Goal: Task Accomplishment & Management: Use online tool/utility

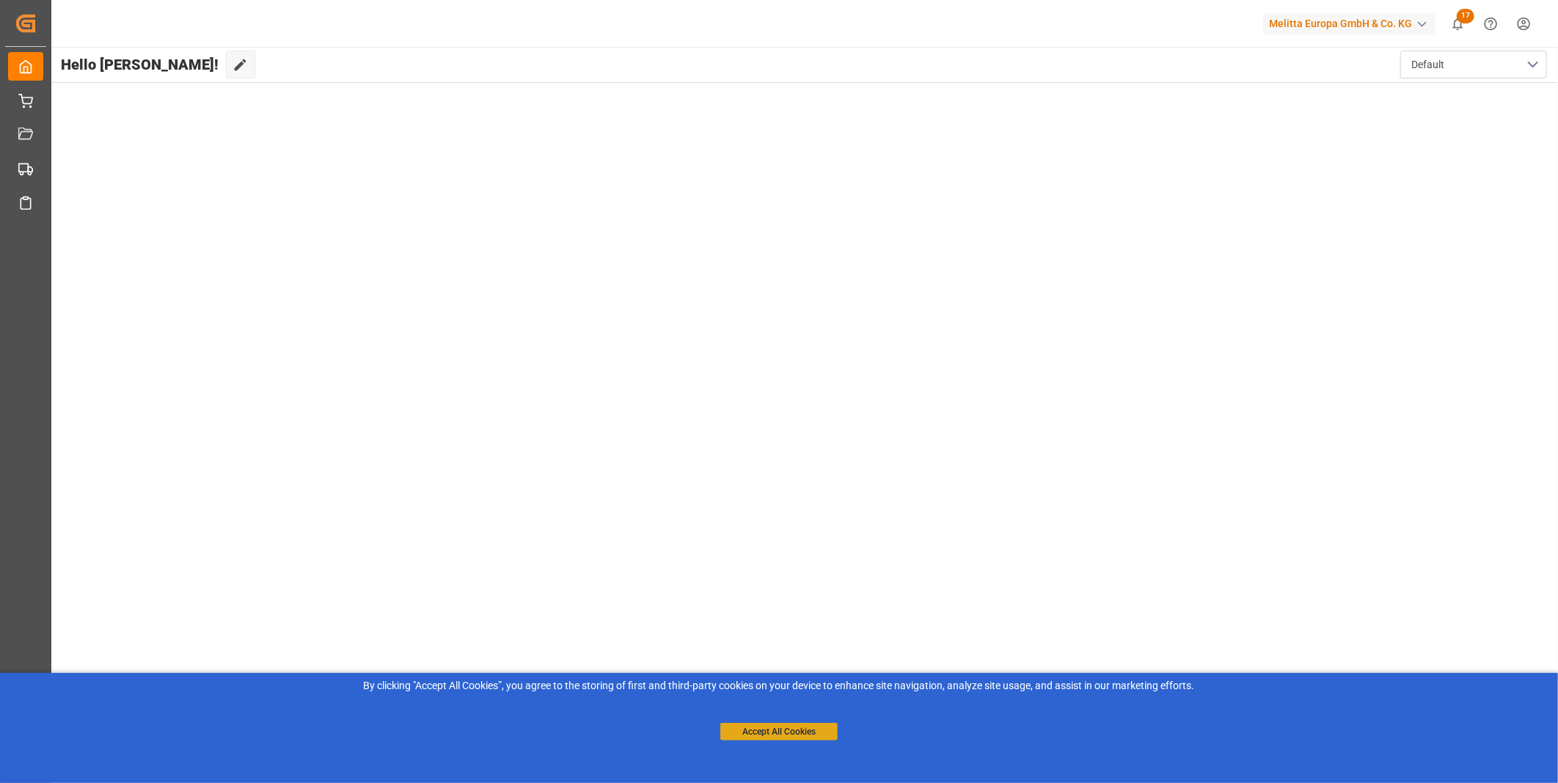
click at [802, 731] on button "Accept All Cookies" at bounding box center [778, 732] width 117 height 18
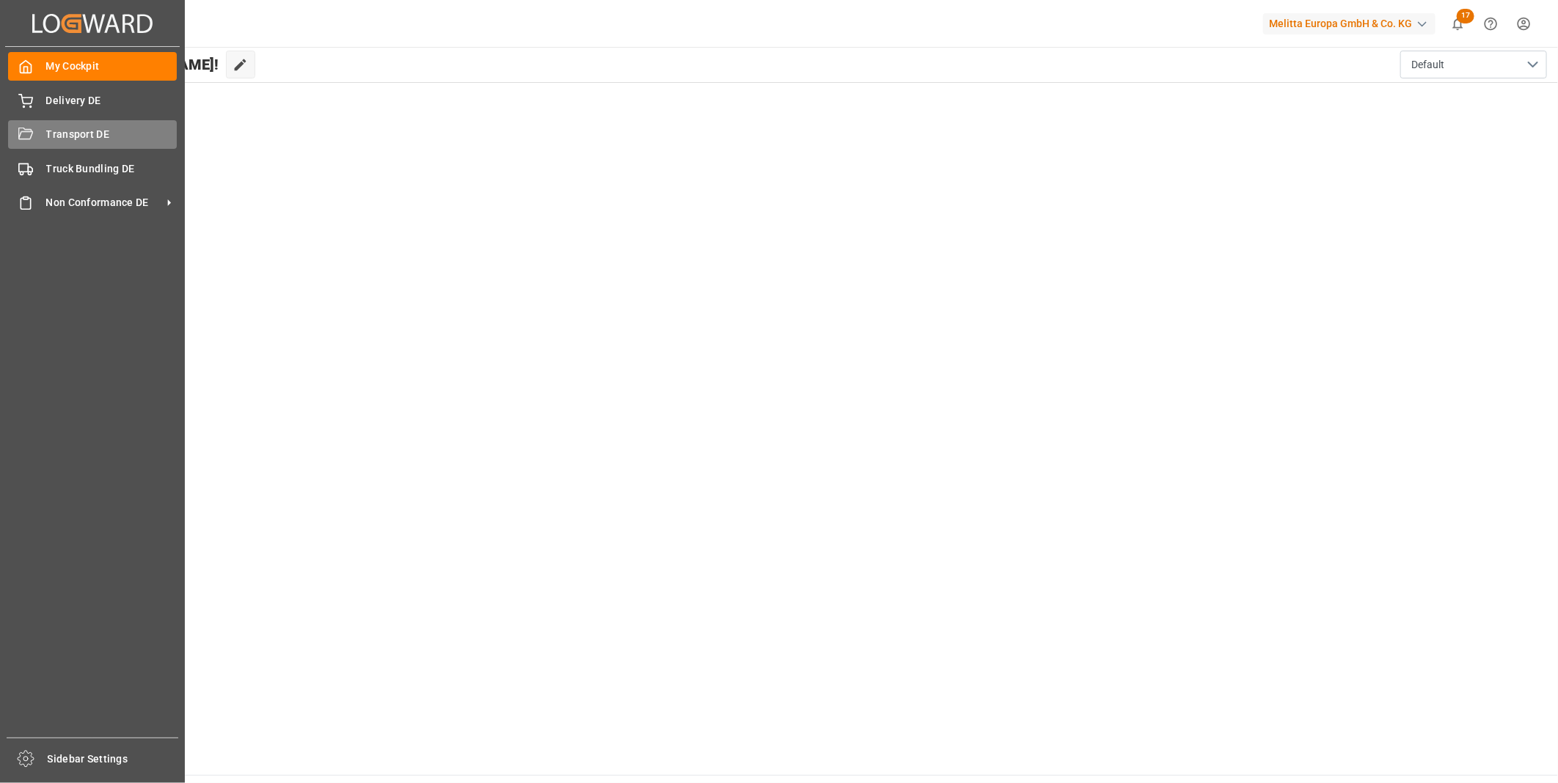
click at [23, 144] on div "Transport DE Transport DE" at bounding box center [92, 134] width 169 height 29
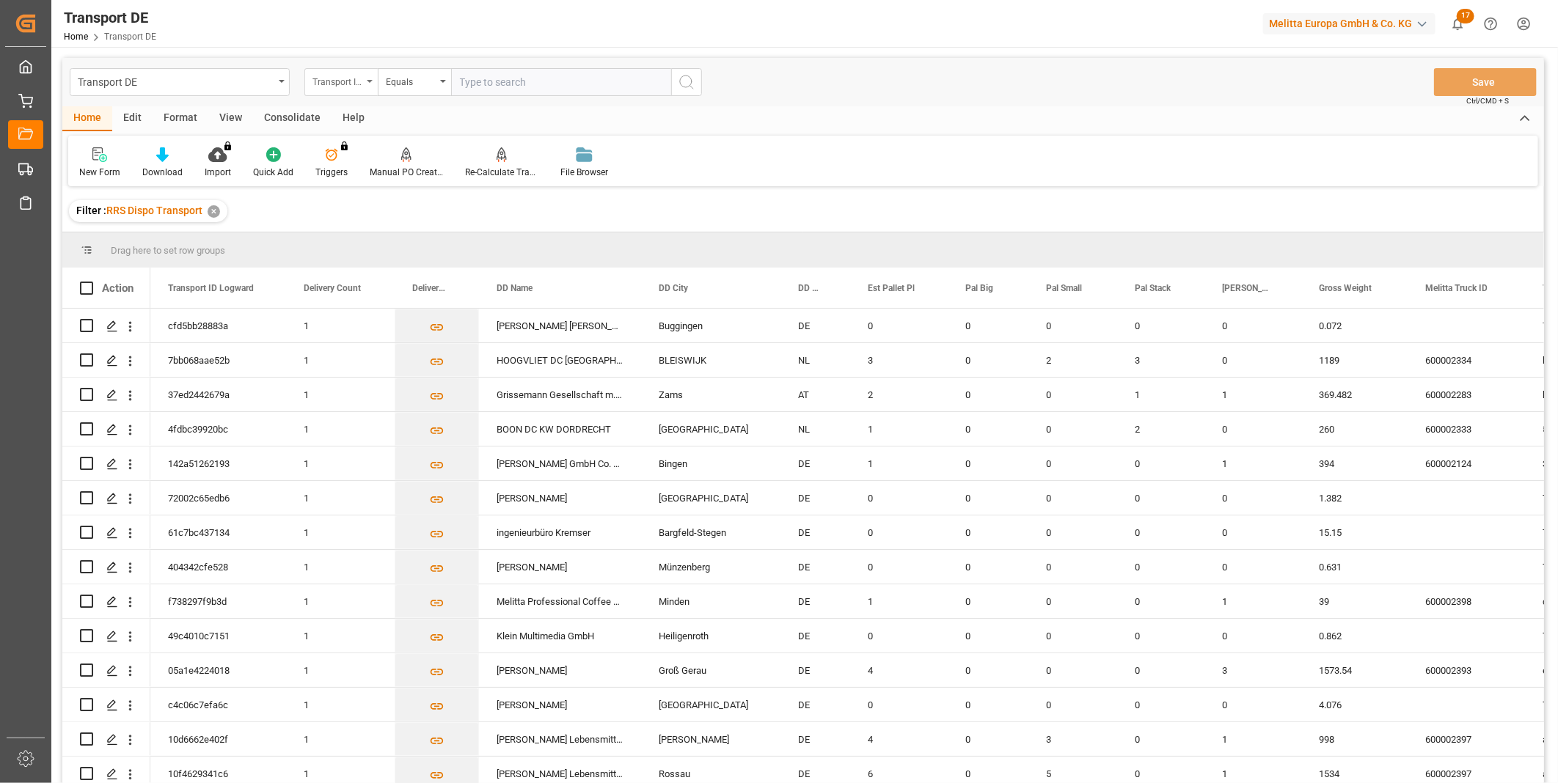
click at [325, 81] on div "Transport ID Logward" at bounding box center [337, 80] width 50 height 17
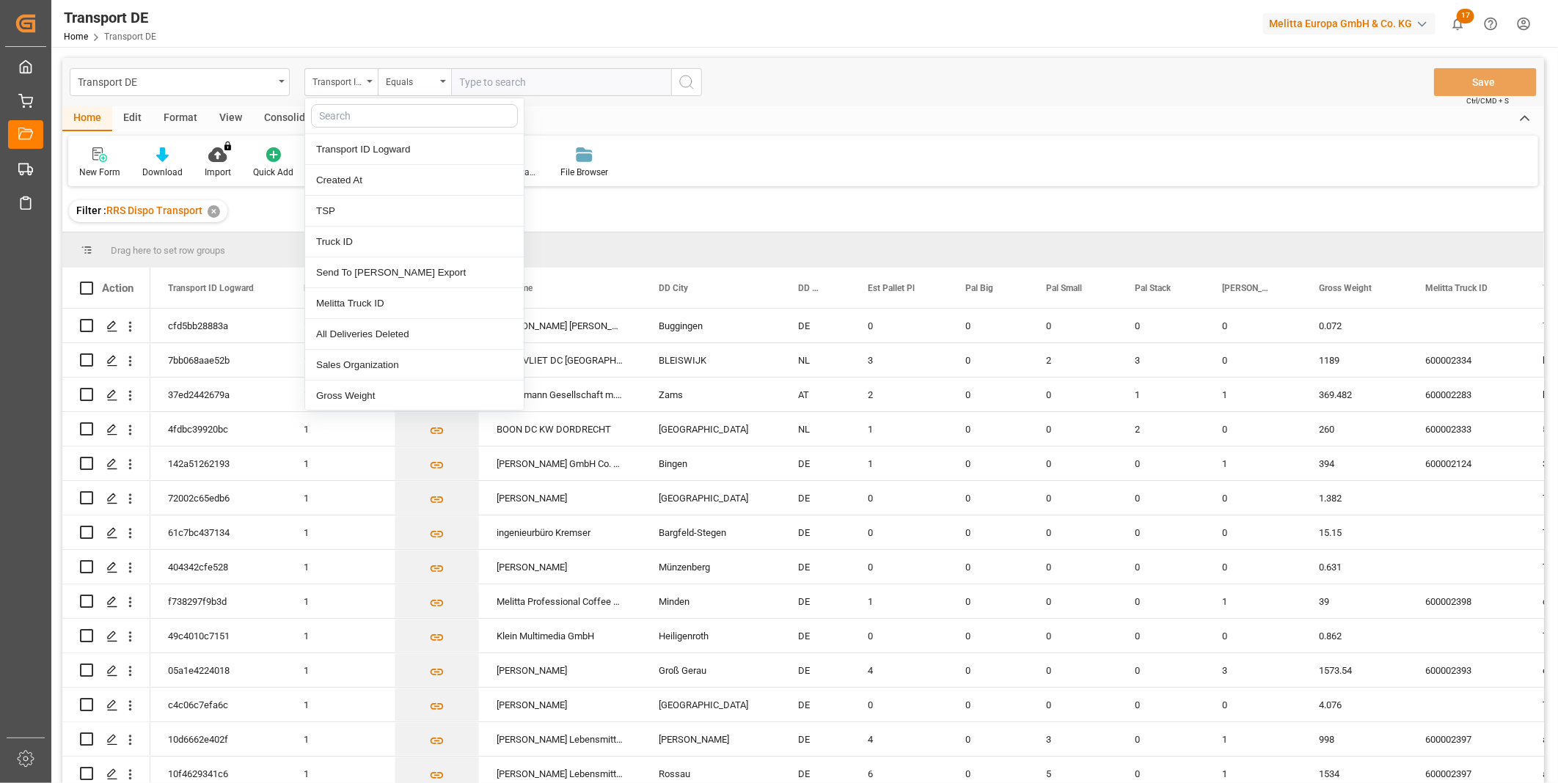
click at [265, 113] on div "Consolidate" at bounding box center [292, 118] width 78 height 25
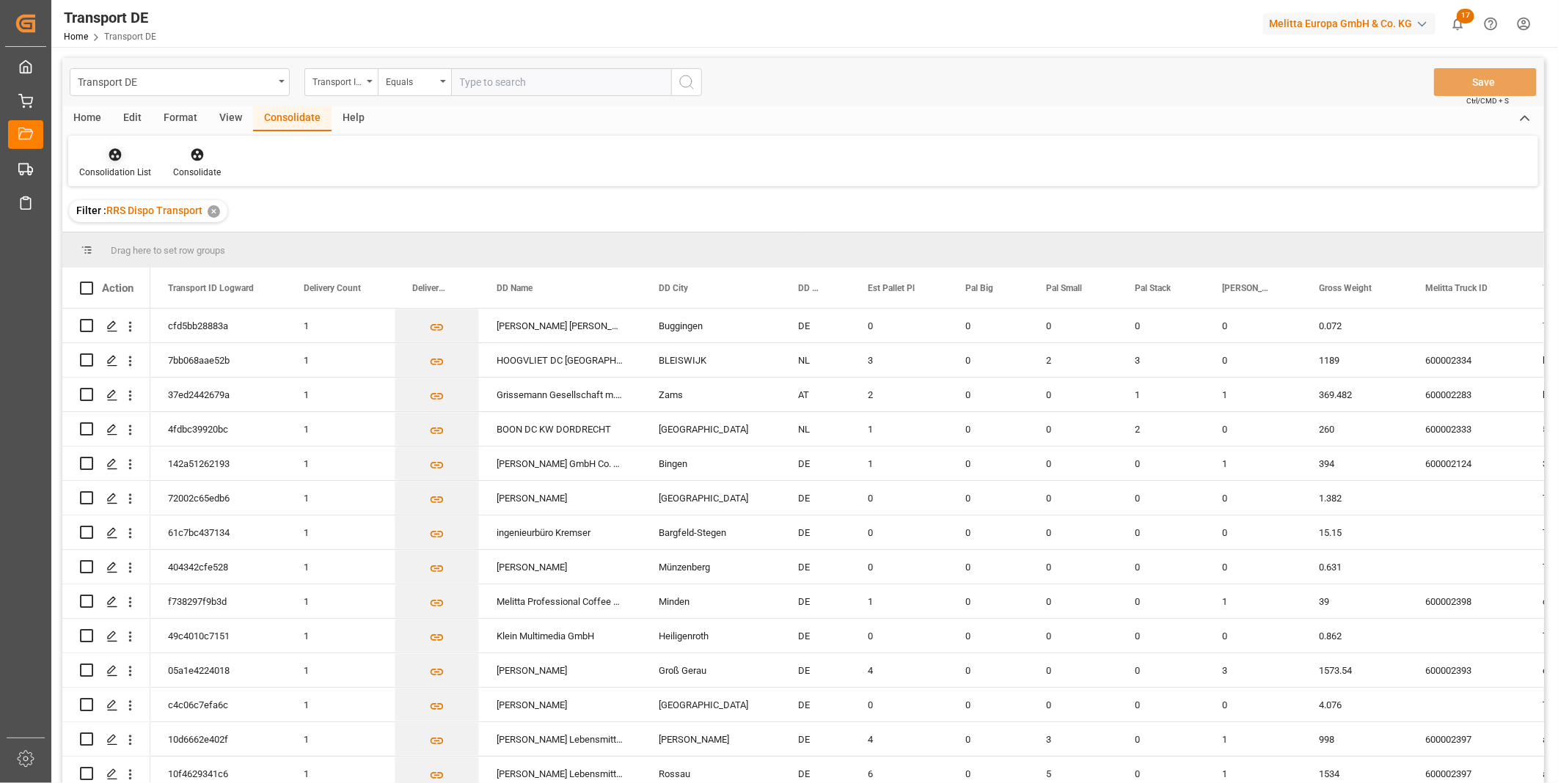
click at [92, 163] on div "Consolidation List" at bounding box center [115, 163] width 94 height 32
click at [188, 279] on div "Truck Bundling RRS Dispo Export" at bounding box center [195, 267] width 222 height 30
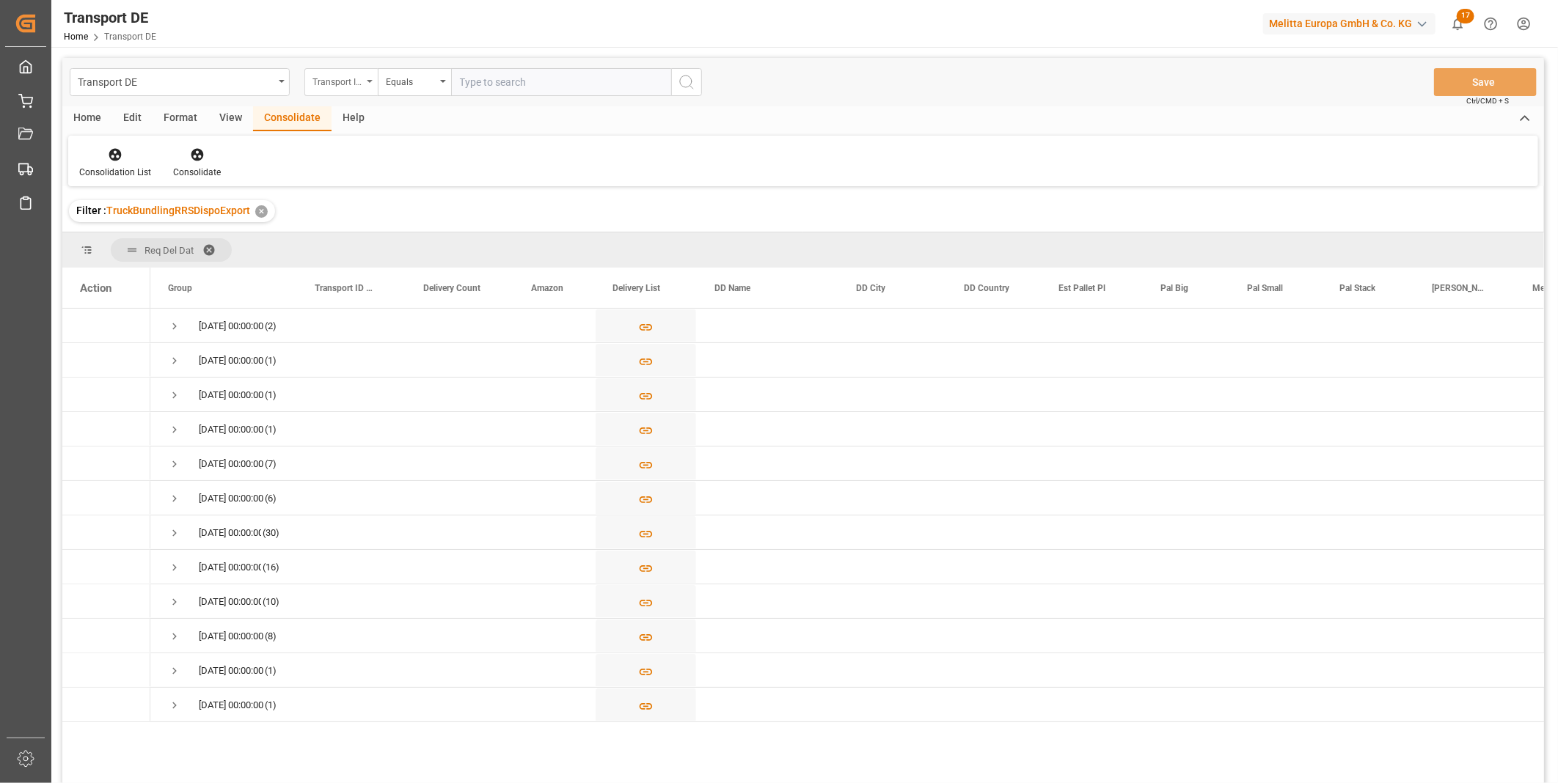
click at [357, 92] on div "Transport ID Logward" at bounding box center [340, 82] width 73 height 28
type input "Route"
click at [376, 158] on div "Route" at bounding box center [414, 149] width 219 height 31
click at [408, 84] on div "Equals" at bounding box center [411, 80] width 50 height 17
click at [449, 244] on div "Starts with" at bounding box center [488, 242] width 219 height 31
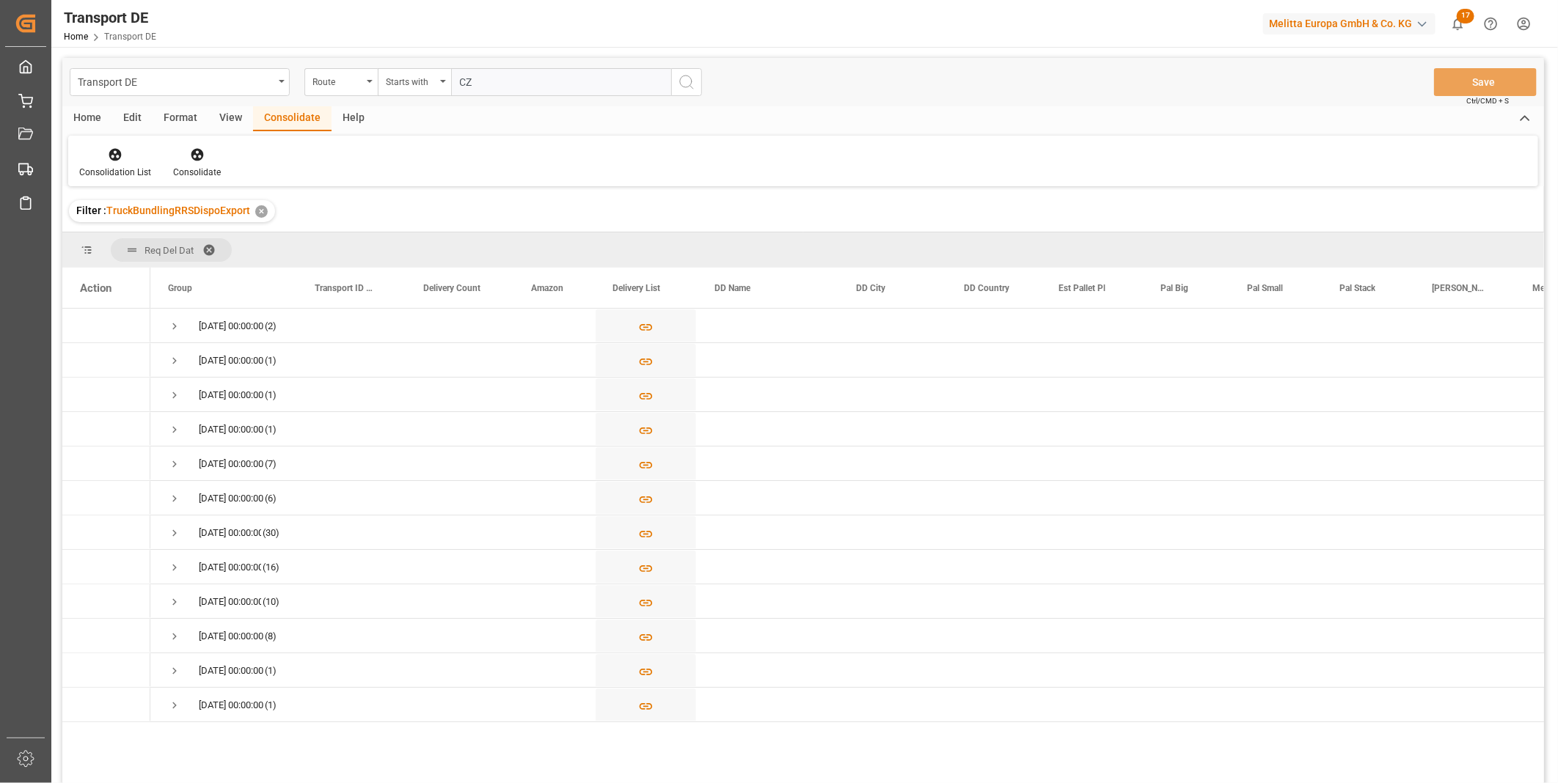
type input "CZ"
click at [685, 91] on button "search button" at bounding box center [686, 82] width 31 height 28
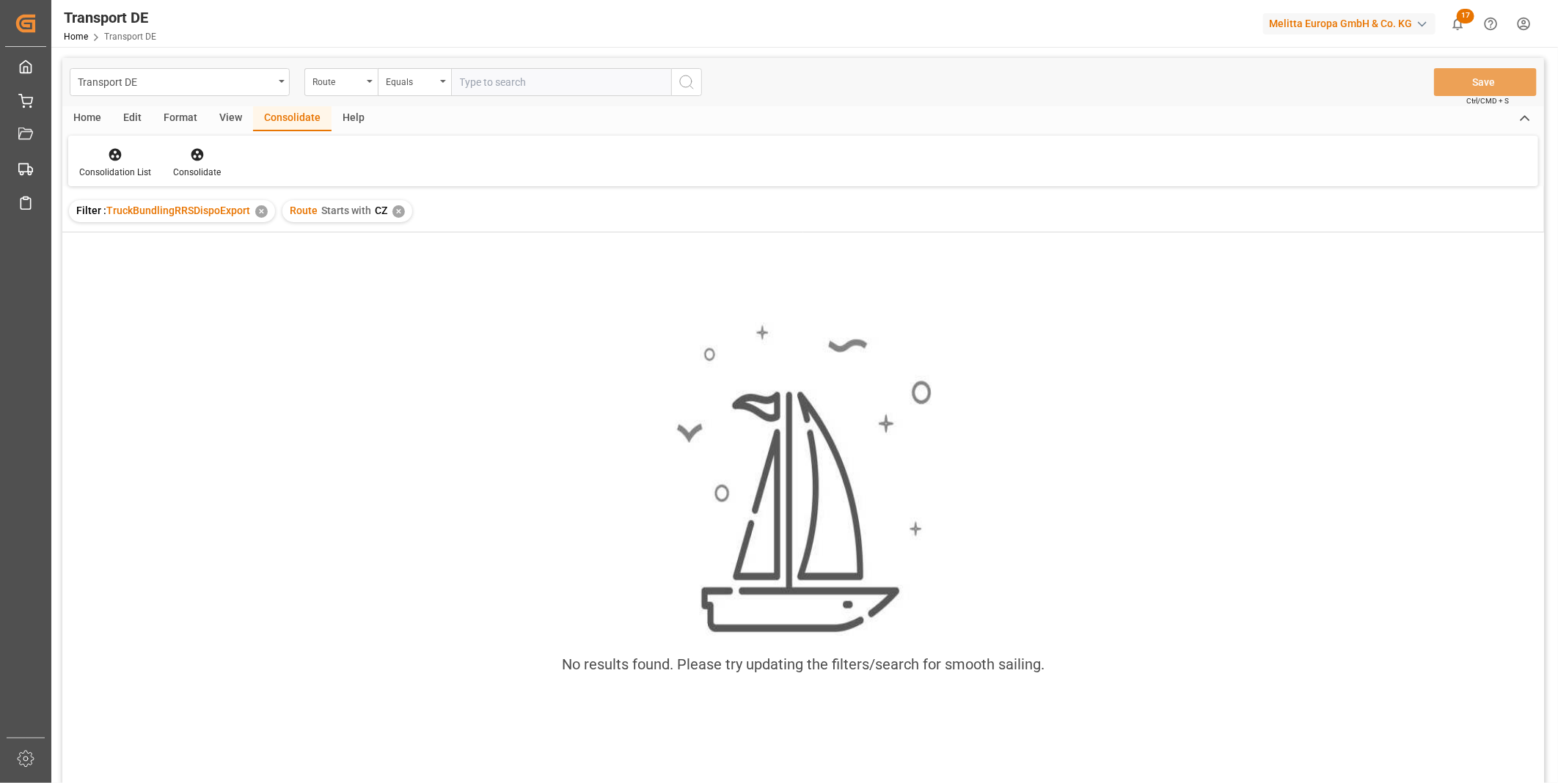
click at [390, 219] on div "Route Starts with CZ ✕" at bounding box center [347, 211] width 130 height 22
click at [396, 208] on div "✕" at bounding box center [398, 211] width 12 height 12
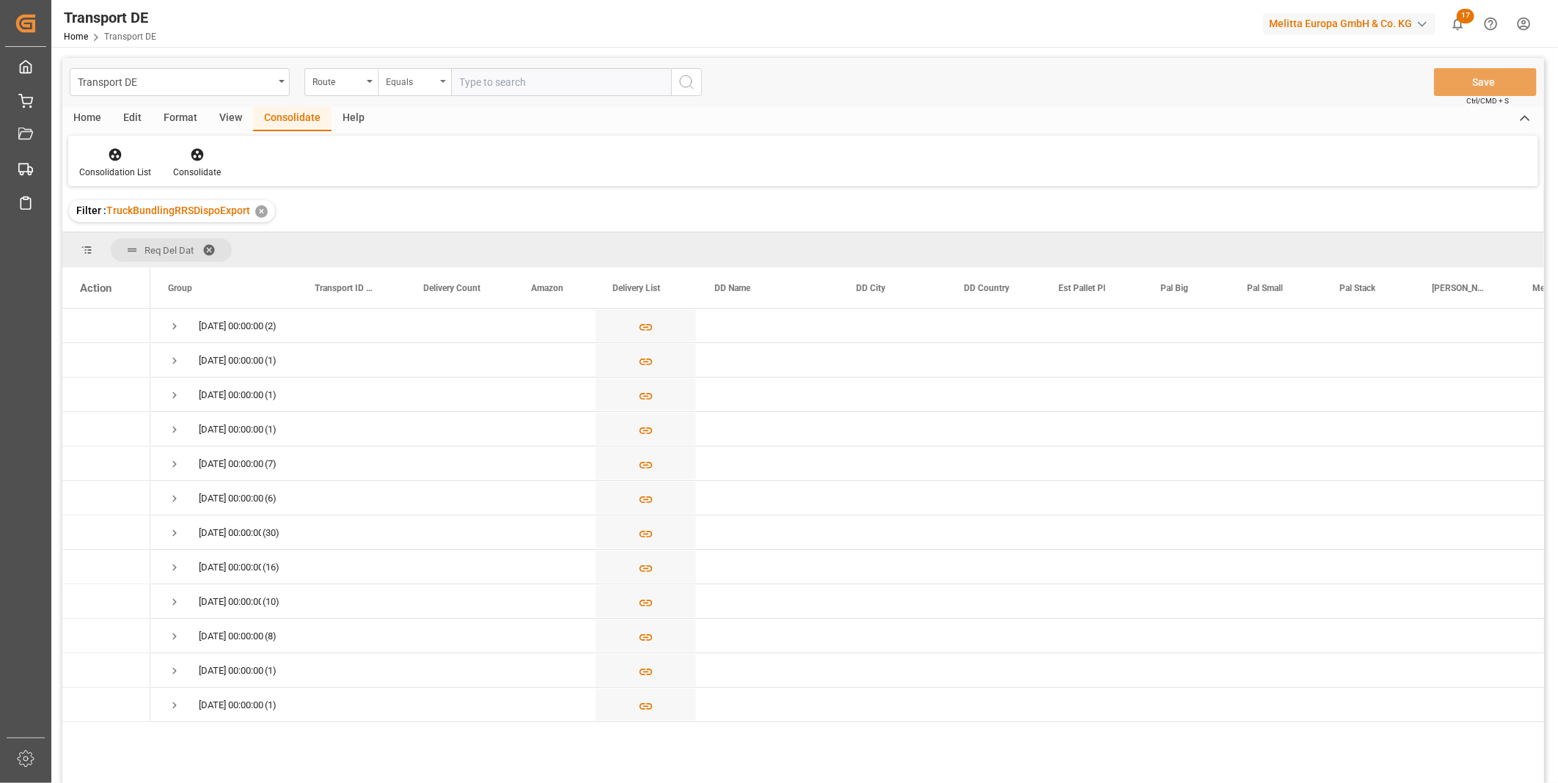
click at [416, 84] on div "Equals" at bounding box center [411, 80] width 50 height 17
click at [416, 231] on div "Starts with" at bounding box center [488, 242] width 219 height 31
type input "PL"
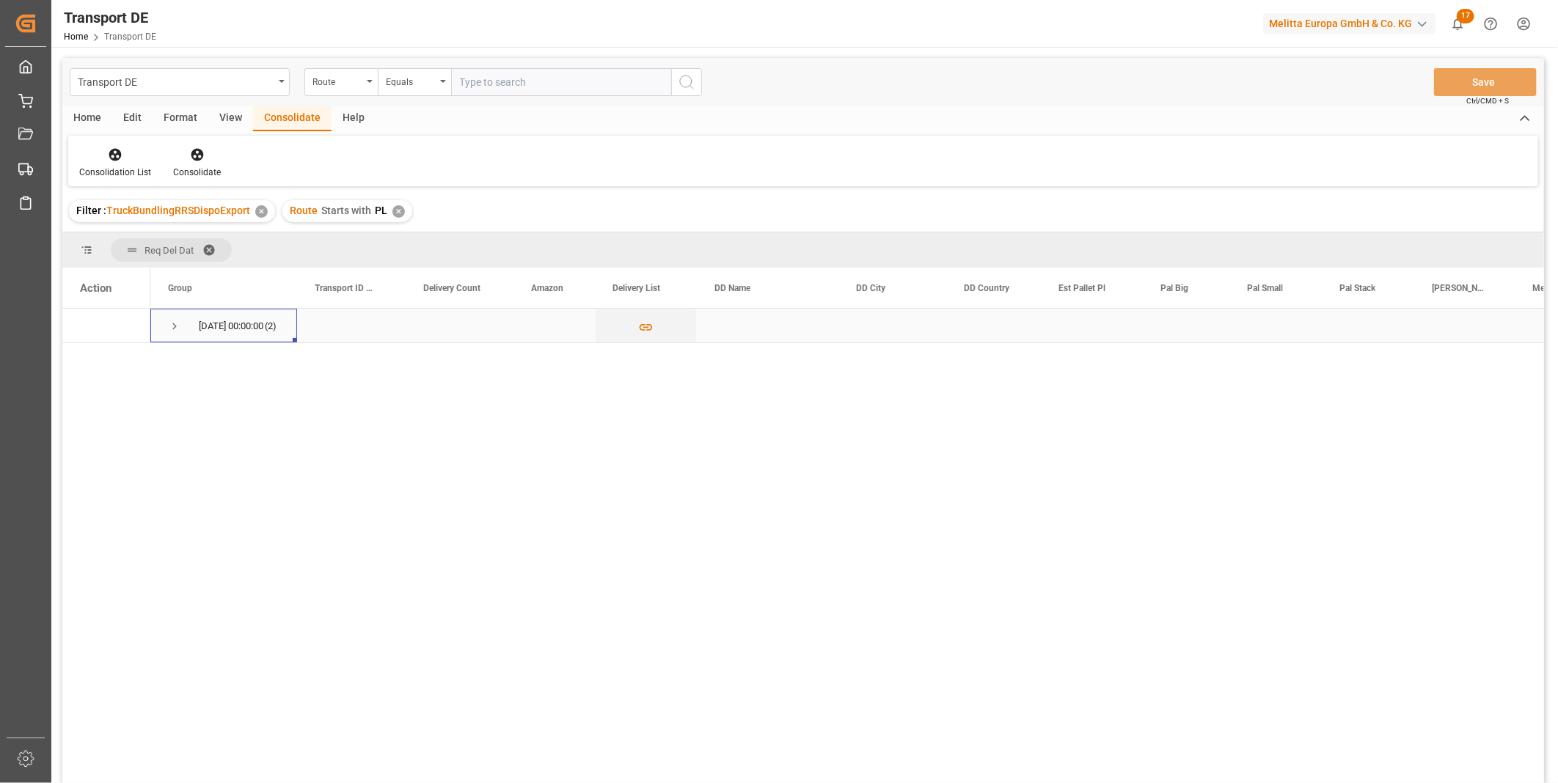
click at [172, 328] on span "Press SPACE to select this row." at bounding box center [174, 326] width 13 height 13
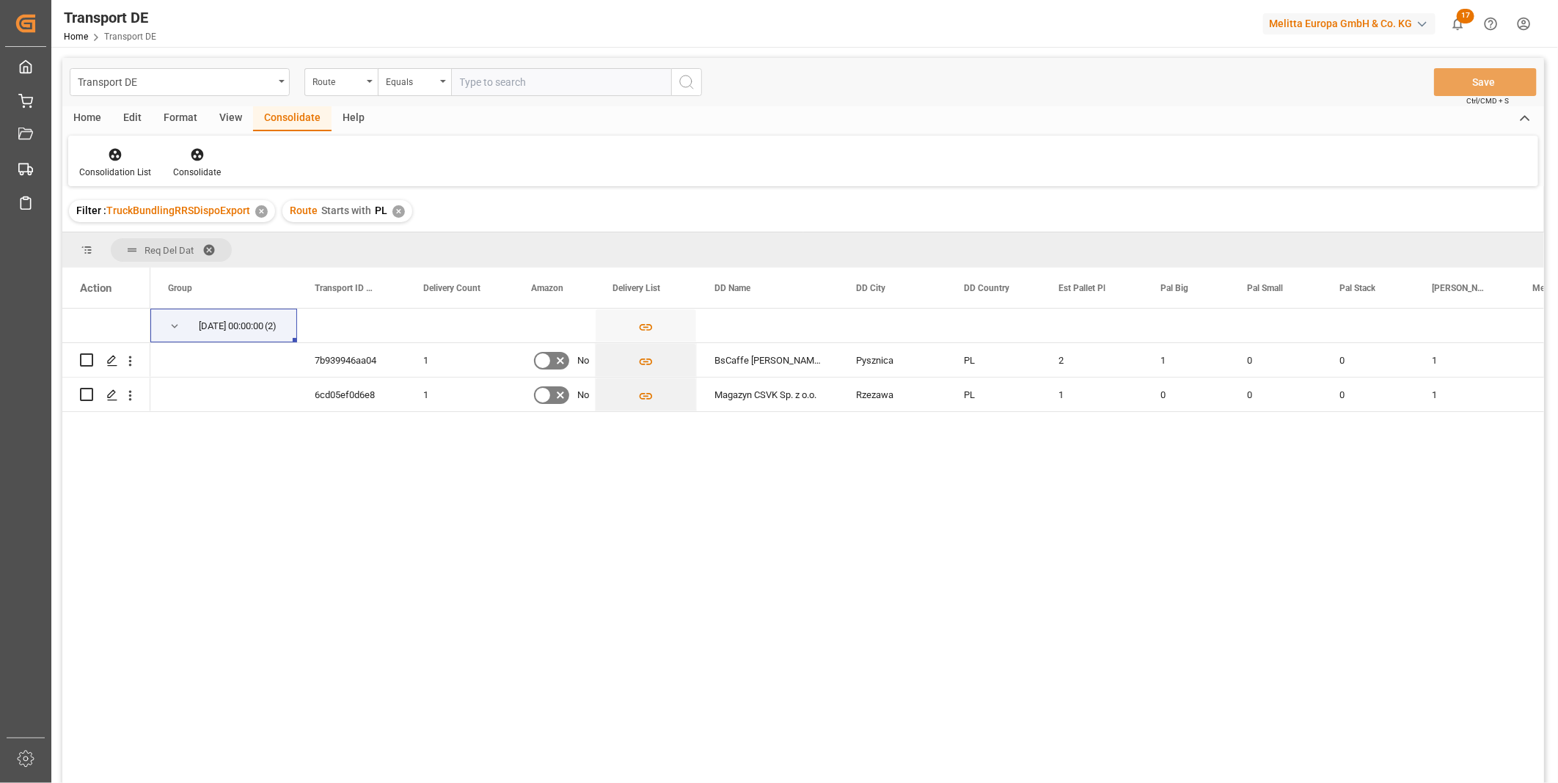
click at [851, 637] on div "[DATE] 00:00:00 (2) 7b939946aa04 1 No BsCaffe [PERSON_NAME] Pysznica PL 2 1 0 0…" at bounding box center [847, 551] width 1394 height 484
click at [87, 359] on input "Press Space to toggle row selection (unchecked)" at bounding box center [86, 360] width 13 height 13
checkbox input "true"
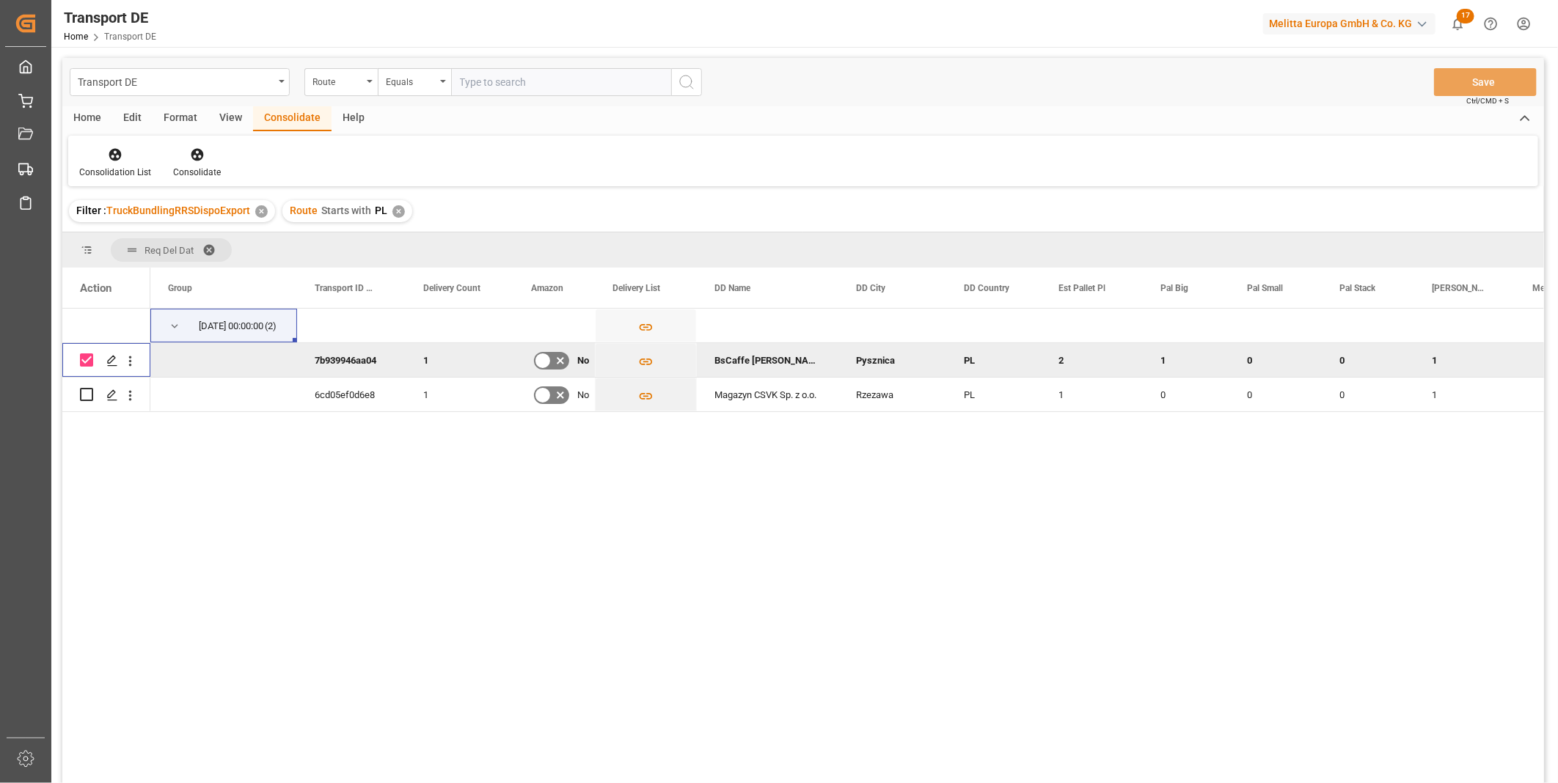
click at [186, 129] on div "Format" at bounding box center [181, 118] width 56 height 25
click at [269, 123] on div "Consolidate" at bounding box center [292, 118] width 78 height 25
click at [191, 155] on icon at bounding box center [197, 155] width 12 height 12
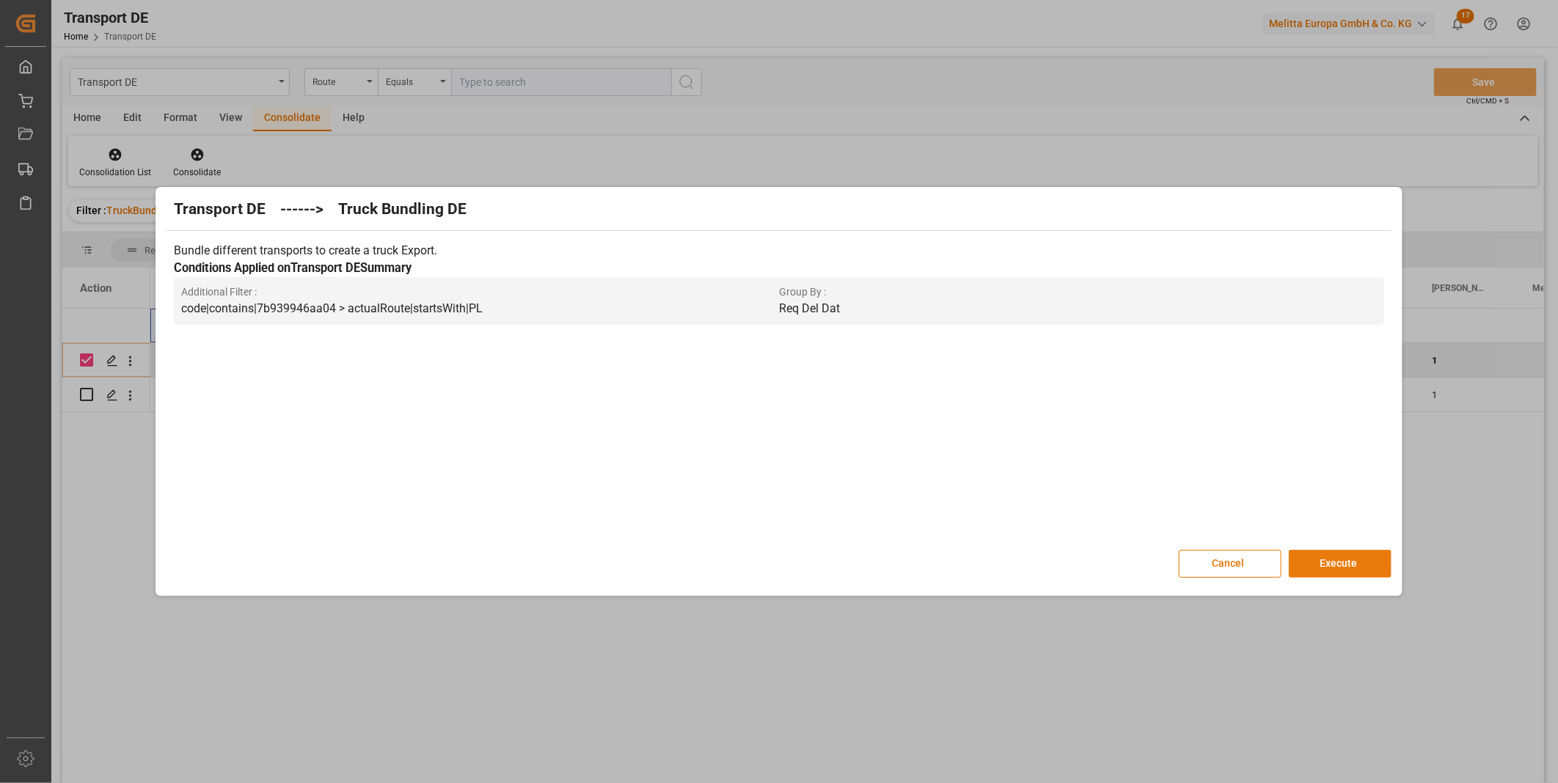
click at [1307, 567] on button "Execute" at bounding box center [1340, 564] width 103 height 28
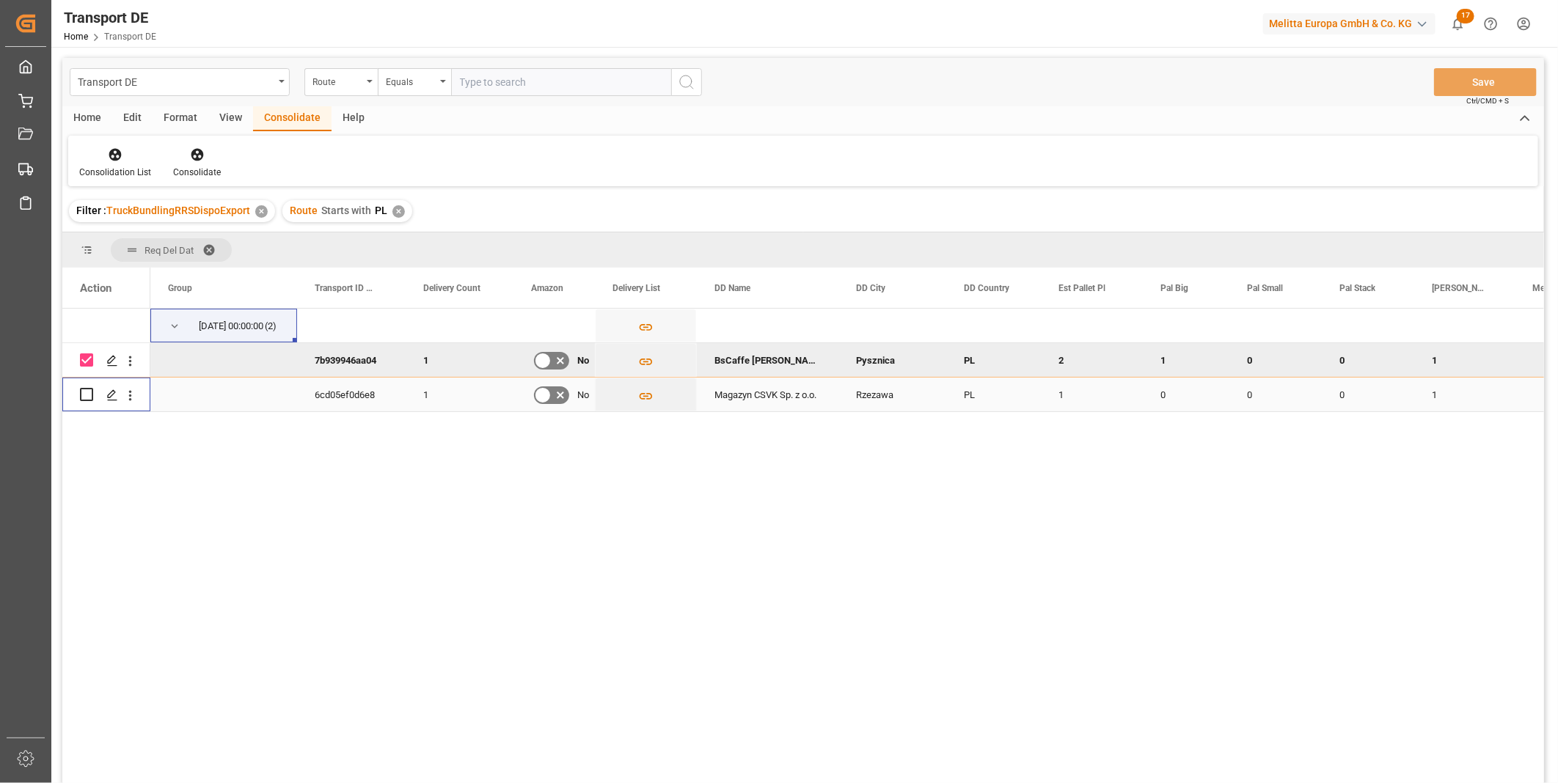
click at [84, 395] on input "Press Space to toggle row selection (unchecked)" at bounding box center [86, 394] width 13 height 13
checkbox input "true"
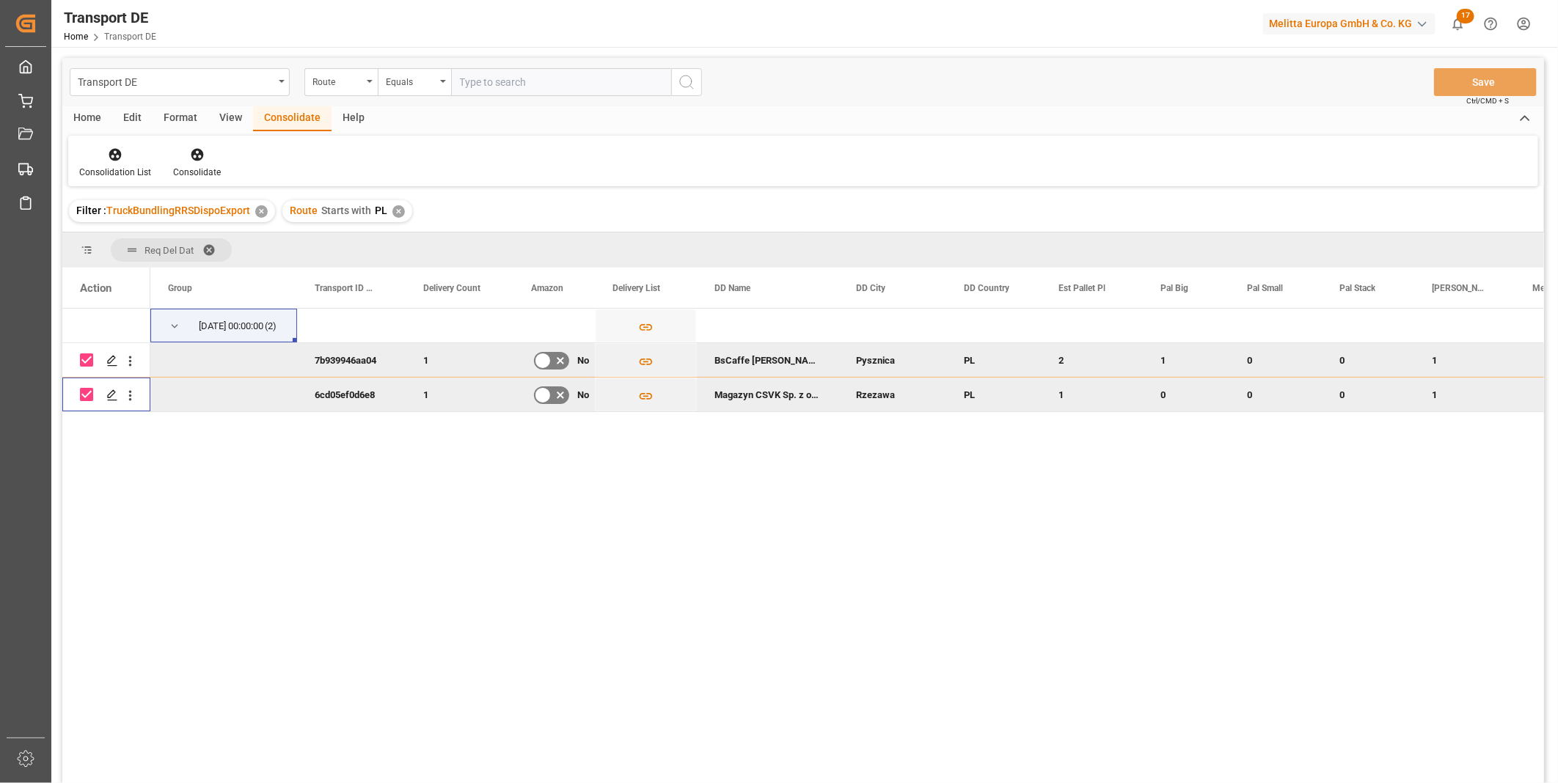
click at [88, 362] on input "Press Space to toggle row selection (checked)" at bounding box center [86, 360] width 13 height 13
checkbox input "false"
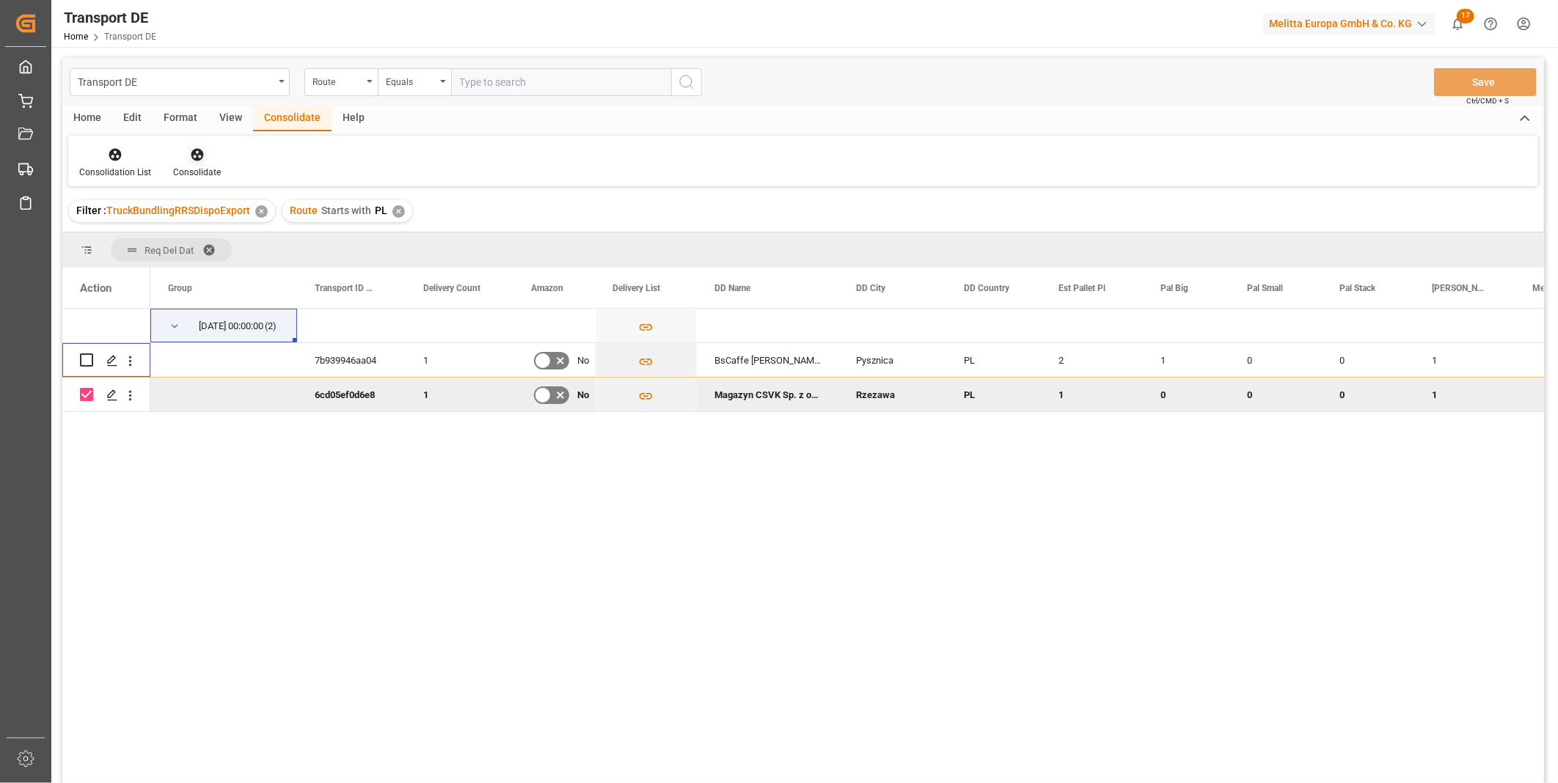
click at [186, 166] on div "Consolidate" at bounding box center [197, 172] width 48 height 13
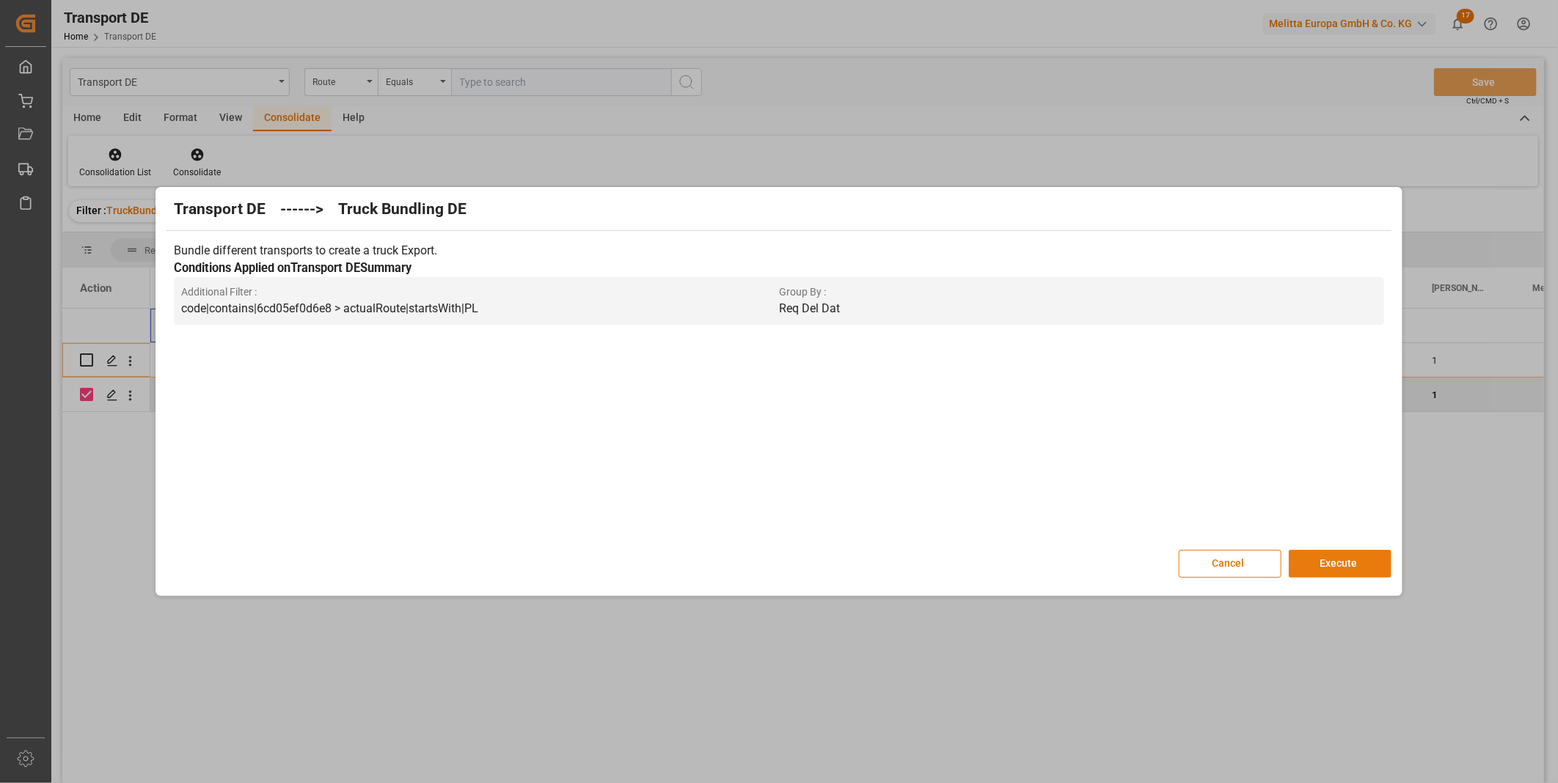
click at [1338, 552] on button "Execute" at bounding box center [1340, 564] width 103 height 28
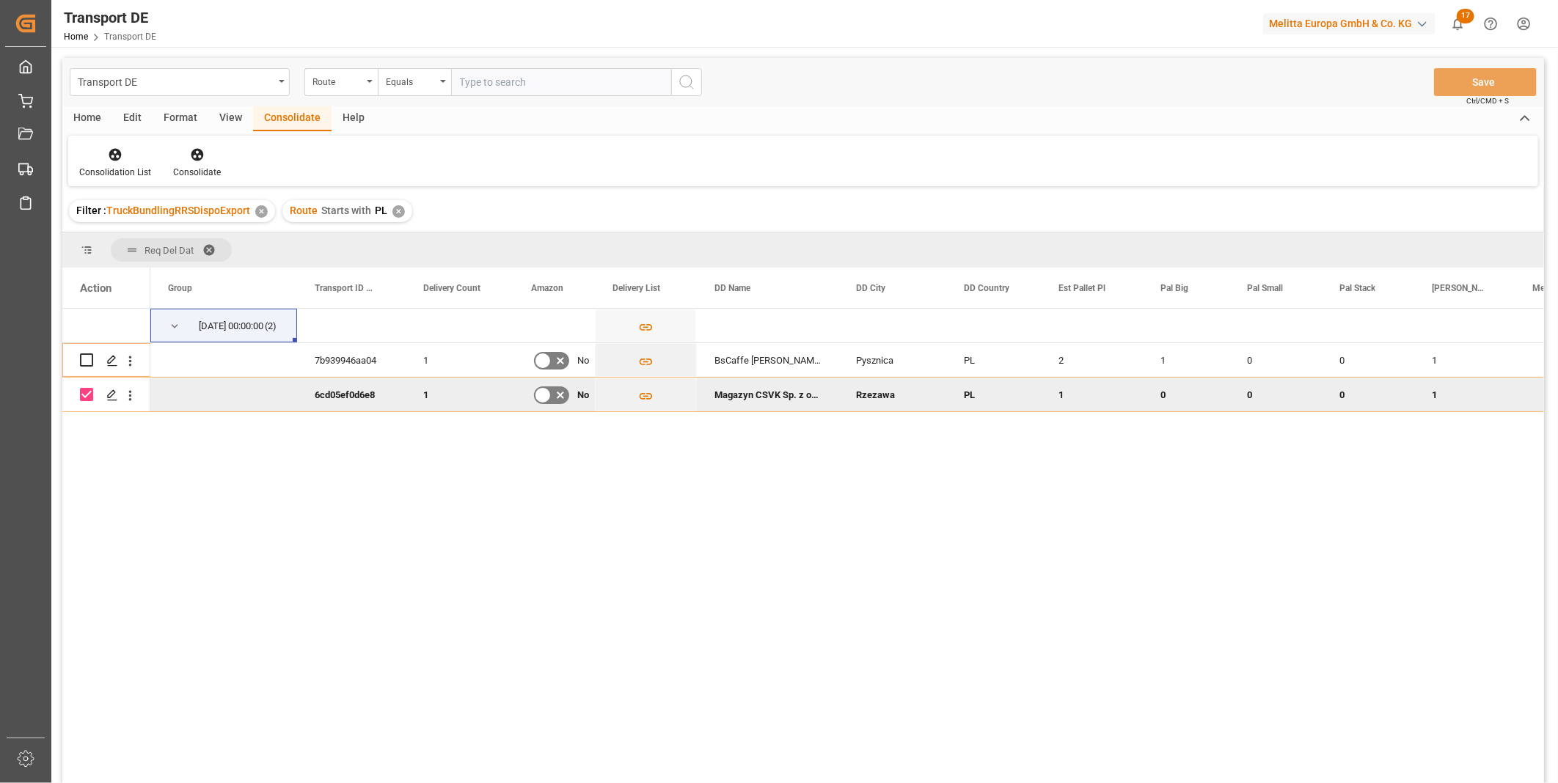
click at [395, 215] on div "✕" at bounding box center [398, 211] width 12 height 12
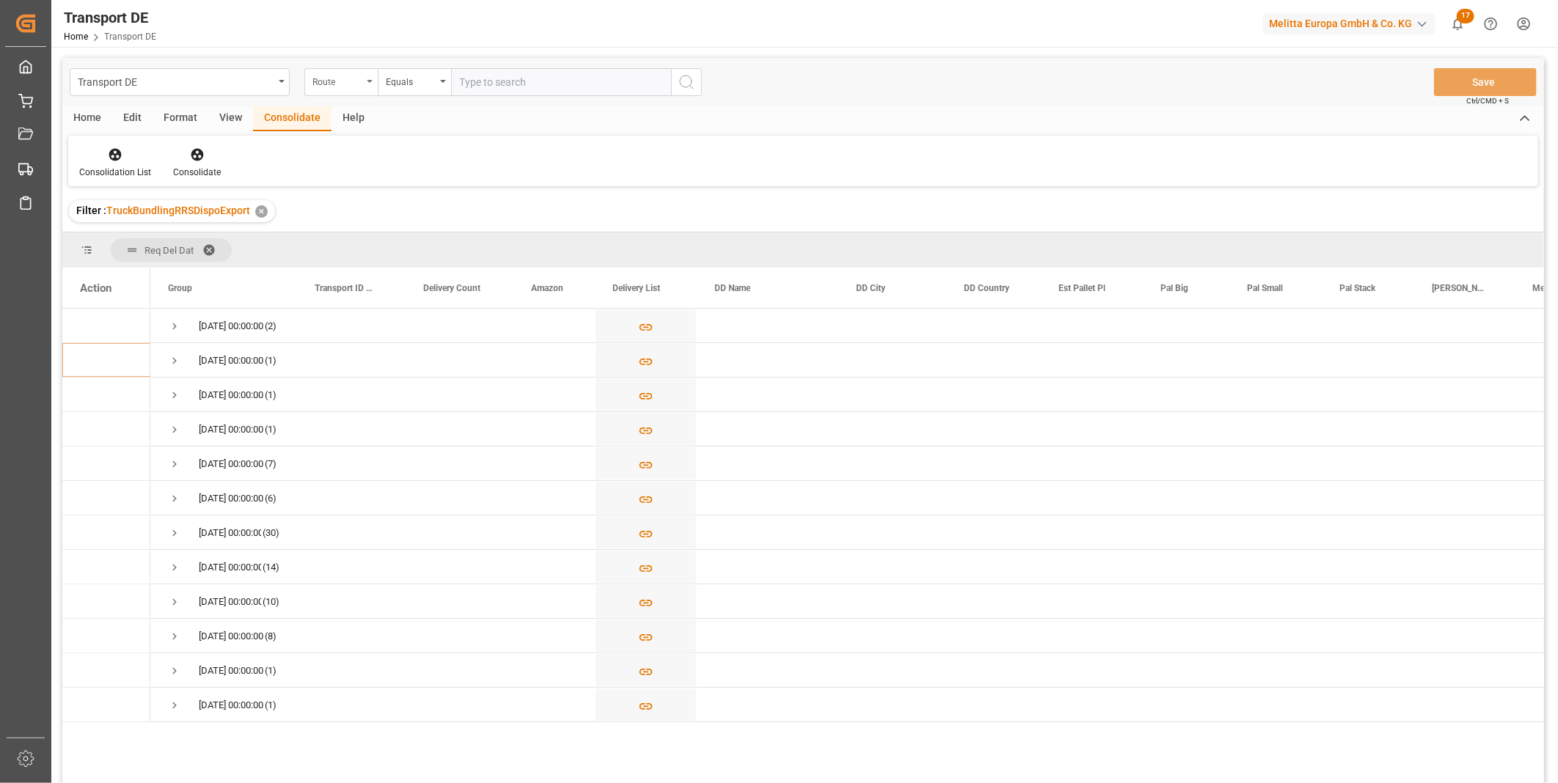
click at [347, 91] on div "Route" at bounding box center [340, 82] width 73 height 28
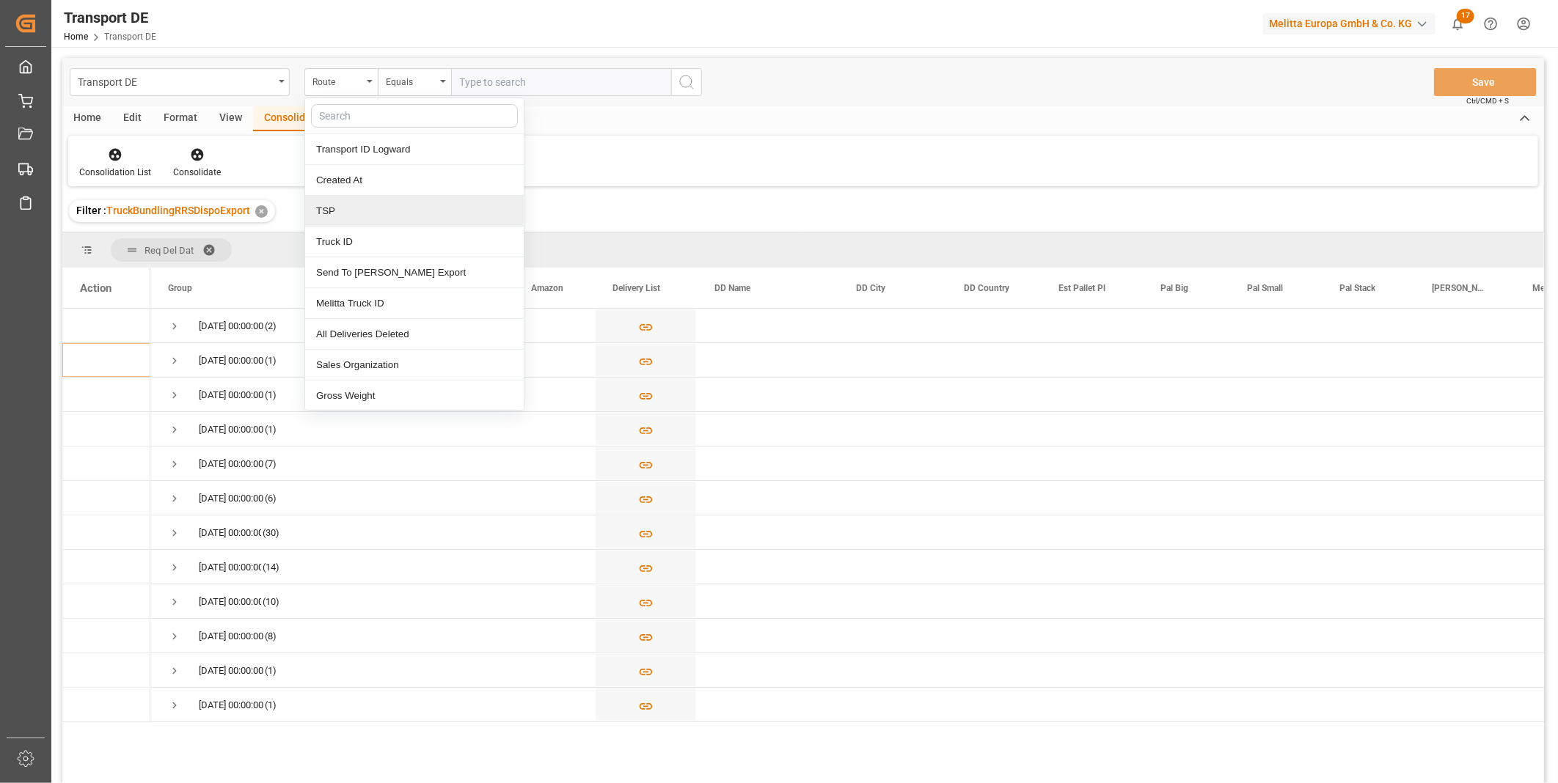
click at [374, 211] on div "TSP" at bounding box center [414, 211] width 219 height 31
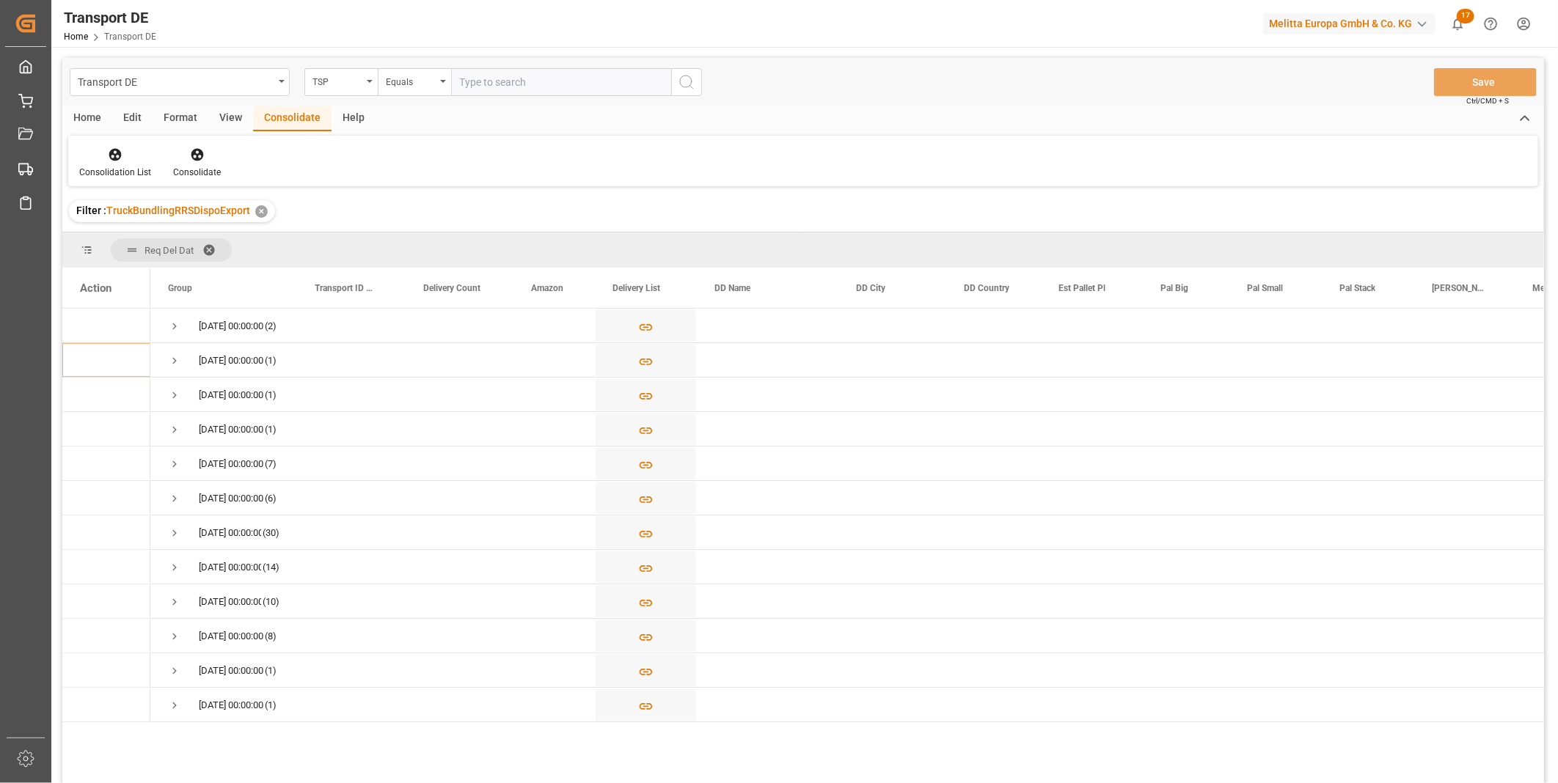
click at [650, 78] on input "text" at bounding box center [561, 82] width 220 height 28
type input "D"
type input "DACHSER COF FOODSERVICE"
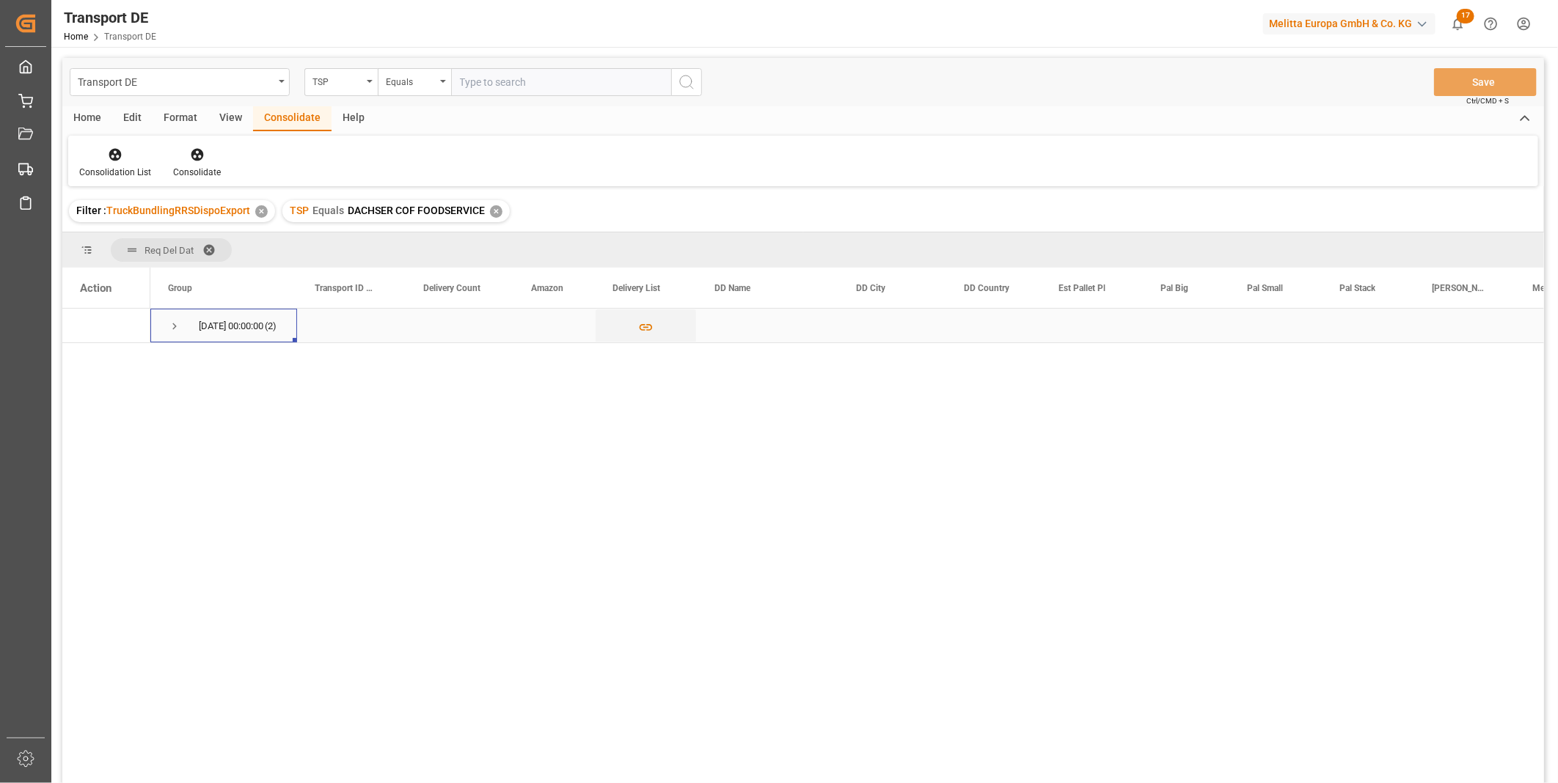
click at [180, 331] on span "Press SPACE to select this row." at bounding box center [174, 326] width 13 height 13
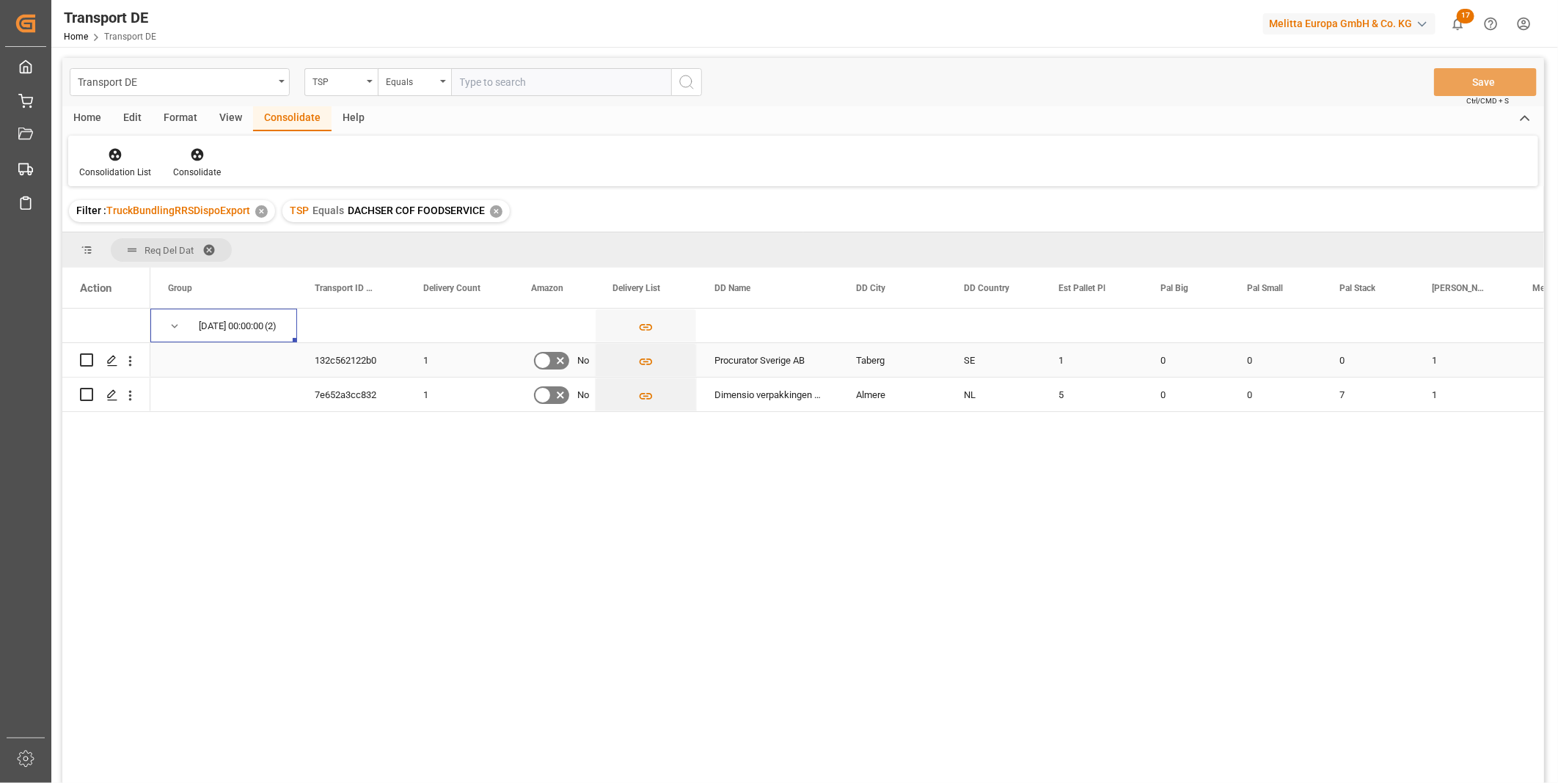
click at [89, 356] on input "Press Space to toggle row selection (unchecked)" at bounding box center [86, 360] width 13 height 13
checkbox input "true"
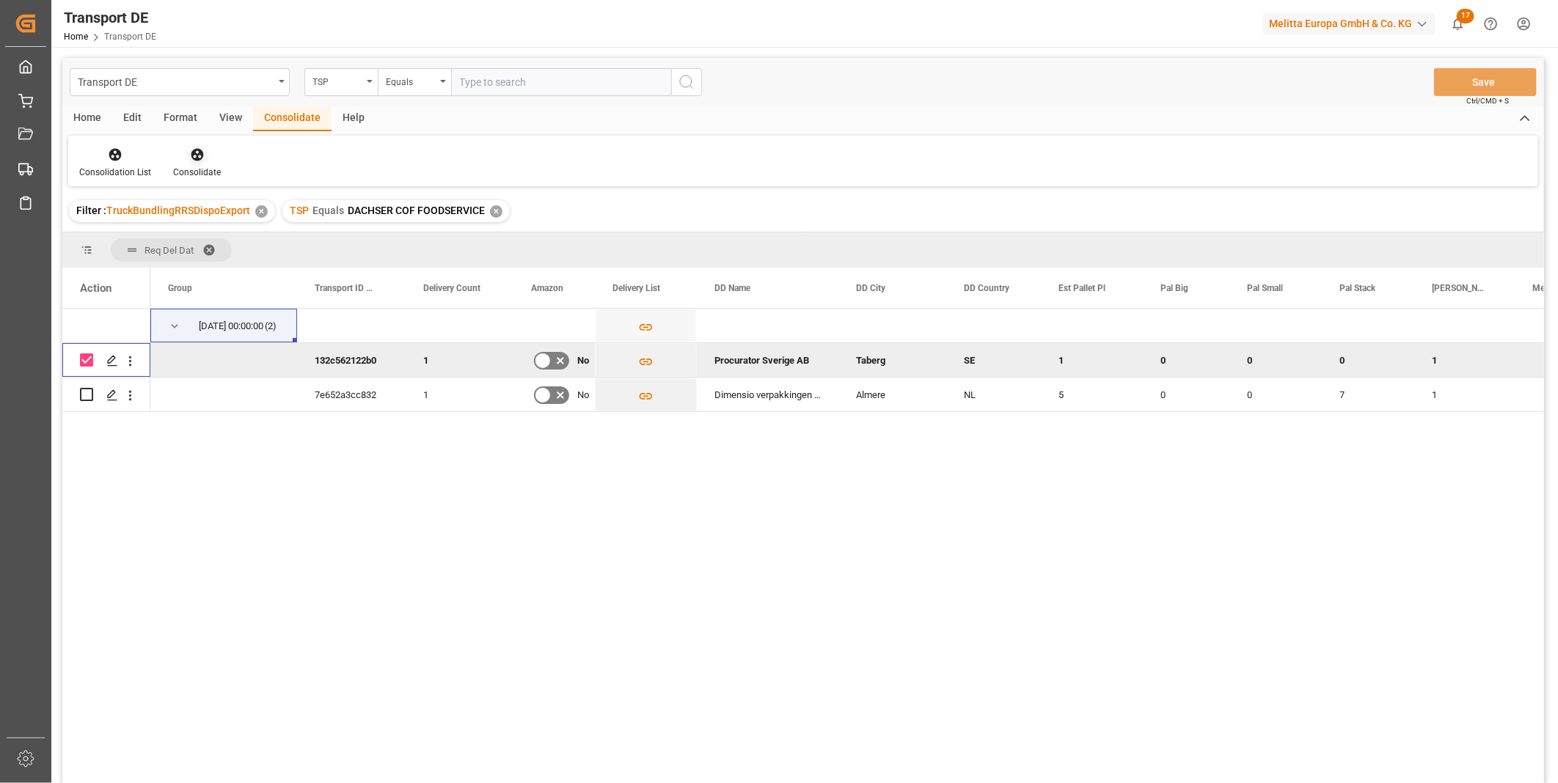
click at [202, 159] on div at bounding box center [197, 154] width 48 height 15
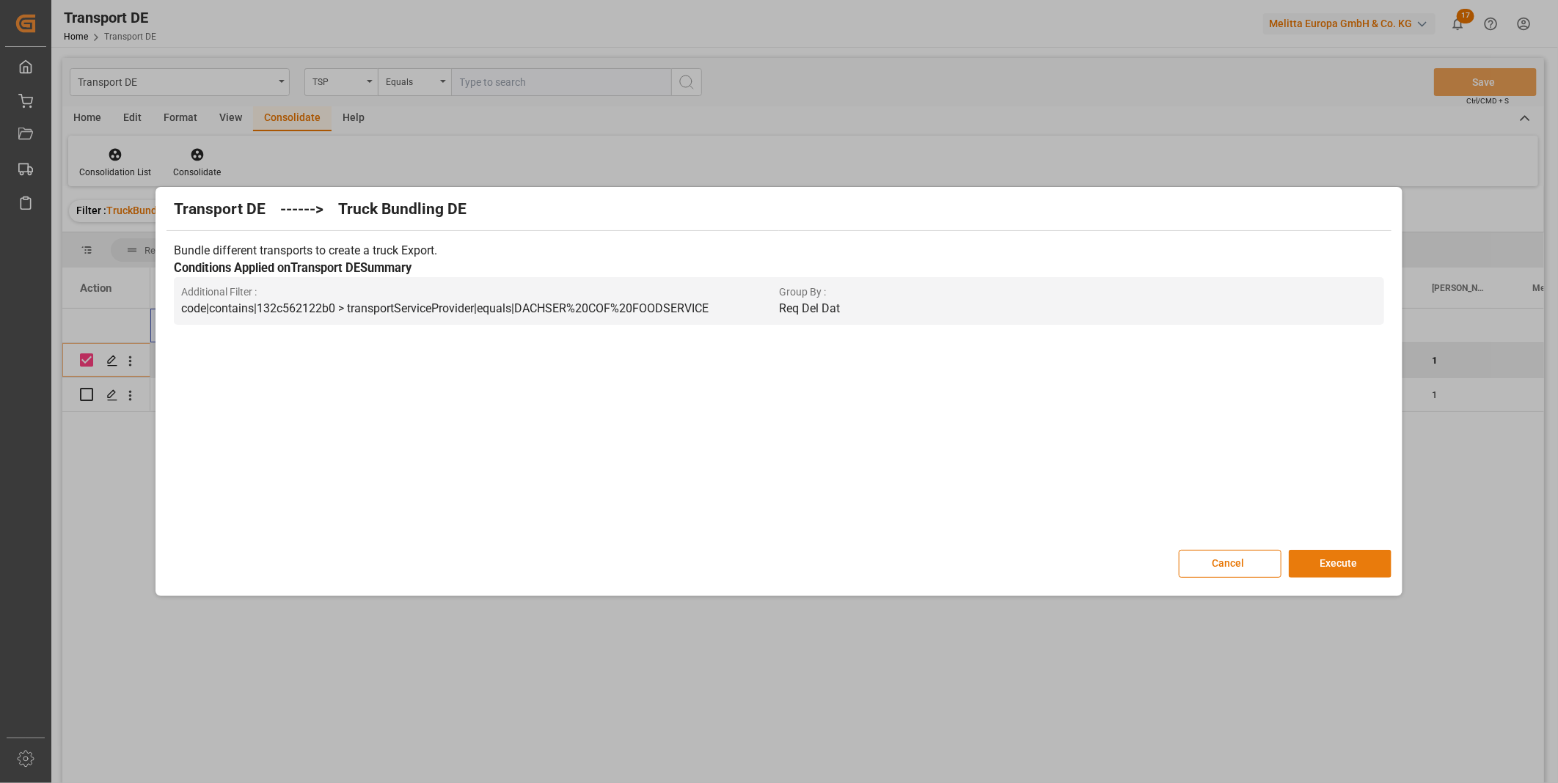
click at [1316, 556] on button "Execute" at bounding box center [1340, 564] width 103 height 28
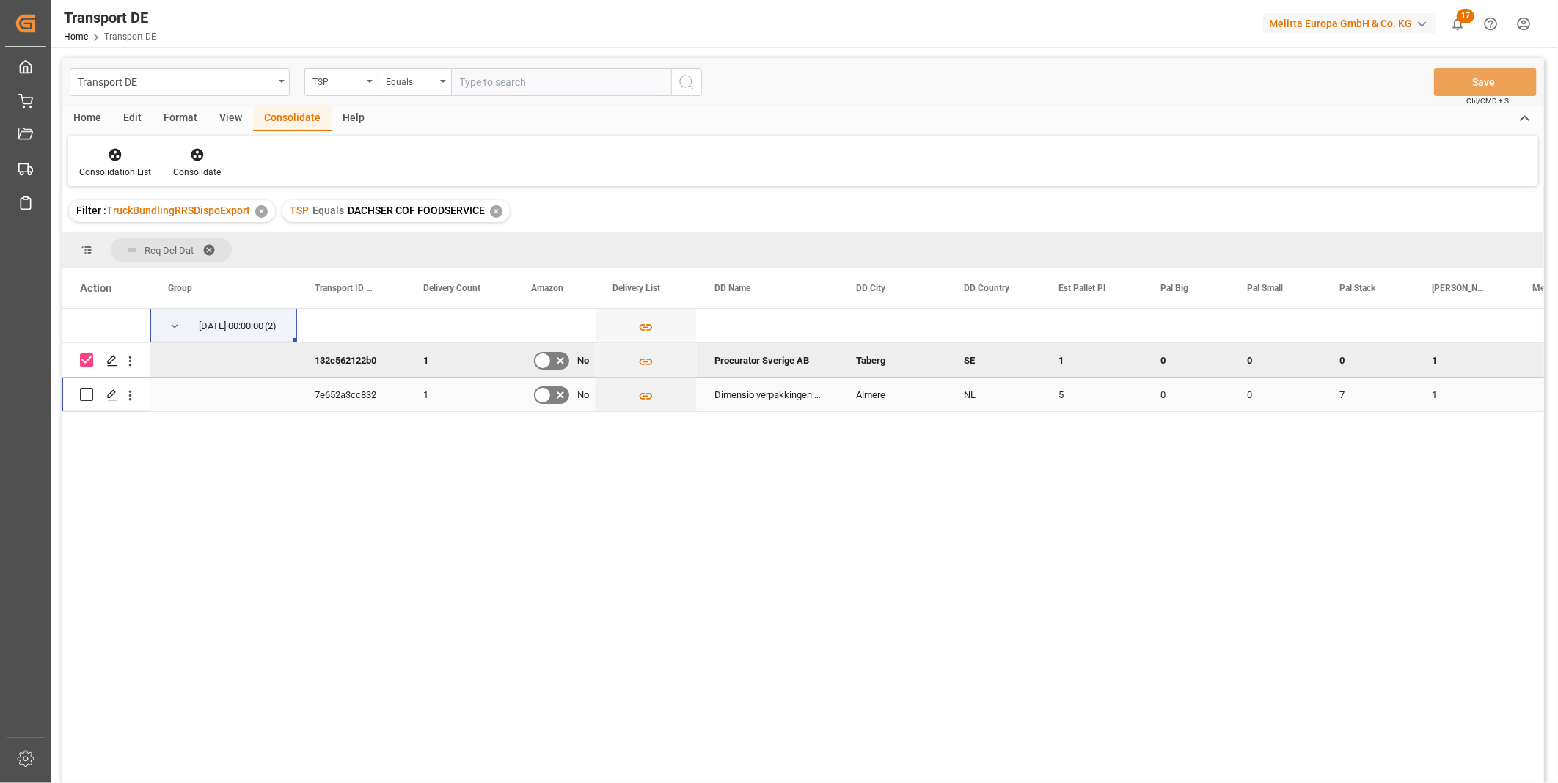
click at [92, 396] on input "Press Space to toggle row selection (unchecked)" at bounding box center [86, 394] width 13 height 13
checkbox input "true"
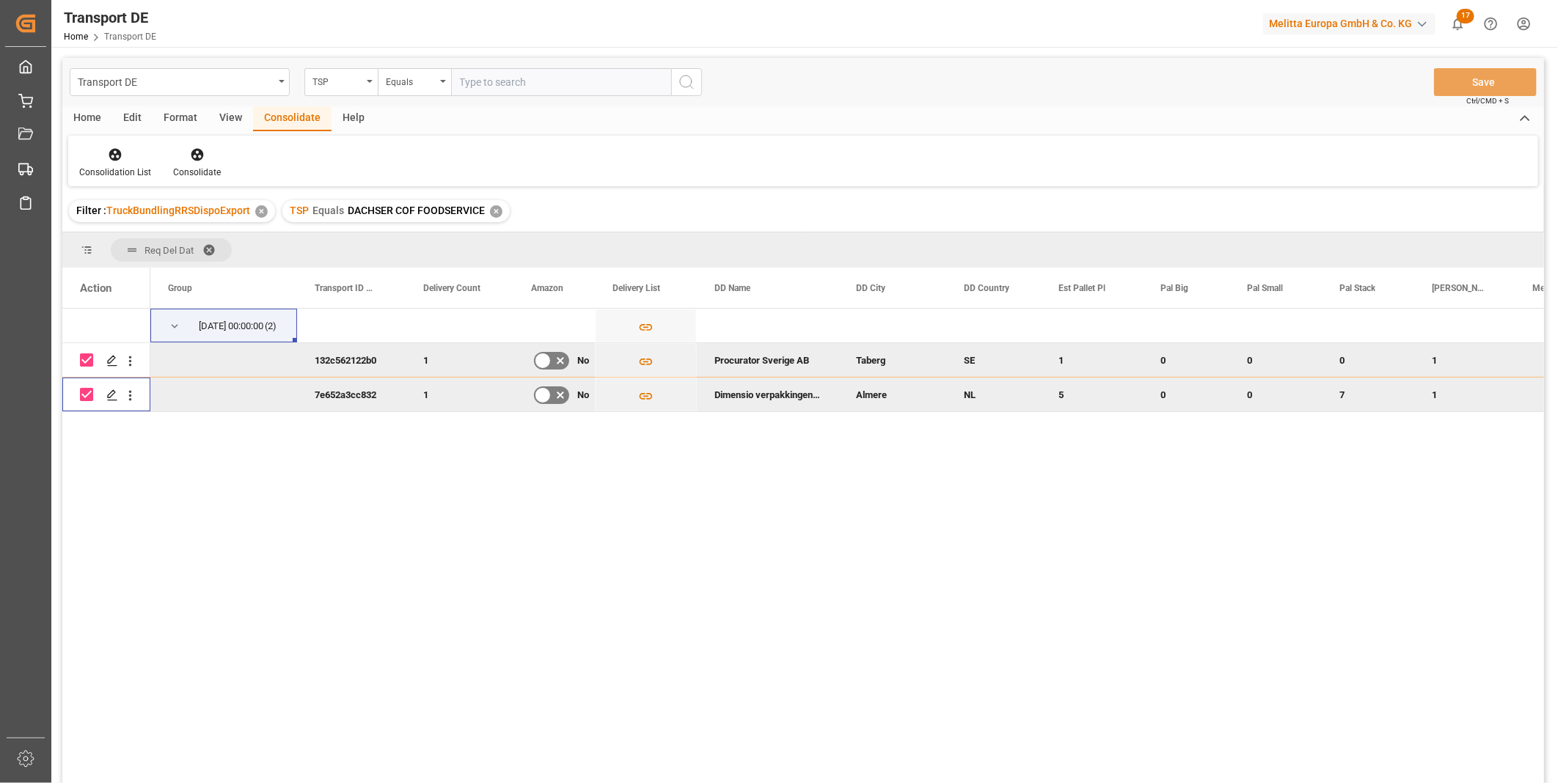
click at [90, 370] on div "Press SPACE to deselect this row." at bounding box center [86, 360] width 13 height 34
click at [88, 360] on input "Press Space to toggle row selection (checked)" at bounding box center [86, 360] width 13 height 13
checkbox input "false"
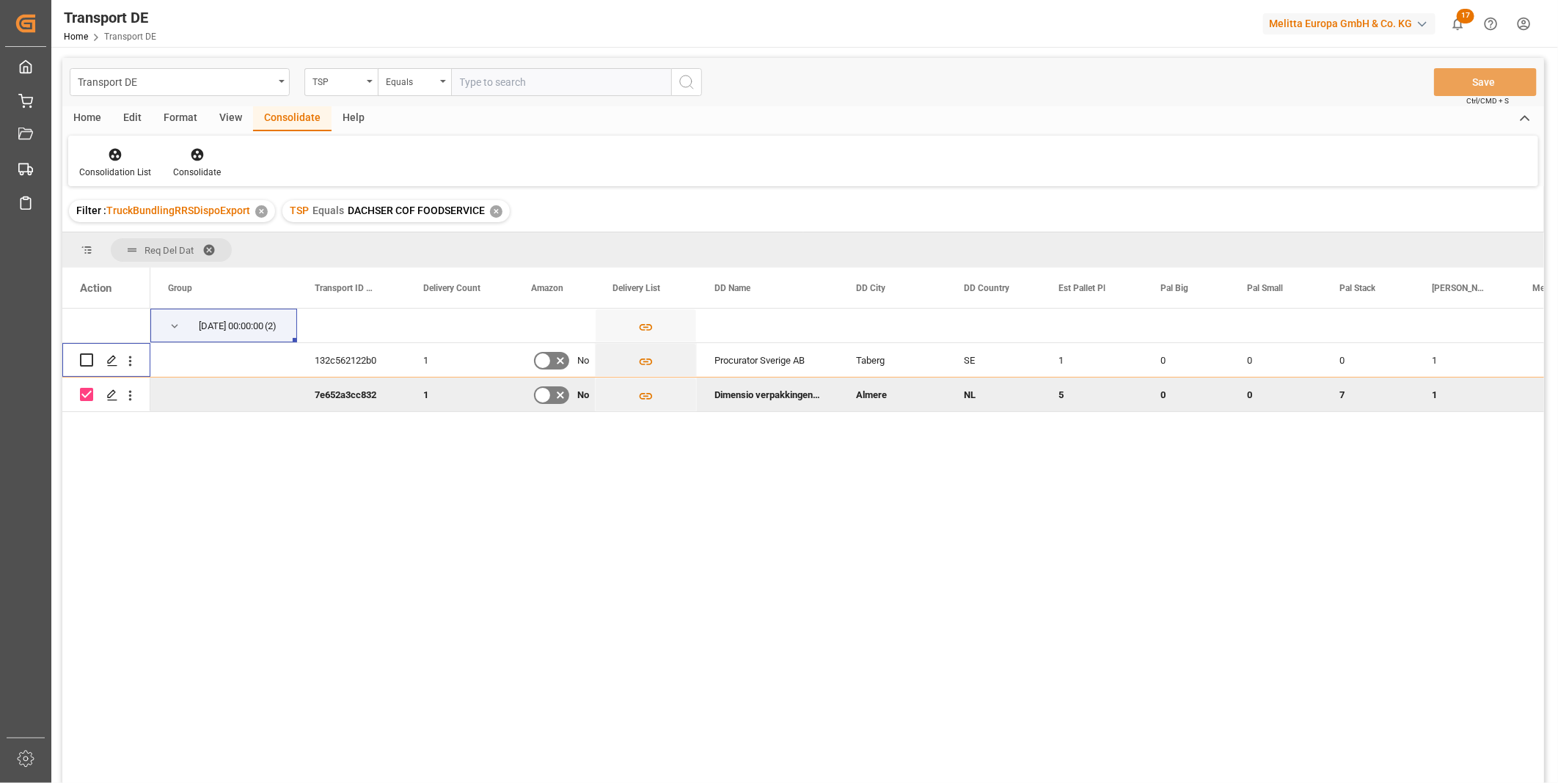
click at [197, 185] on div "Consolidation List Consolidate" at bounding box center [803, 161] width 1470 height 51
click at [200, 175] on div "Consolidate" at bounding box center [197, 172] width 48 height 13
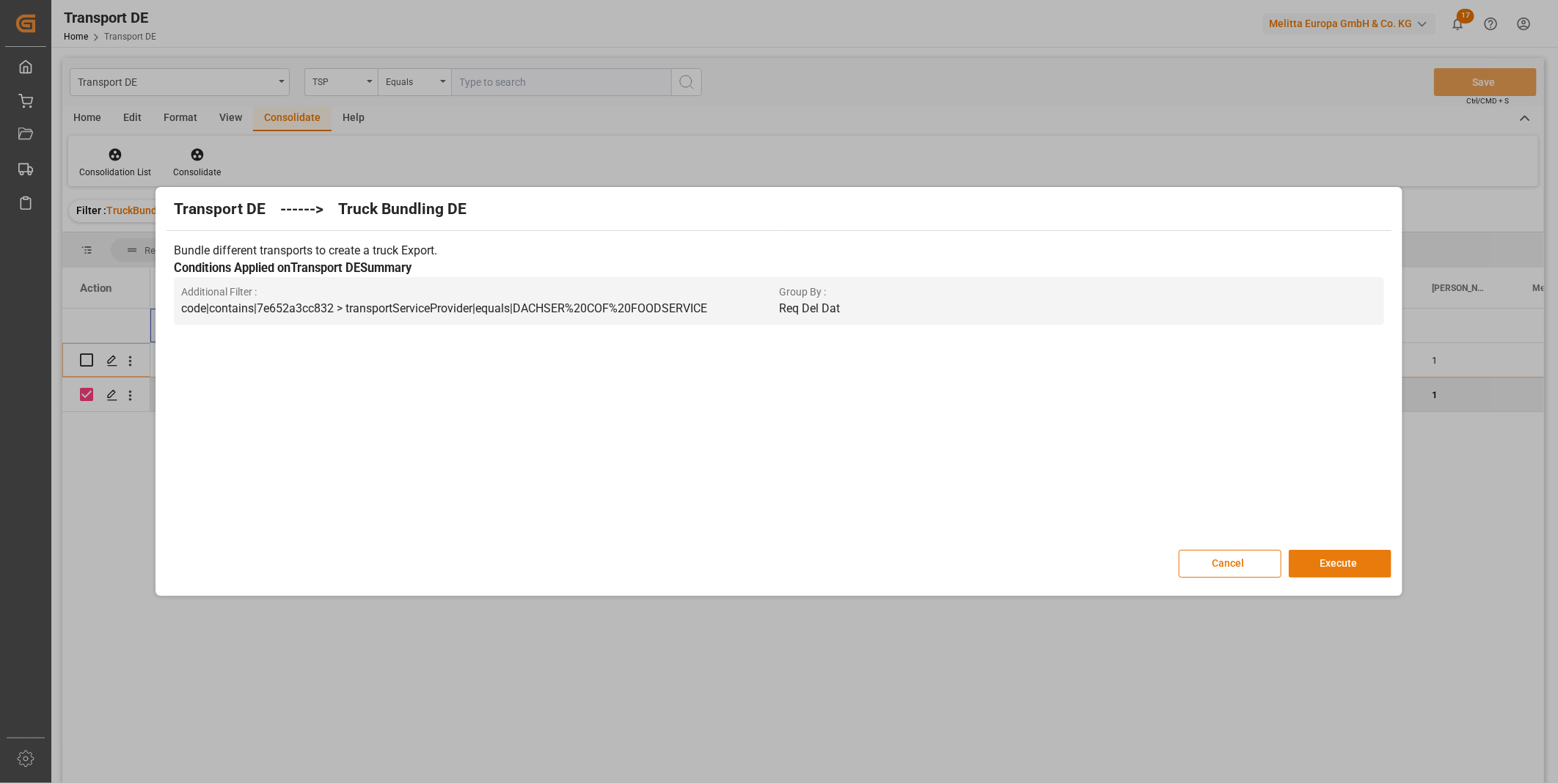
click at [1326, 557] on button "Execute" at bounding box center [1340, 564] width 103 height 28
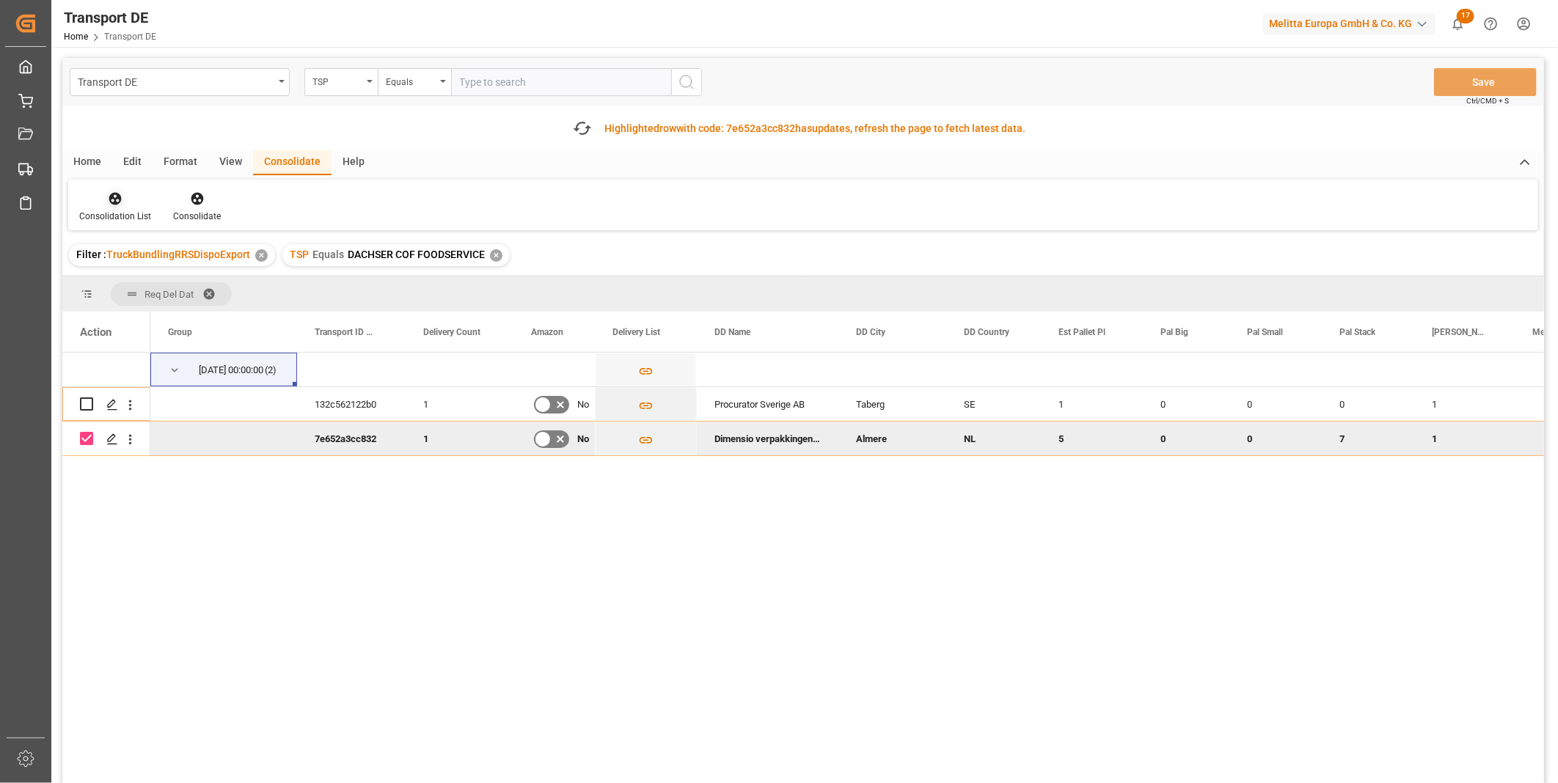
click at [126, 200] on div "Transport DE TSP Equals Save Ctrl/CMD + S Fetch latest updates Highlighted row …" at bounding box center [803, 462] width 1482 height 808
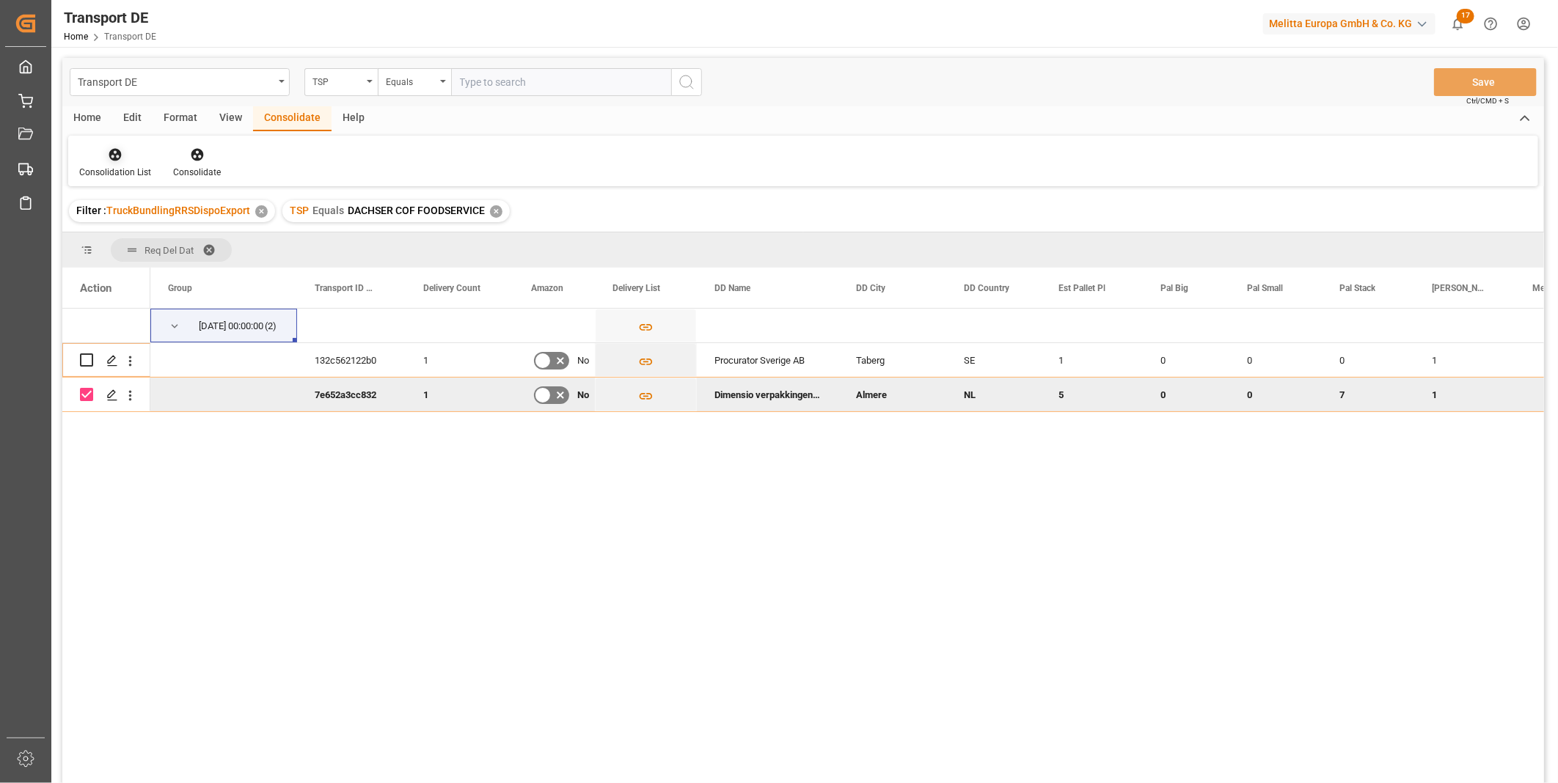
click at [122, 150] on div at bounding box center [115, 154] width 72 height 15
click at [178, 267] on div "Transport DE TSP Equals Save Ctrl/CMD + S Home Edit Format View Consolidate Hel…" at bounding box center [803, 440] width 1482 height 764
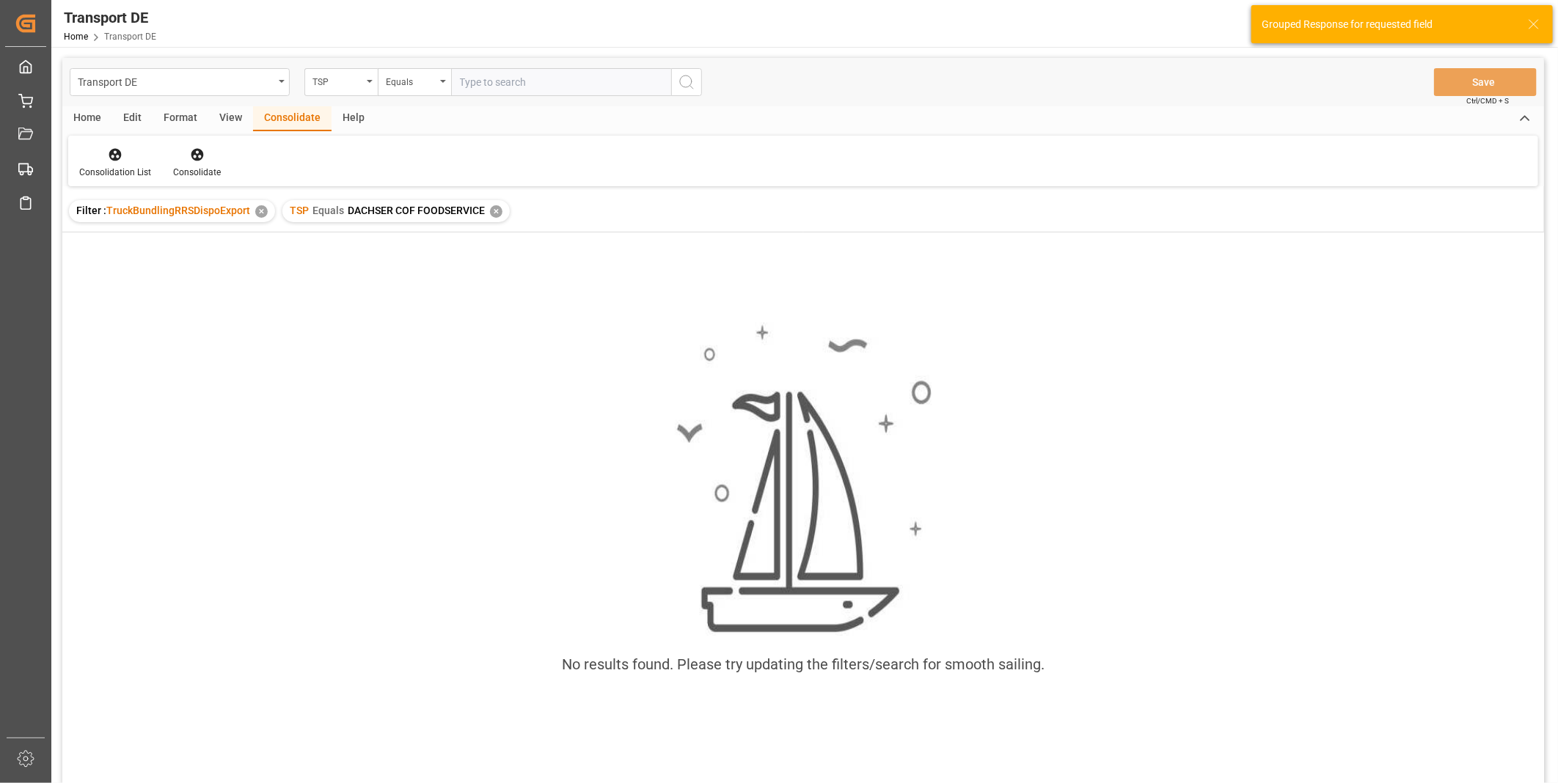
click at [491, 210] on div "✕" at bounding box center [496, 211] width 12 height 12
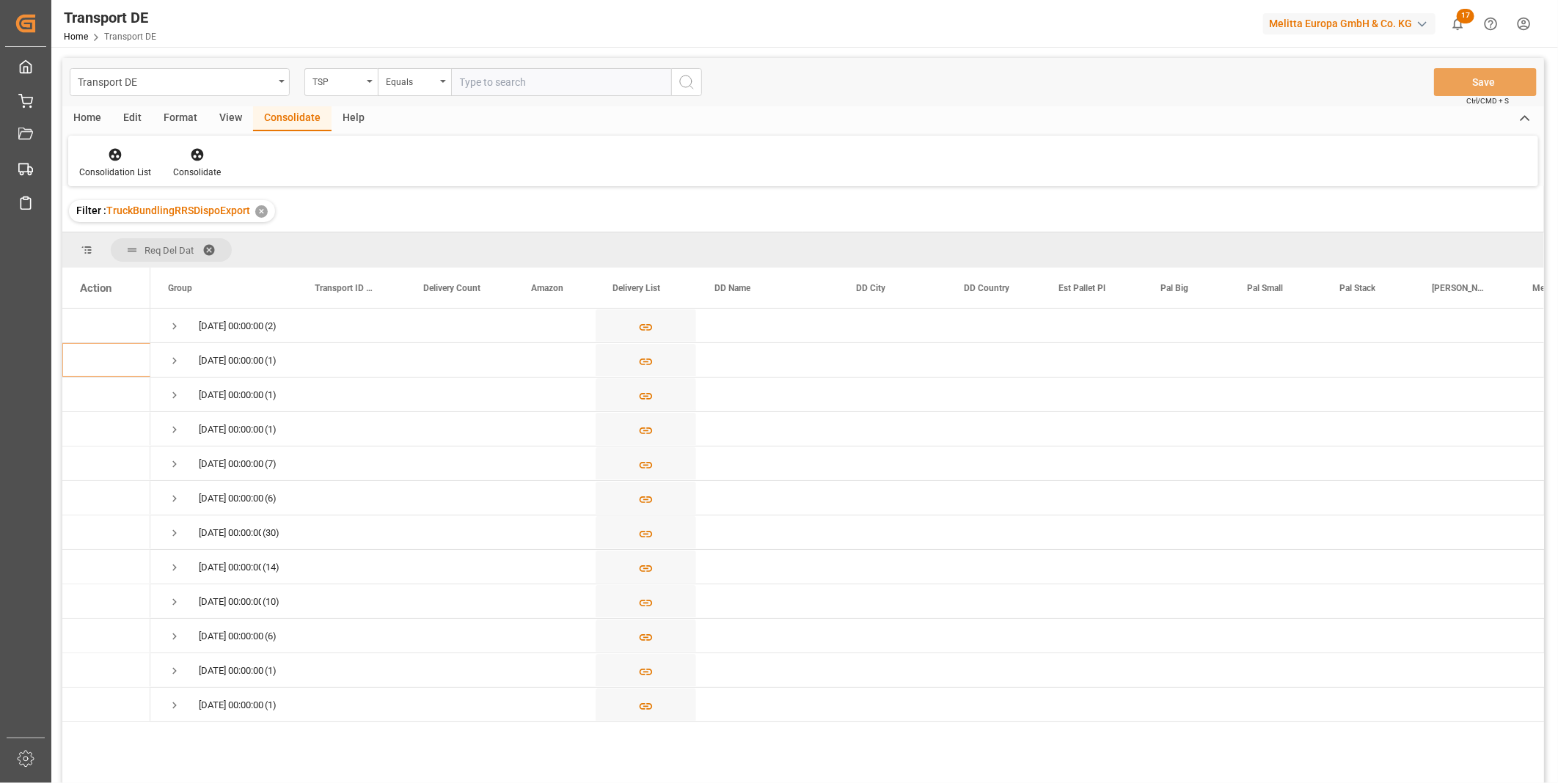
click at [329, 98] on div "Transport DE TSP Equals Save Ctrl/CMD + S" at bounding box center [803, 82] width 1482 height 48
click at [331, 94] on div "TSP" at bounding box center [340, 82] width 73 height 28
type input "rou"
click at [354, 144] on div "Route" at bounding box center [414, 149] width 219 height 31
click at [398, 86] on div "Equals" at bounding box center [411, 80] width 50 height 17
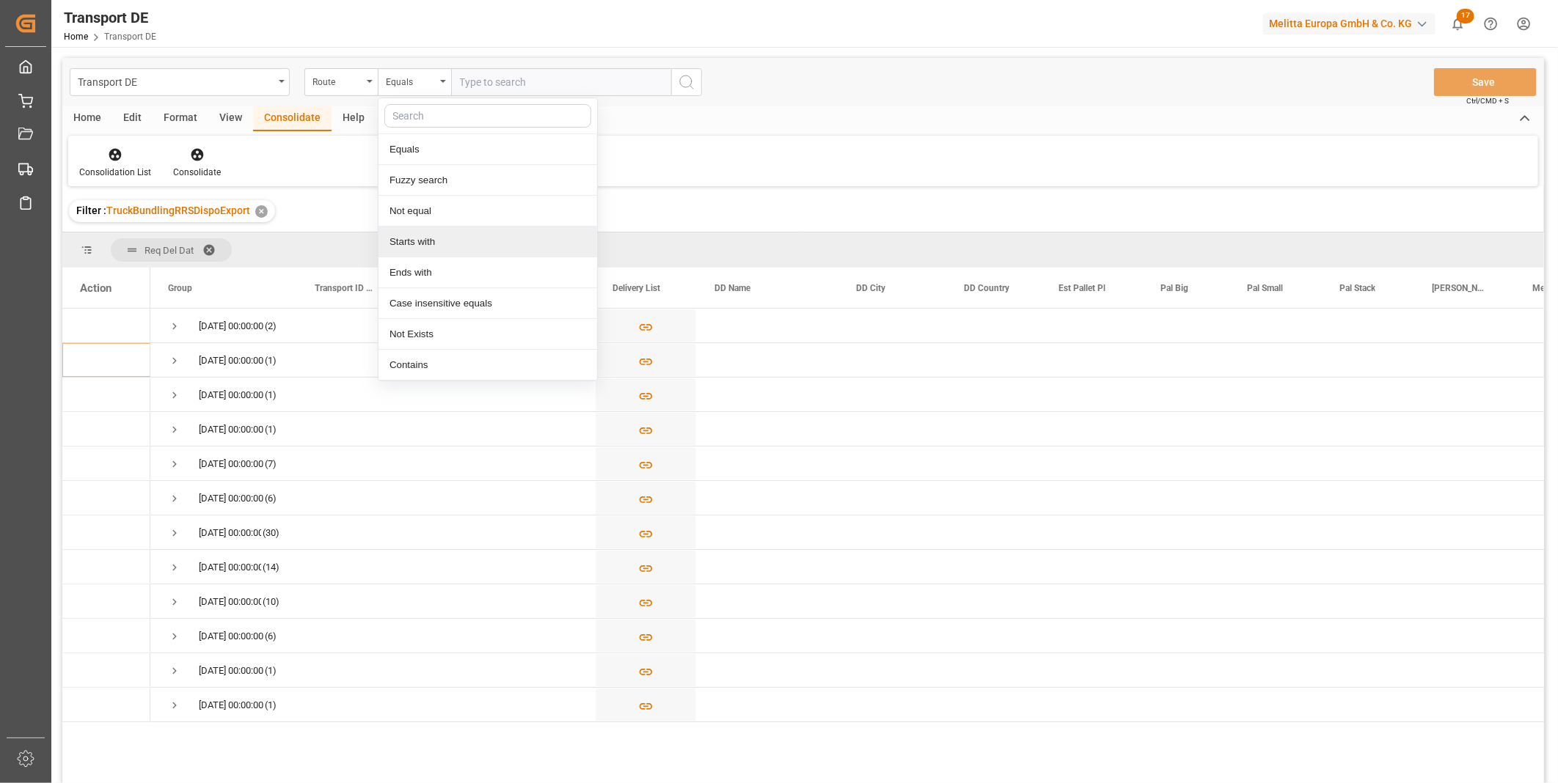
click at [427, 238] on div "Starts with" at bounding box center [488, 242] width 219 height 31
type input "4"
type input "240"
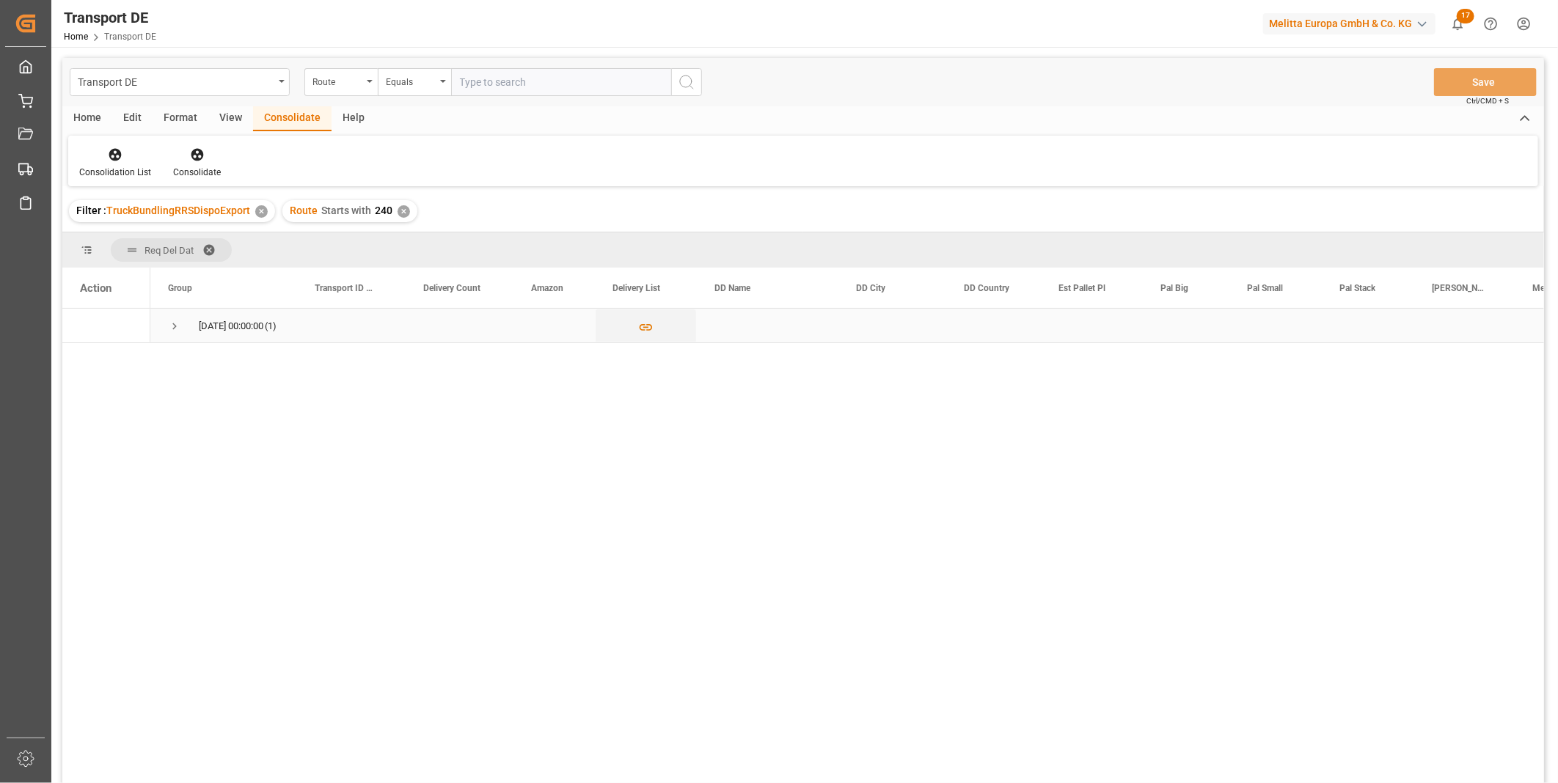
click at [177, 323] on span "Press SPACE to select this row." at bounding box center [174, 326] width 13 height 13
click at [85, 361] on input "Press Space to toggle row selection (unchecked)" at bounding box center [86, 360] width 13 height 13
checkbox input "true"
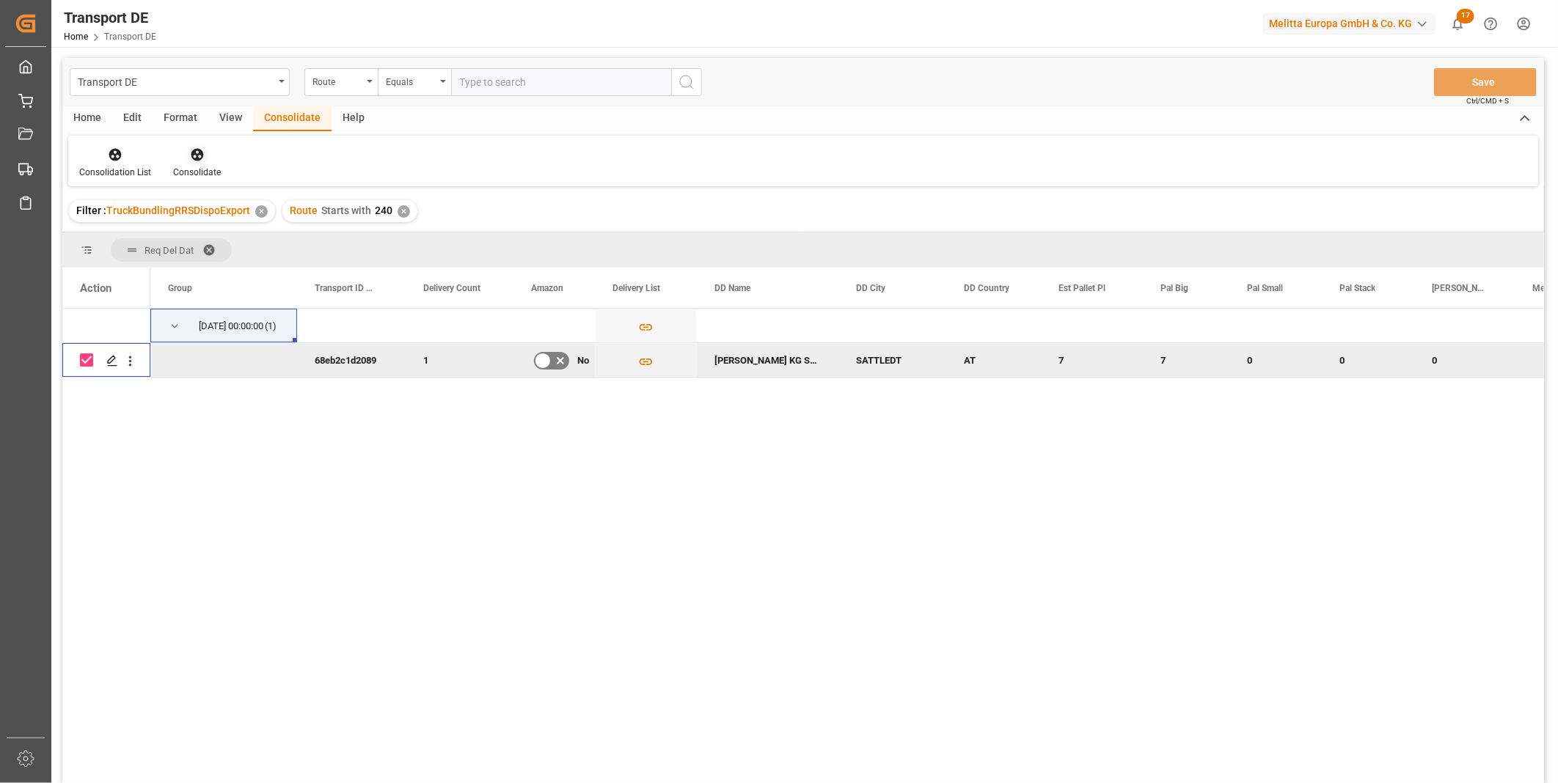
click at [192, 159] on icon at bounding box center [197, 155] width 12 height 12
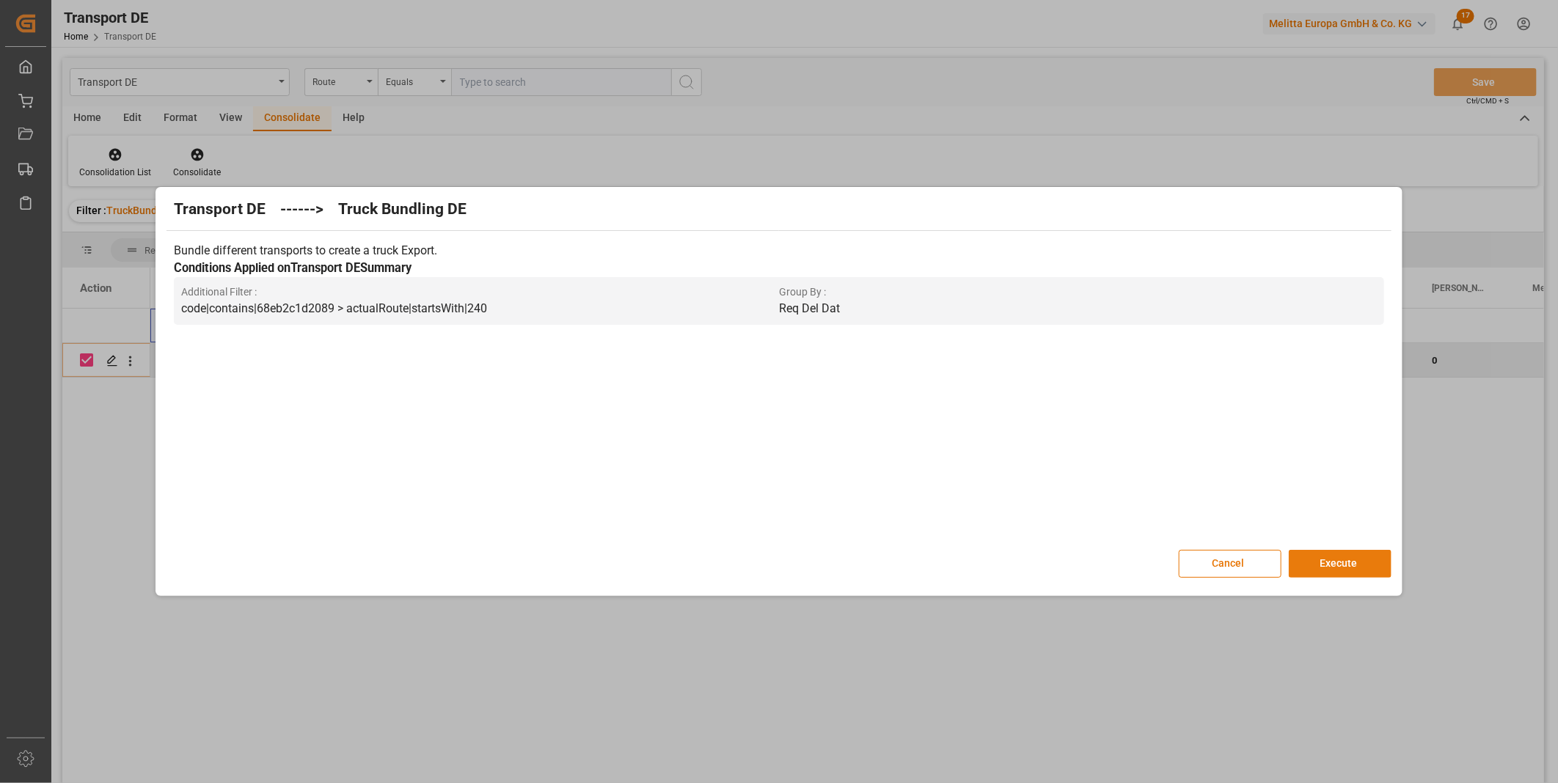
click at [1326, 562] on button "Execute" at bounding box center [1340, 564] width 103 height 28
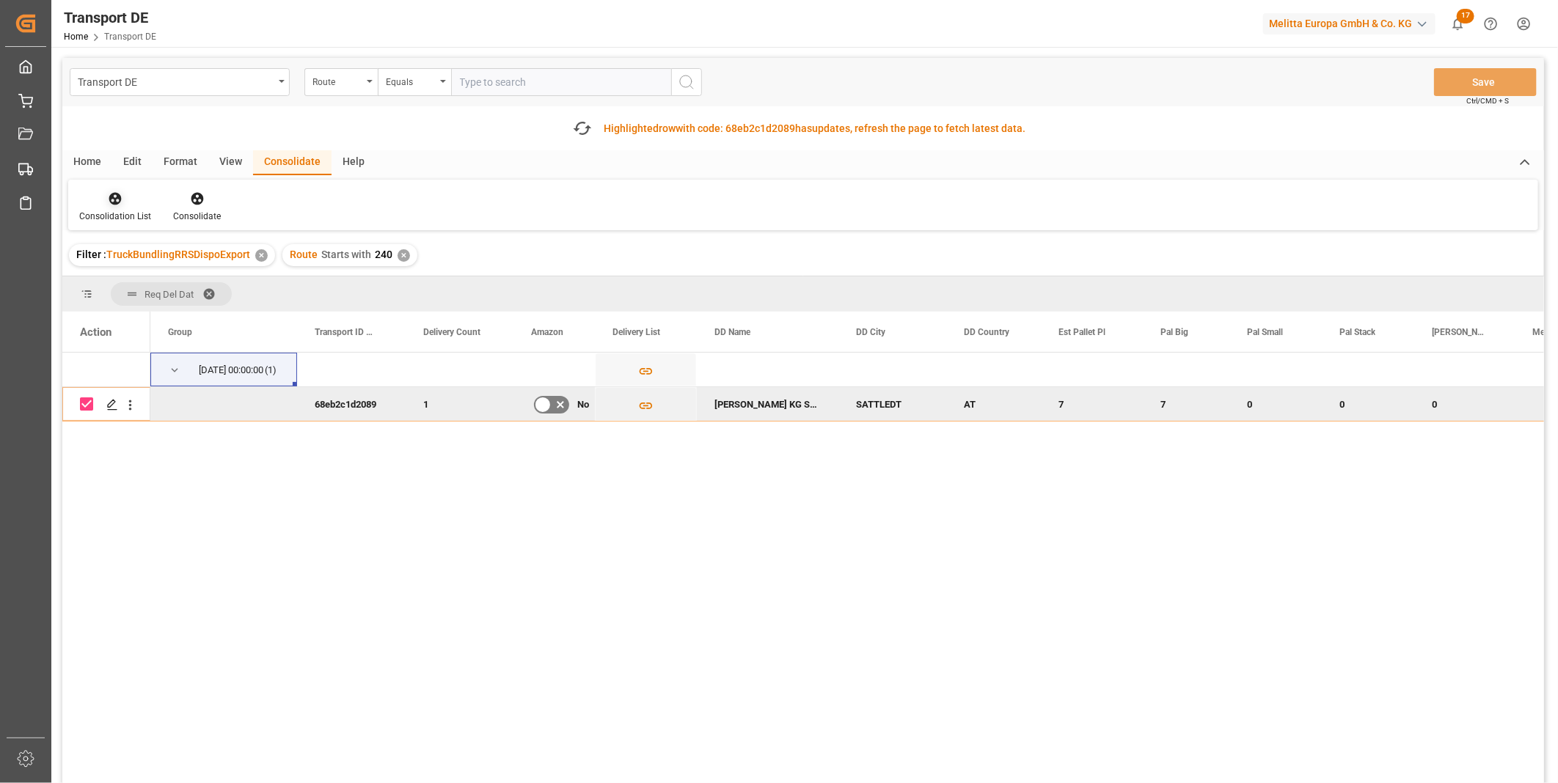
click at [123, 211] on div "Consolidation List" at bounding box center [115, 216] width 72 height 13
click at [164, 323] on div "Transport DE Route Equals Save Ctrl/CMD + S Fetch latest updates Highlighted ro…" at bounding box center [803, 462] width 1482 height 808
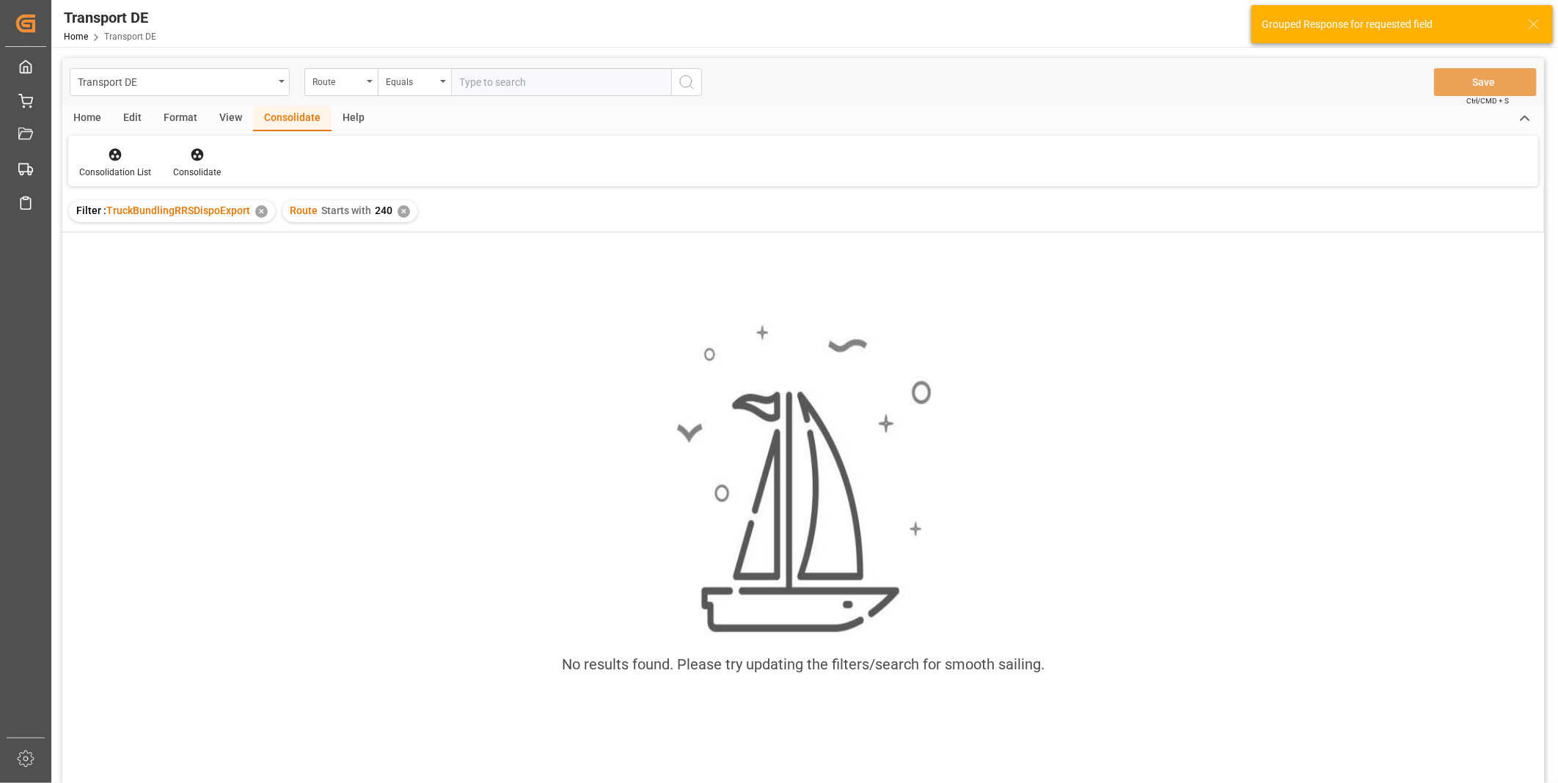
click at [120, 778] on div "No results found. Please try updating the filters/search for smooth sailing." at bounding box center [803, 528] width 1482 height 590
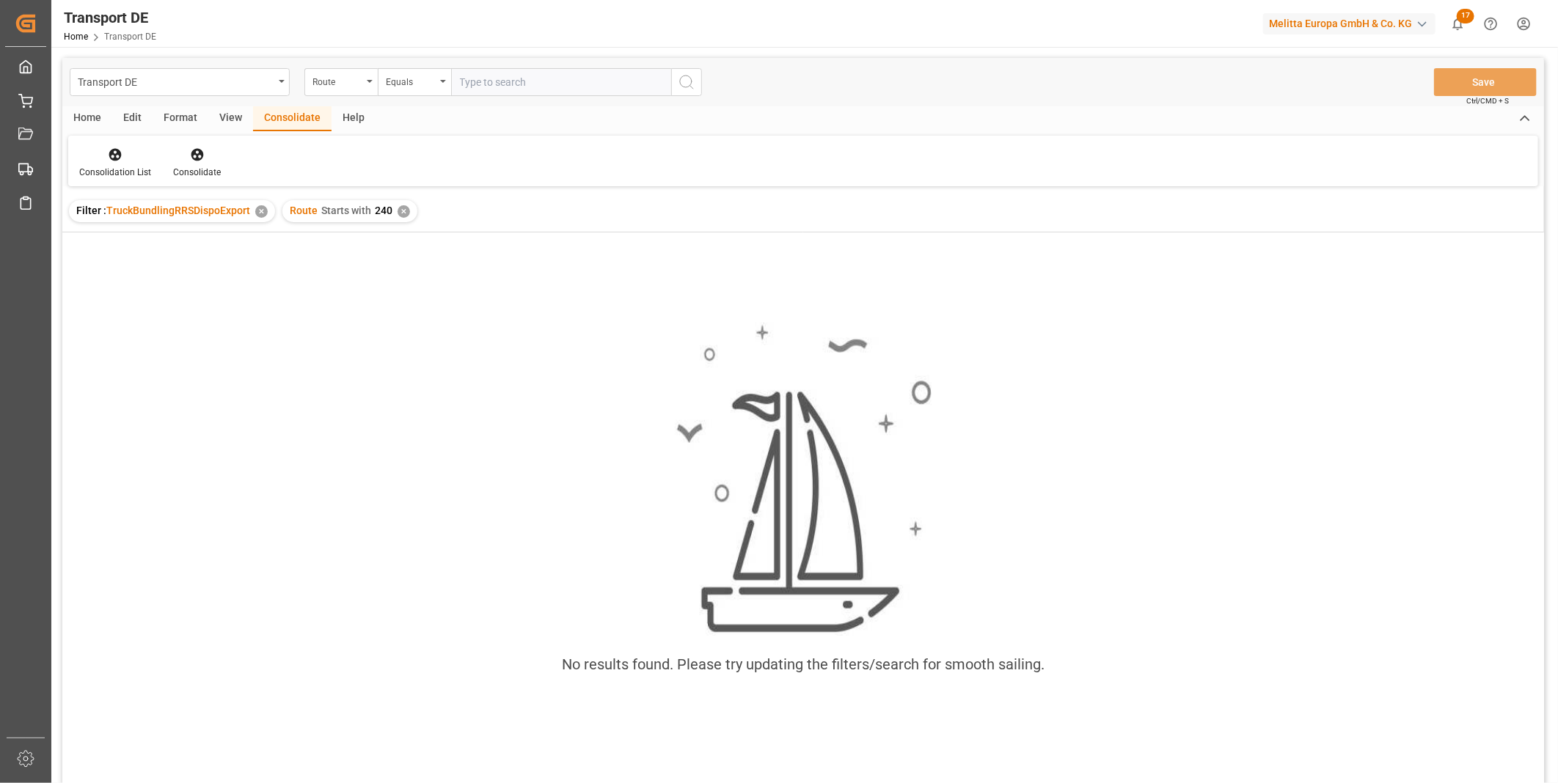
click at [398, 208] on div "✕" at bounding box center [404, 211] width 12 height 12
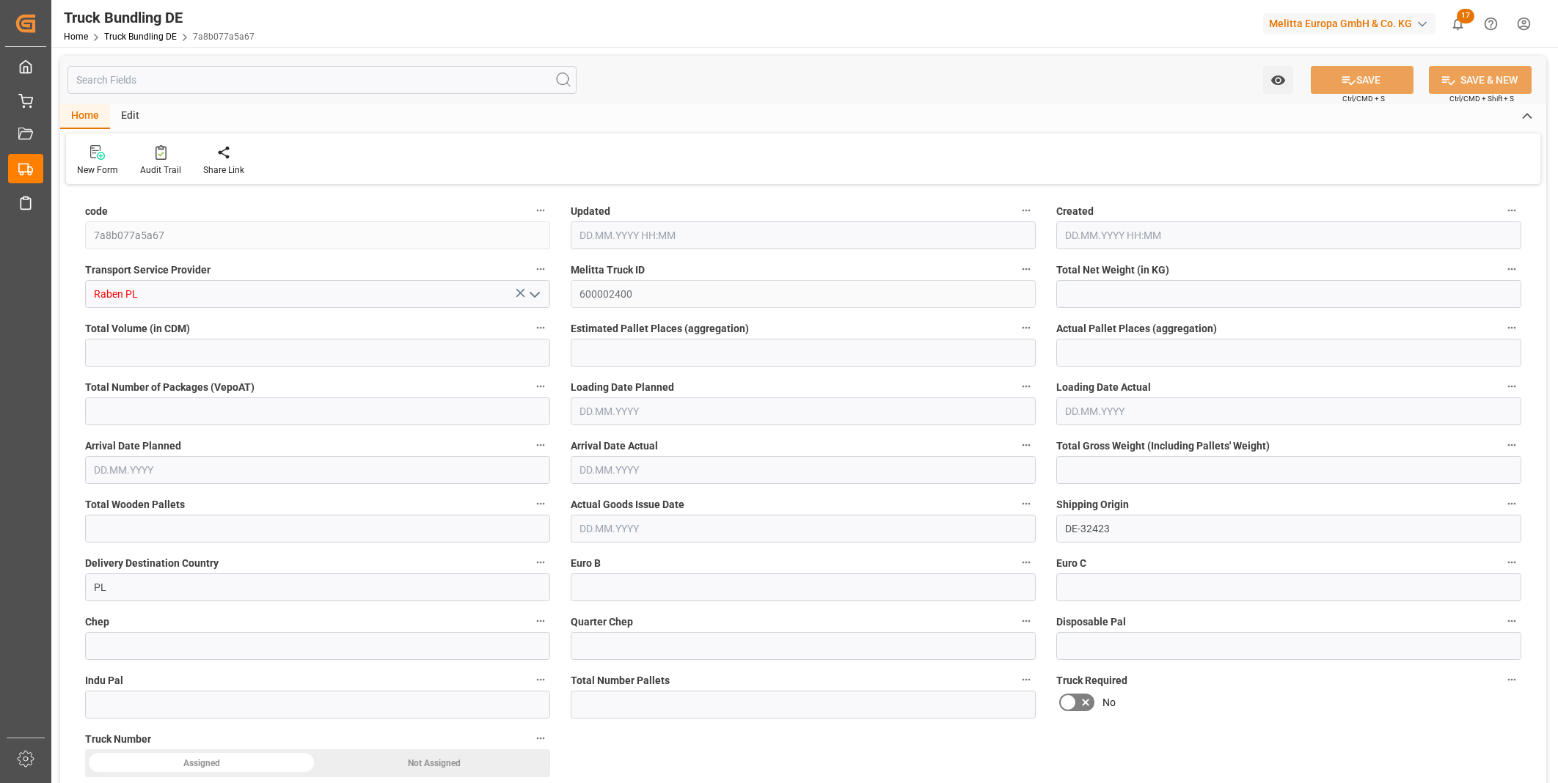
type input "146"
type input "438.04"
type input "1"
type input "0"
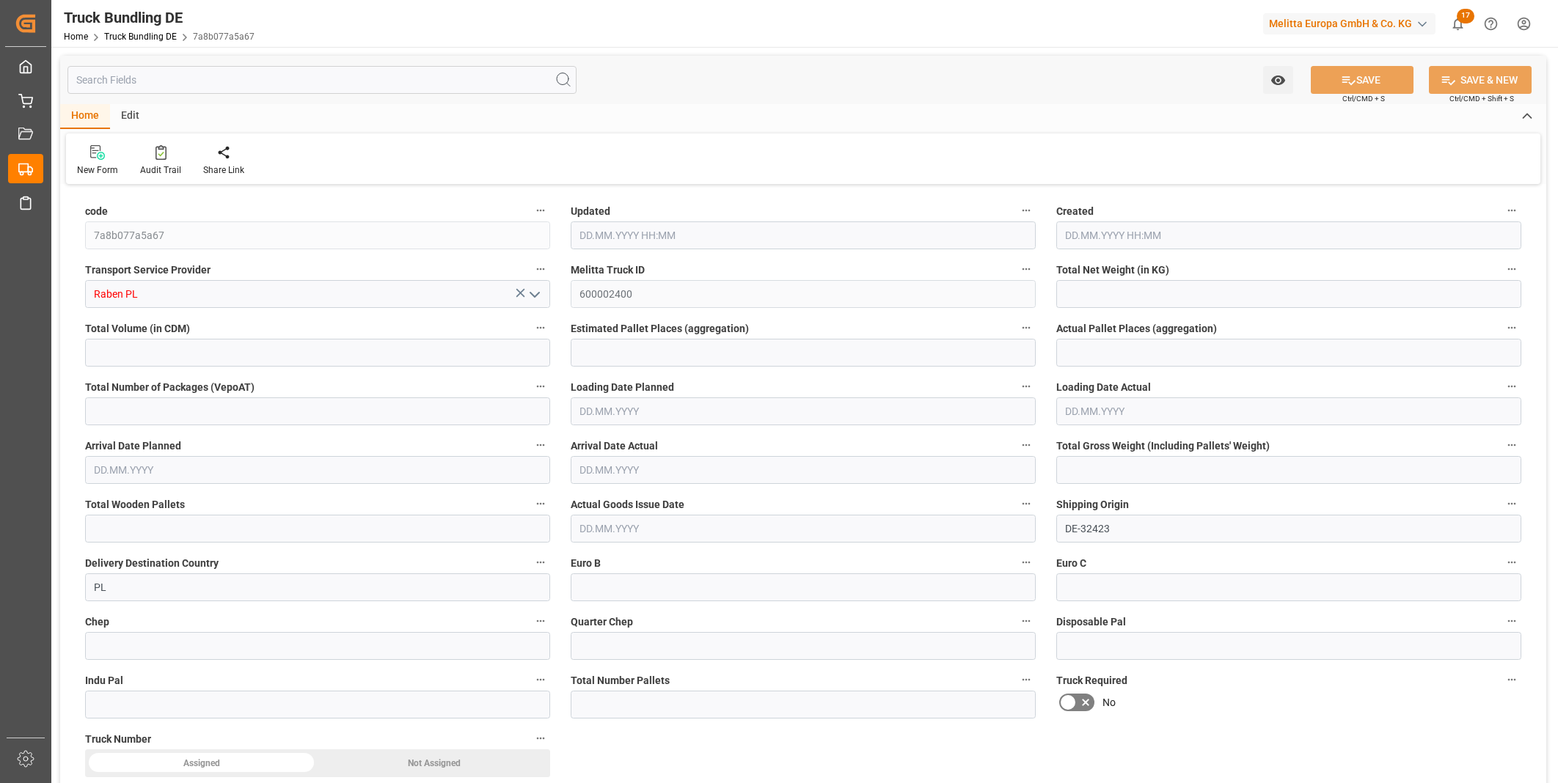
type input "195"
type input "1"
type input "0"
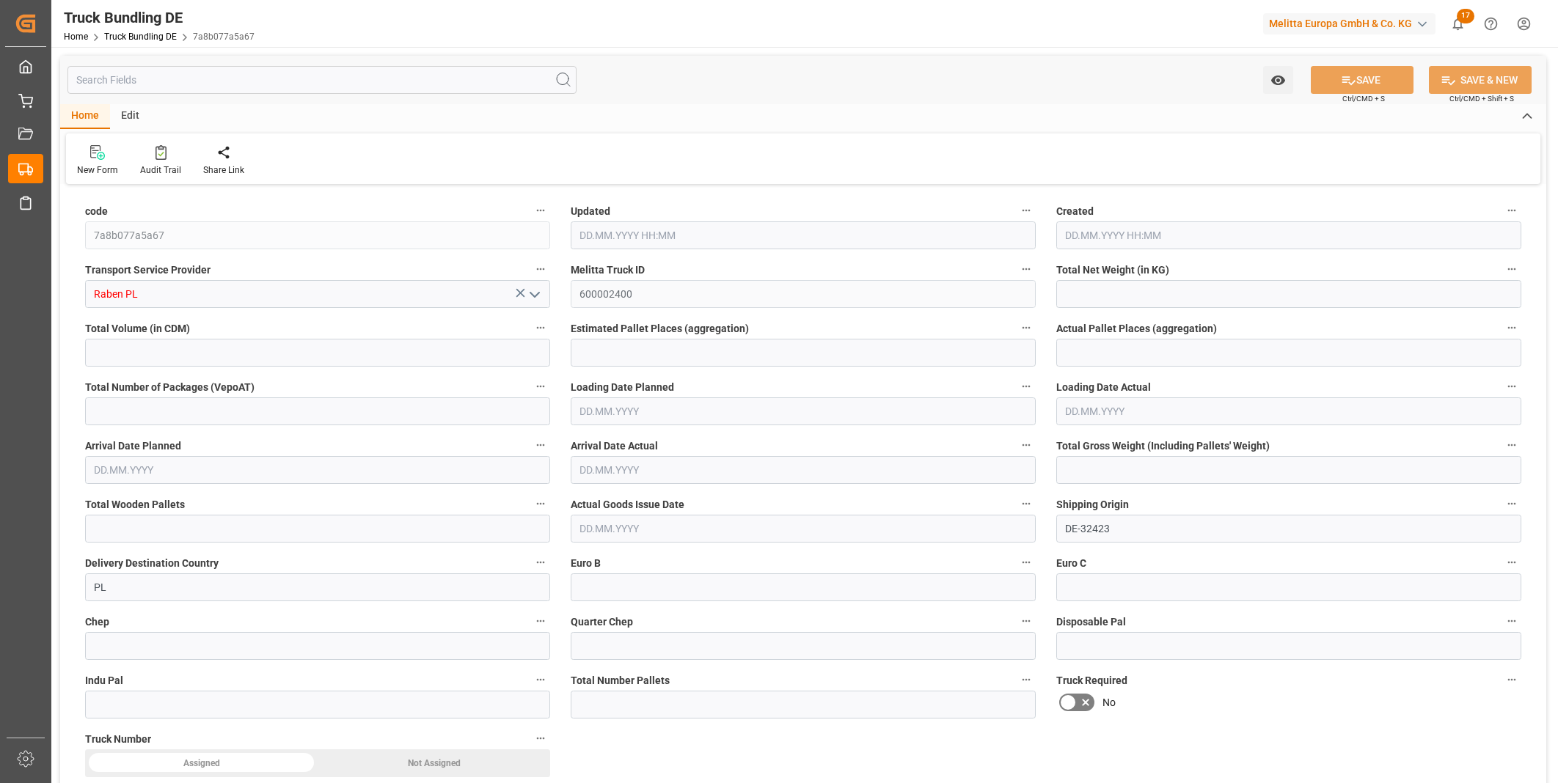
type input "0"
type input "[DATE] 07:59"
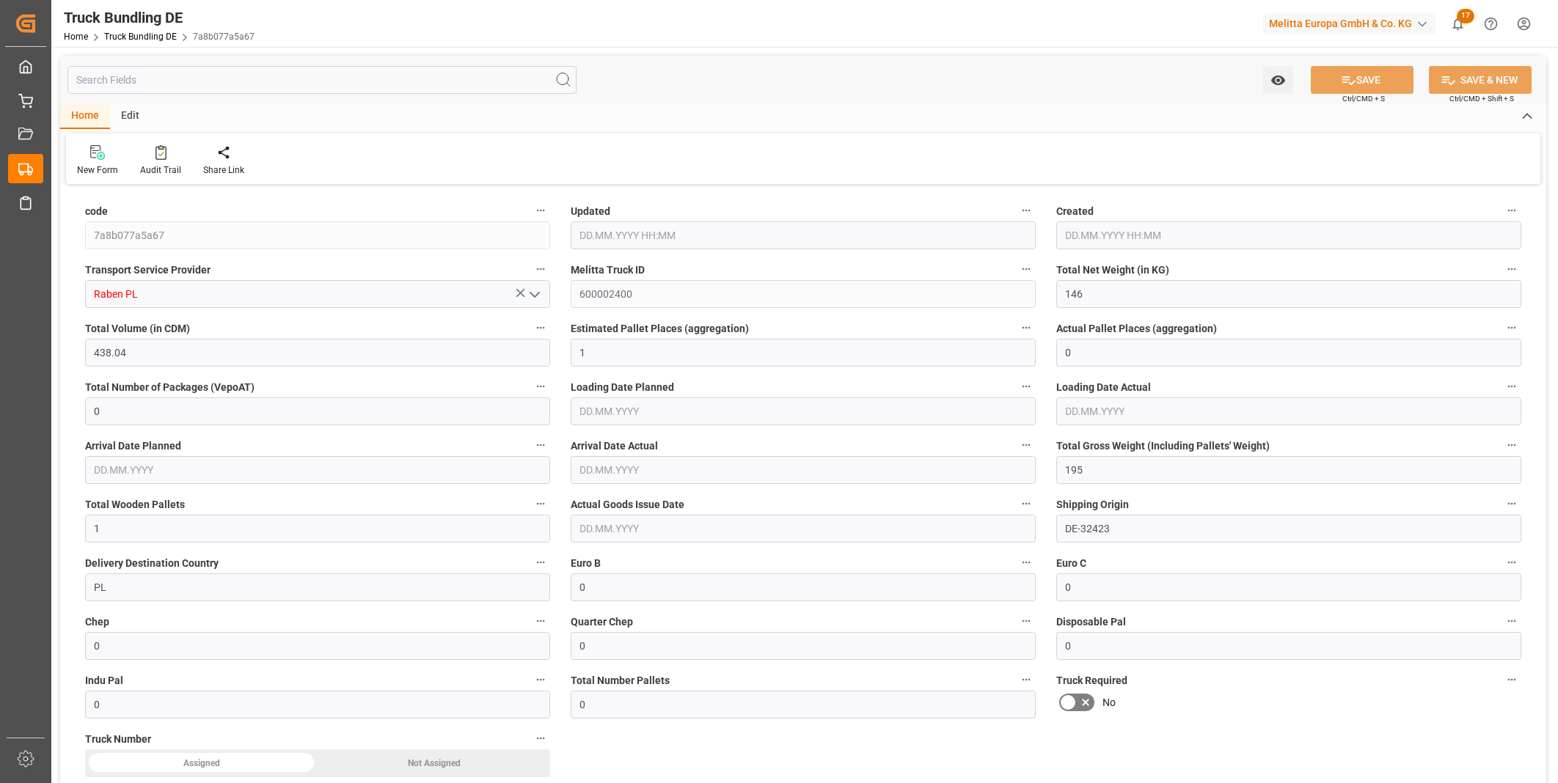
type input "[DATE] 07:59"
type input "[DATE]"
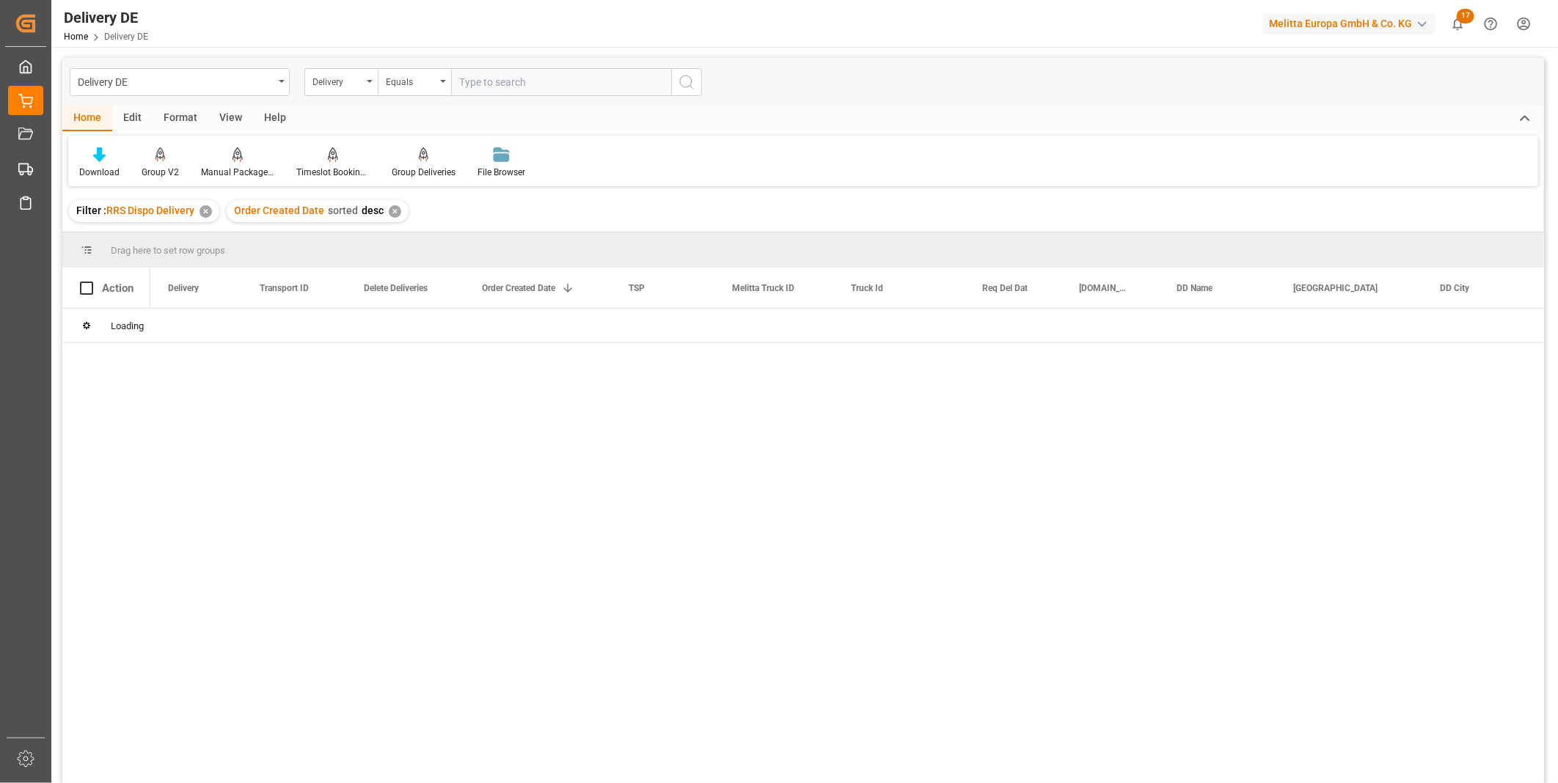
click at [503, 74] on input "text" at bounding box center [561, 82] width 220 height 28
paste input "92555621"
type input "92555621"
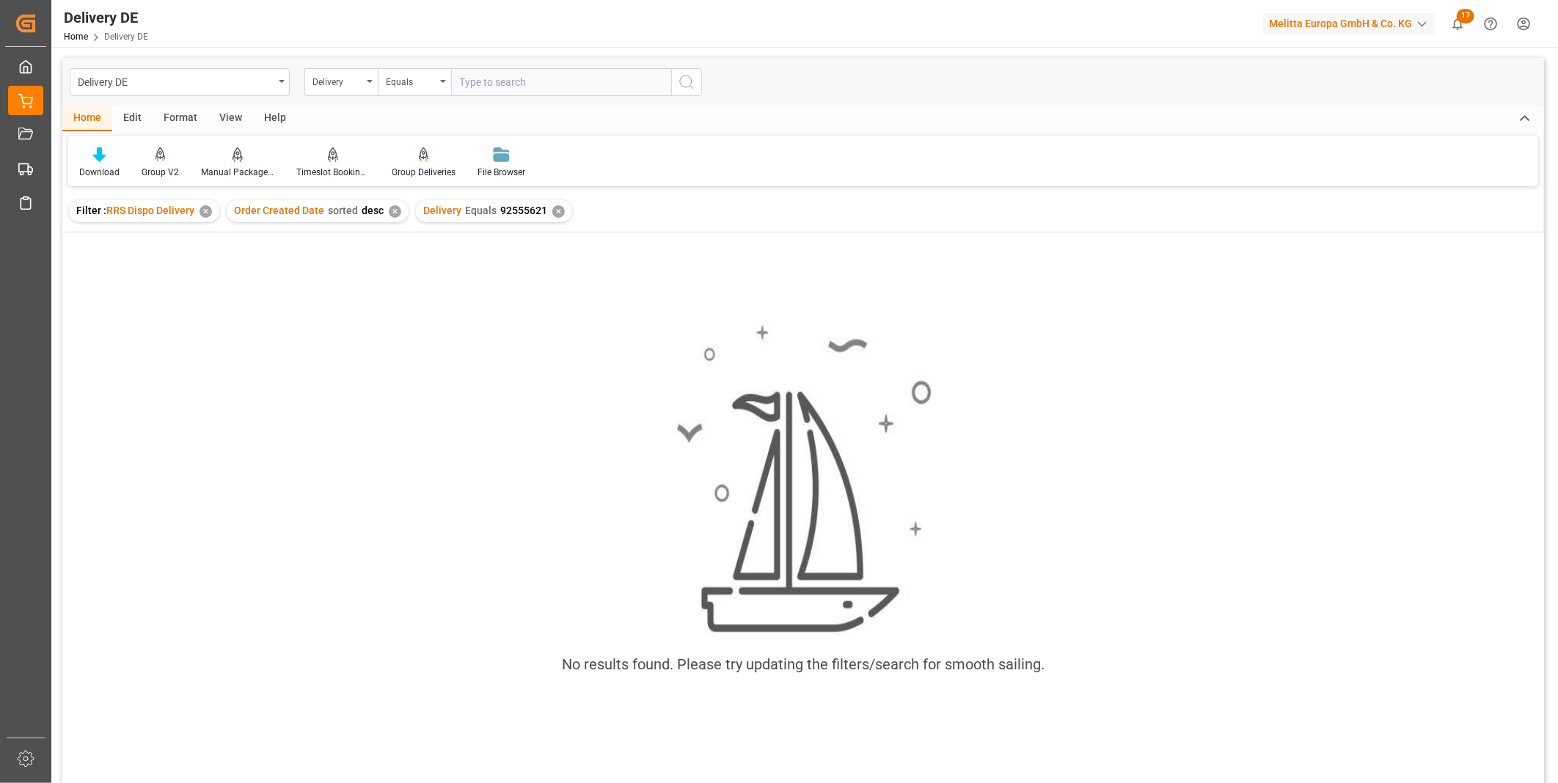
click at [552, 213] on div "✕" at bounding box center [558, 211] width 12 height 12
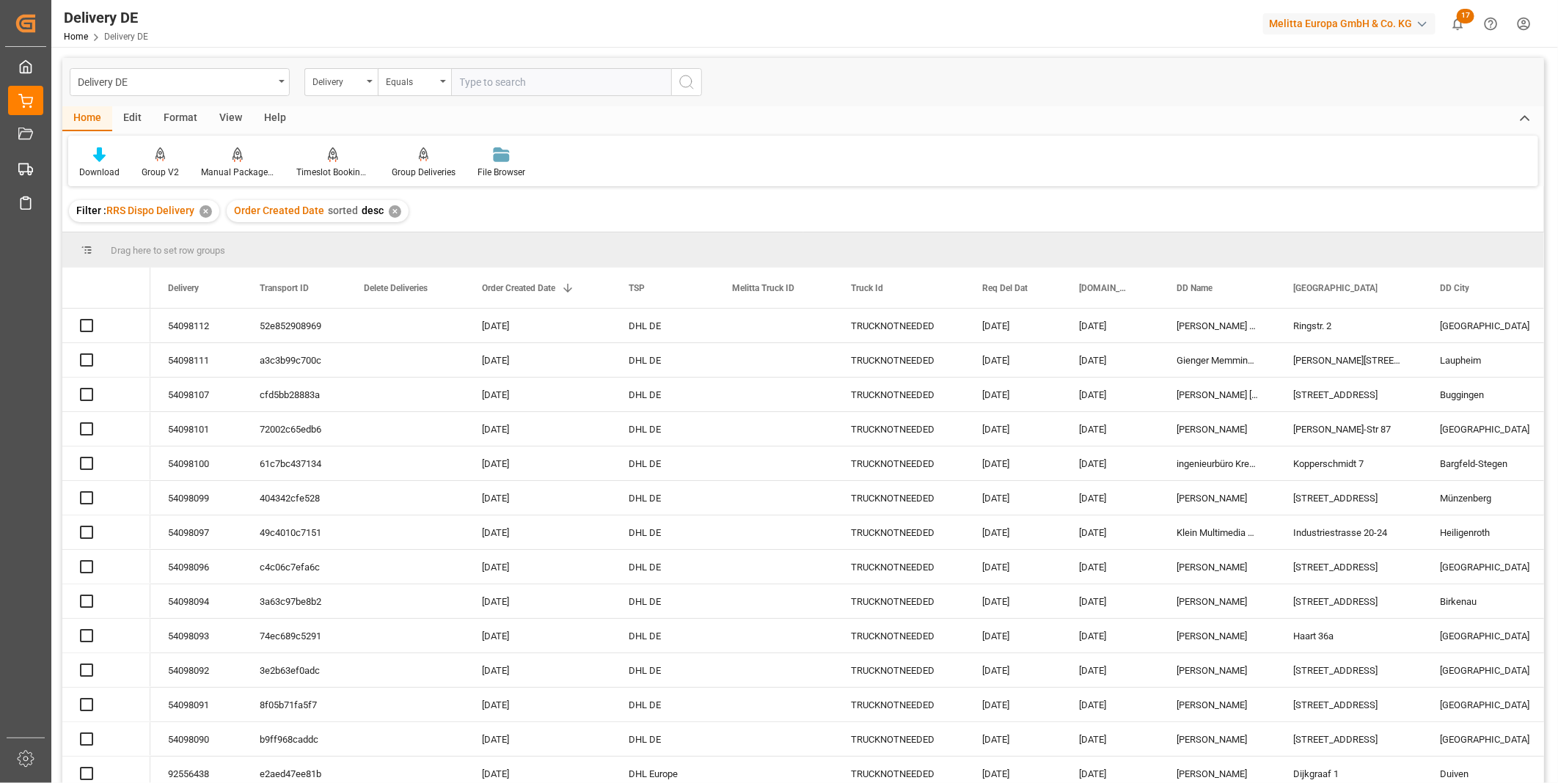
click at [467, 81] on input "text" at bounding box center [561, 82] width 220 height 28
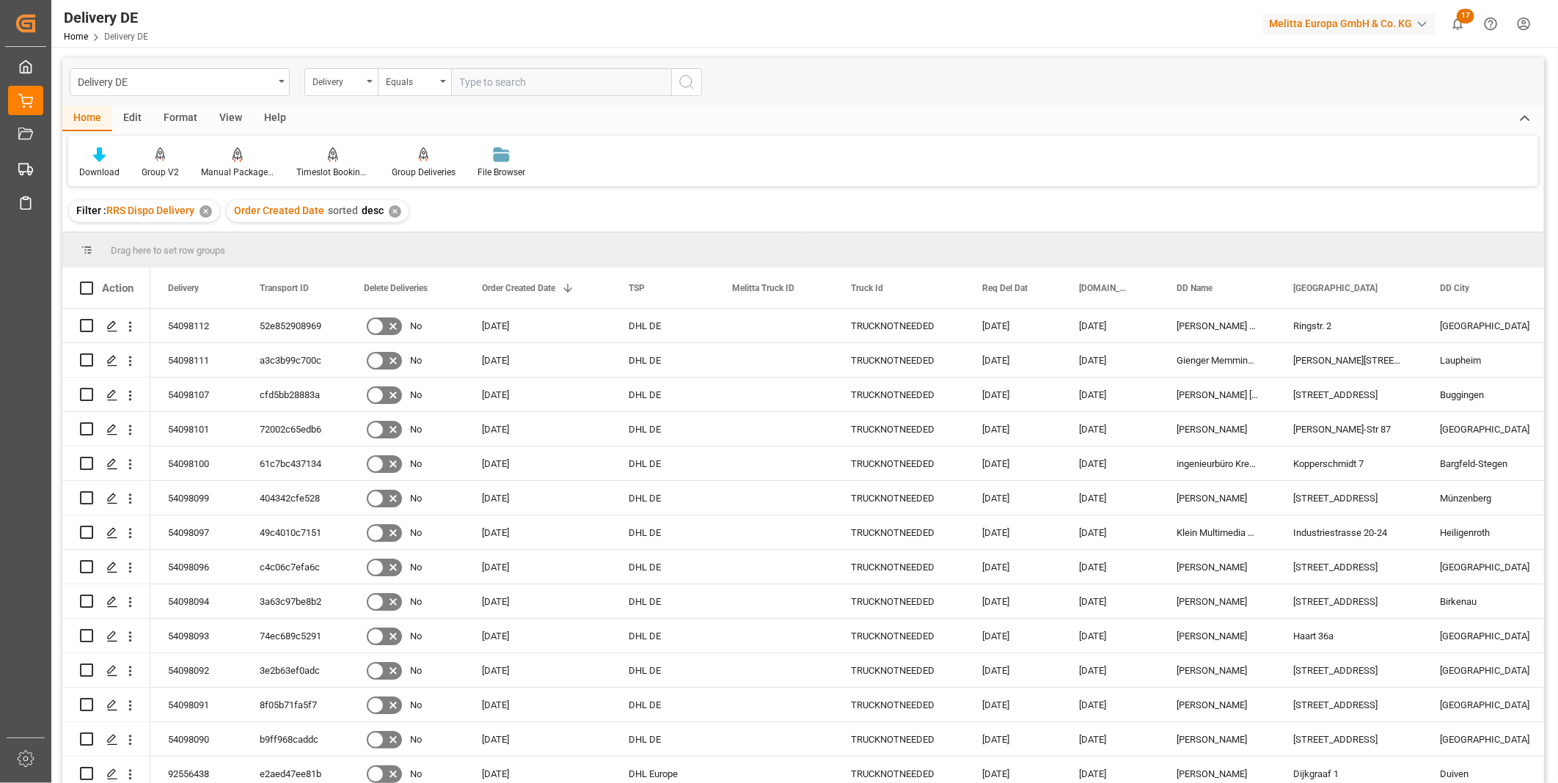
paste input "92555621"
type input "92555621"
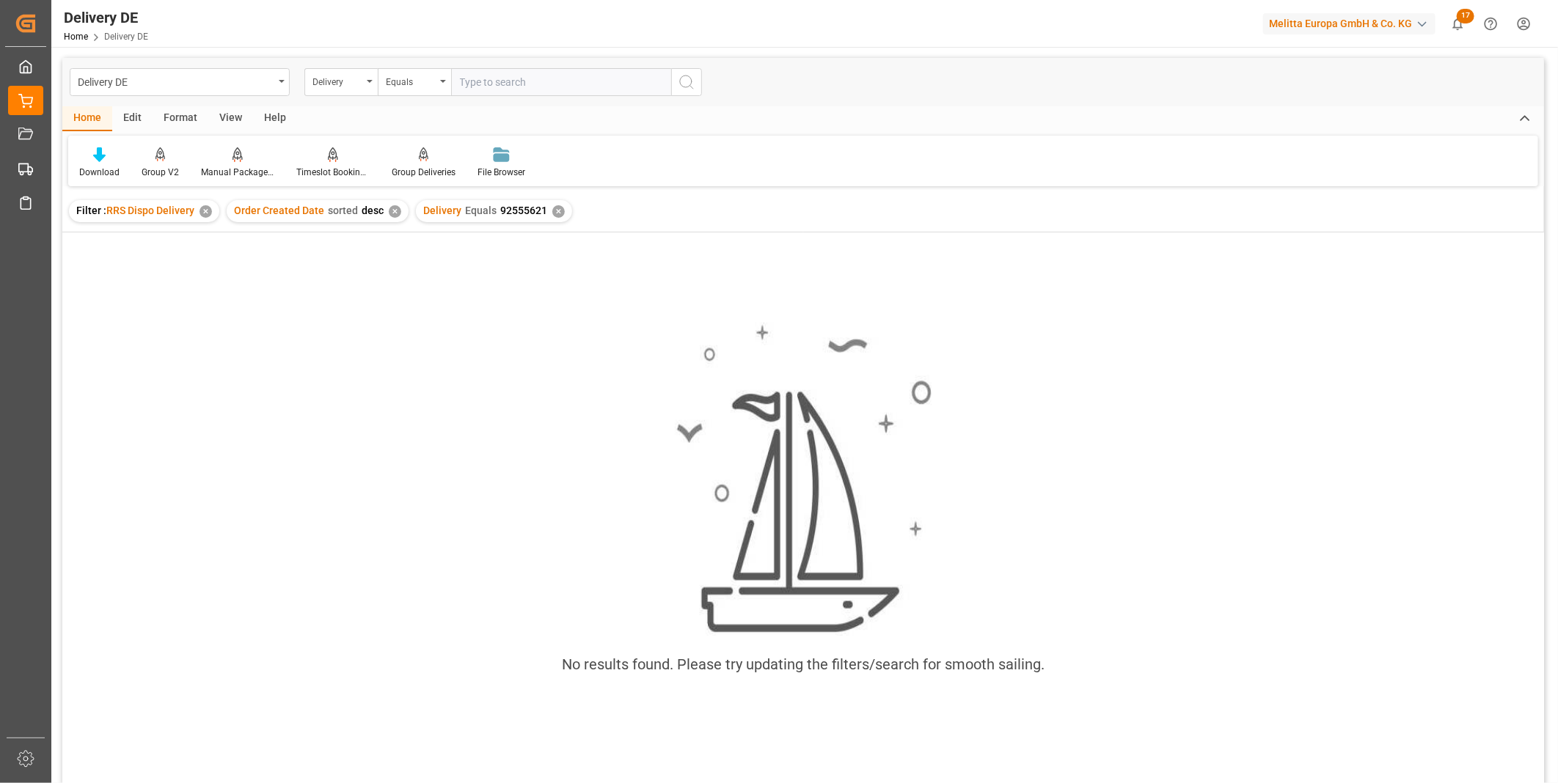
click at [557, 211] on div "✕" at bounding box center [558, 211] width 12 height 12
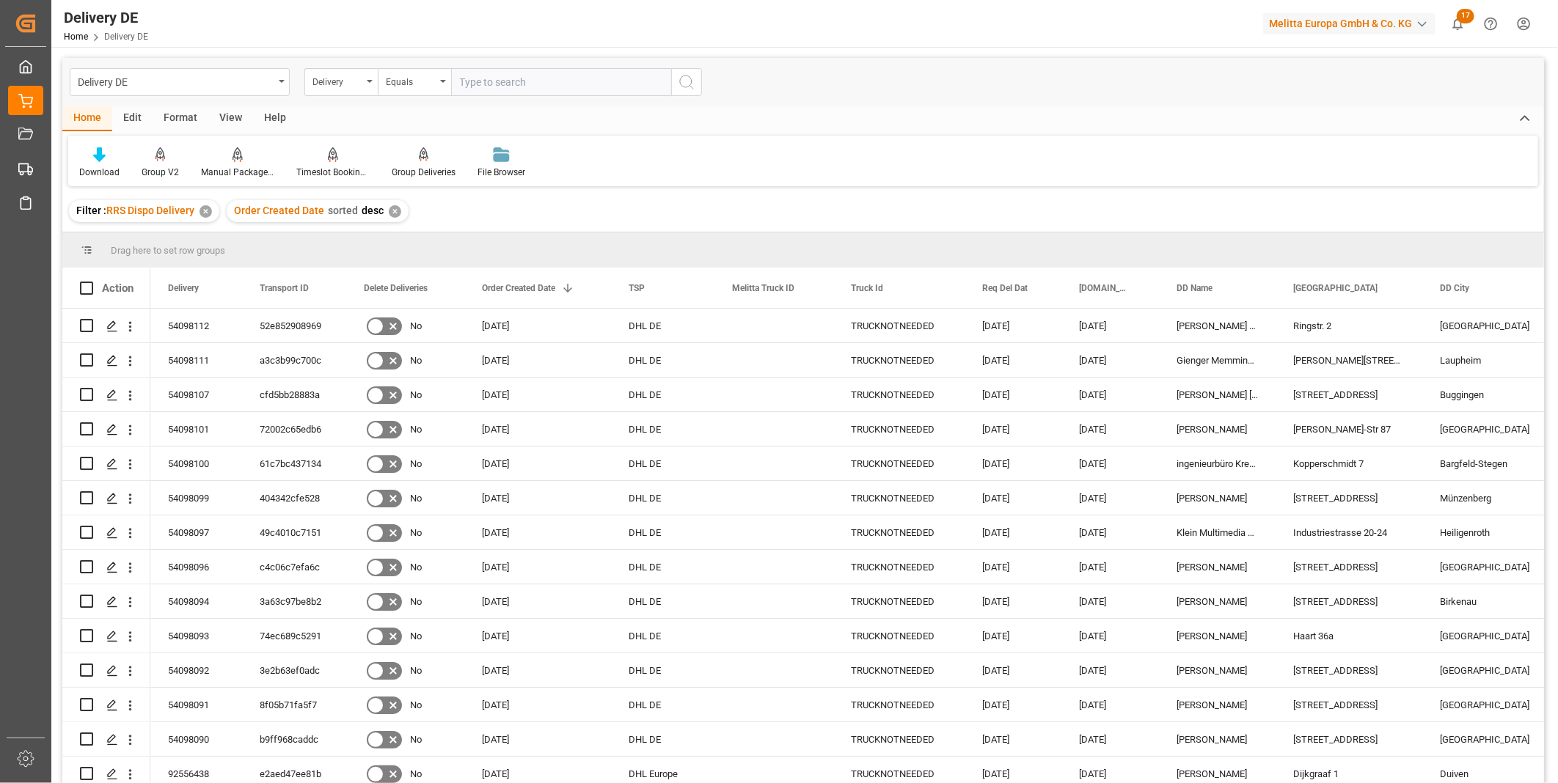
click at [508, 83] on input "text" at bounding box center [561, 82] width 220 height 28
paste input "92555621"
type input "92555621"
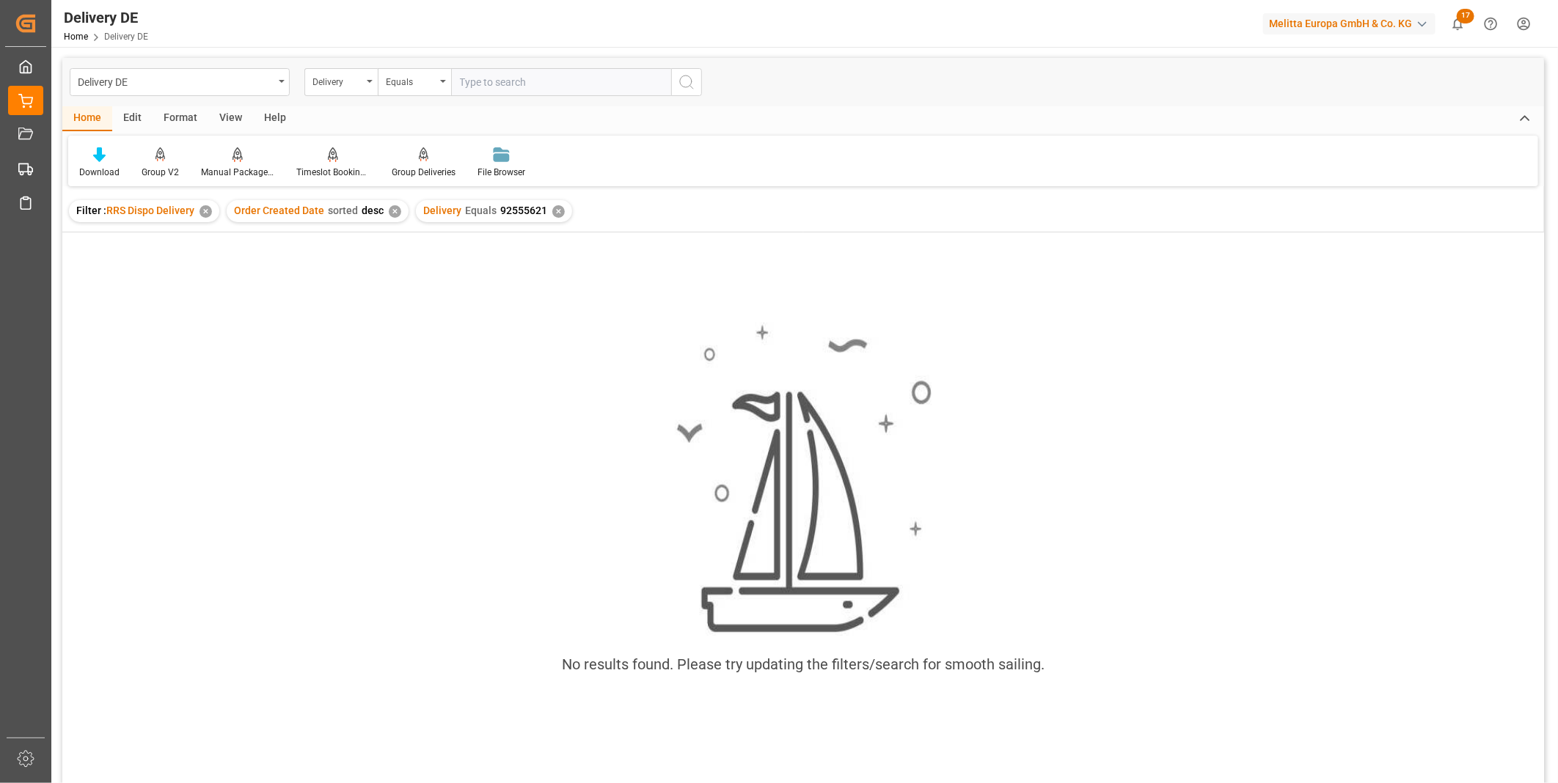
click at [552, 211] on div "✕" at bounding box center [558, 211] width 12 height 12
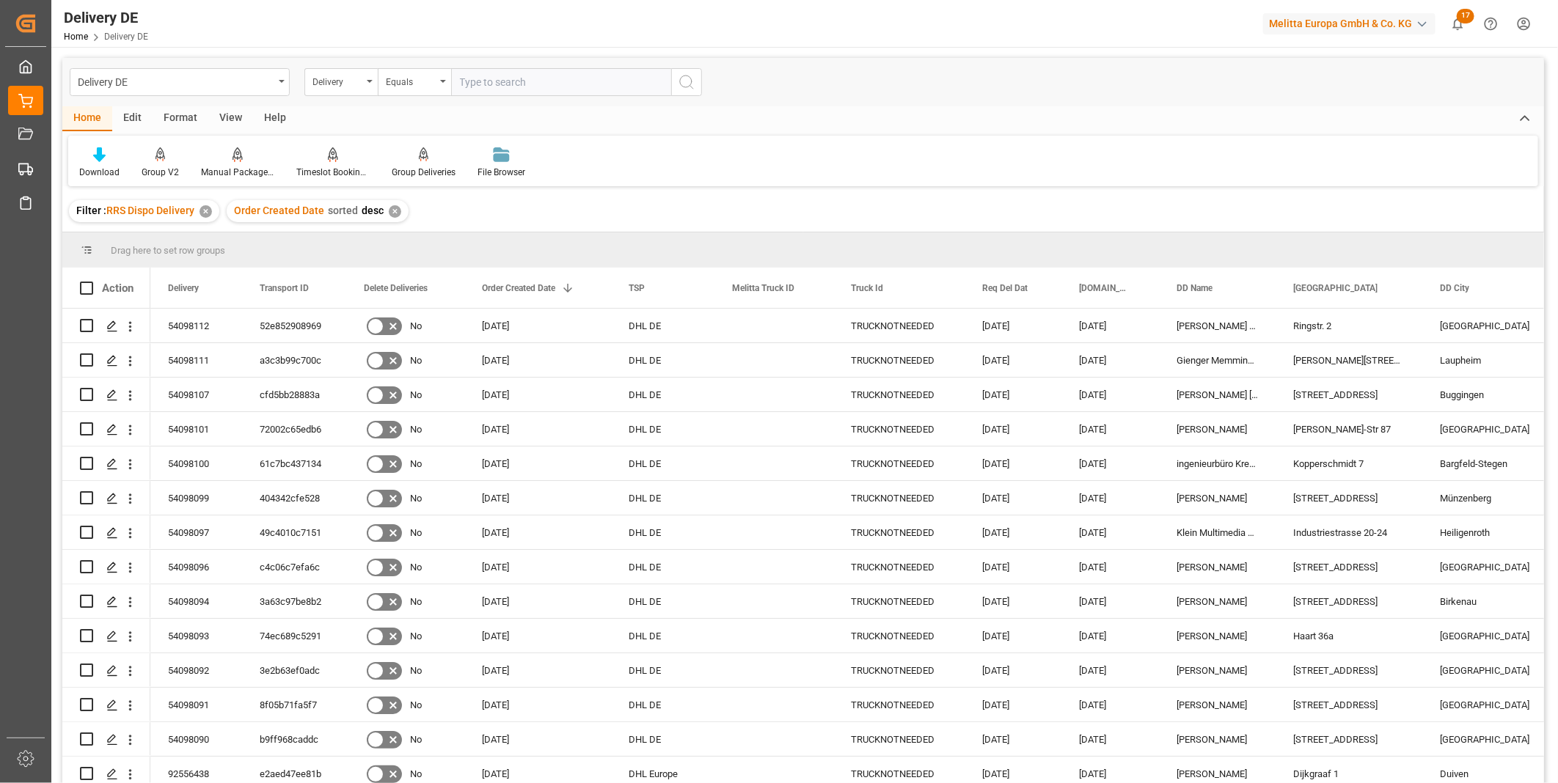
click at [517, 78] on input "text" at bounding box center [561, 82] width 220 height 28
paste input " 92553892"
type input " 92553892"
click at [692, 76] on icon "search button" at bounding box center [687, 82] width 18 height 18
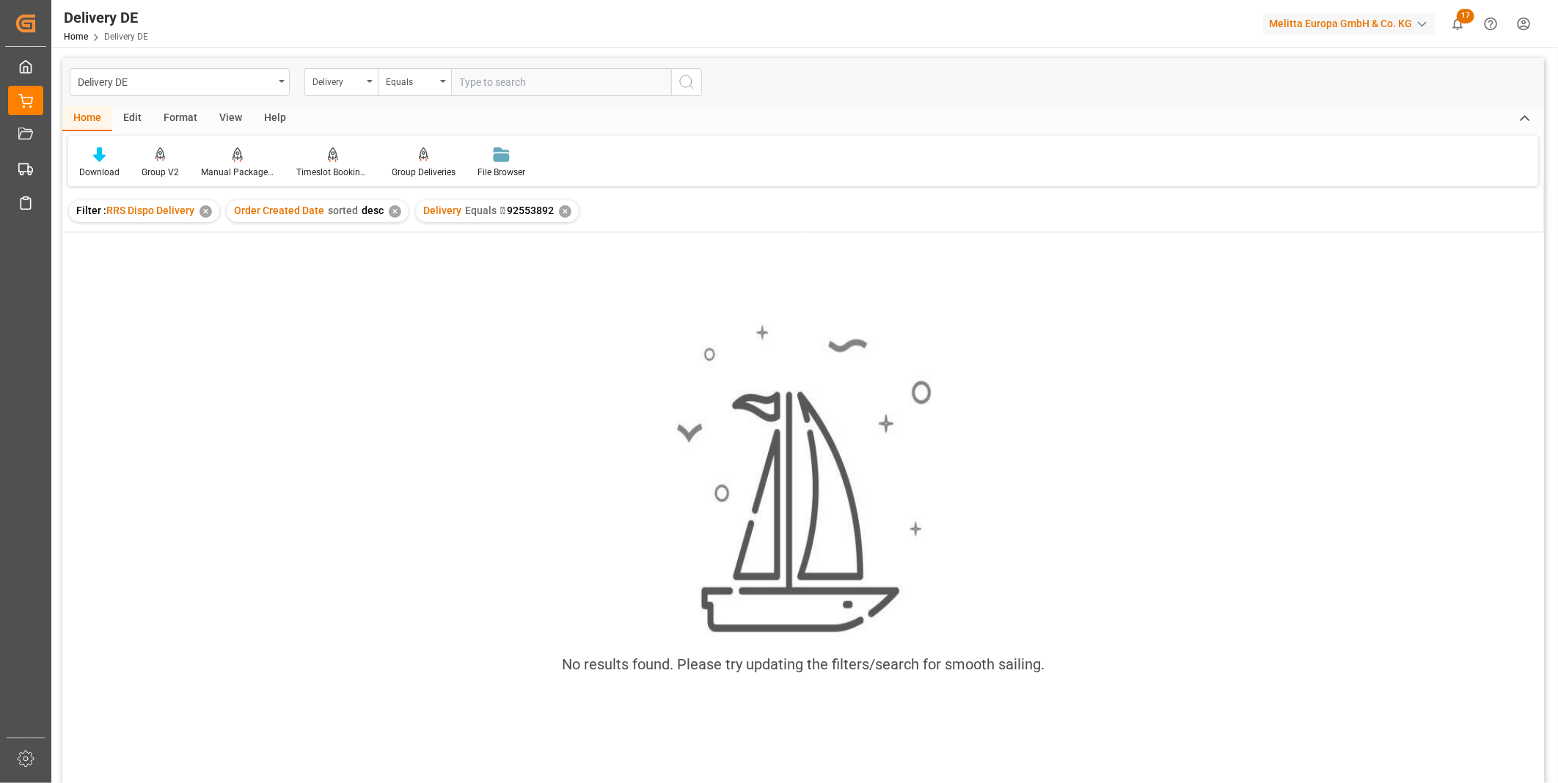
click at [565, 210] on div "✕" at bounding box center [565, 211] width 12 height 12
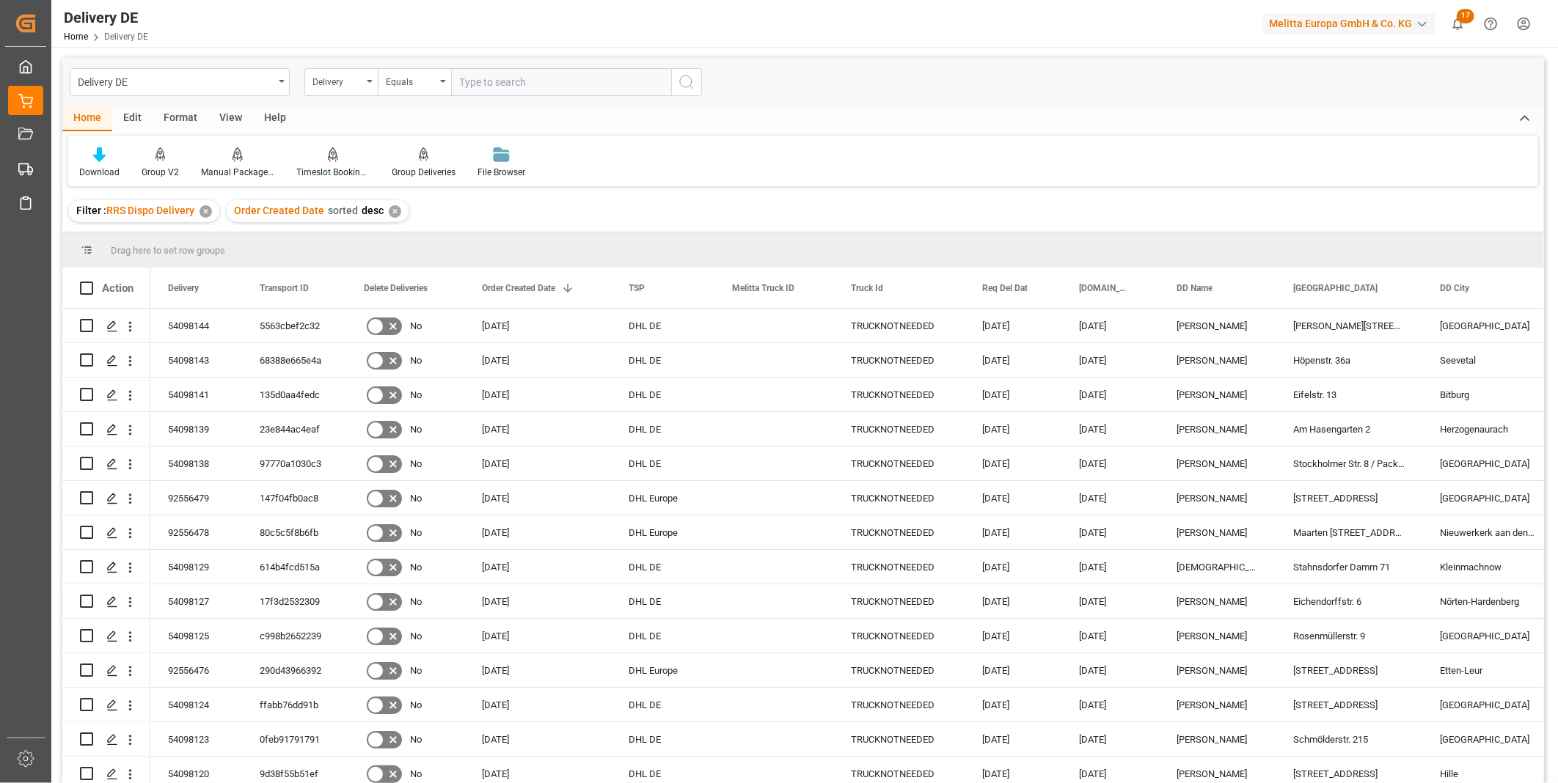
click at [489, 86] on input "text" at bounding box center [561, 82] width 220 height 28
paste input " 92553892"
click at [471, 79] on input " 92553892" at bounding box center [561, 82] width 220 height 28
type input "92553892"
click at [685, 83] on icon "search button" at bounding box center [687, 82] width 18 height 18
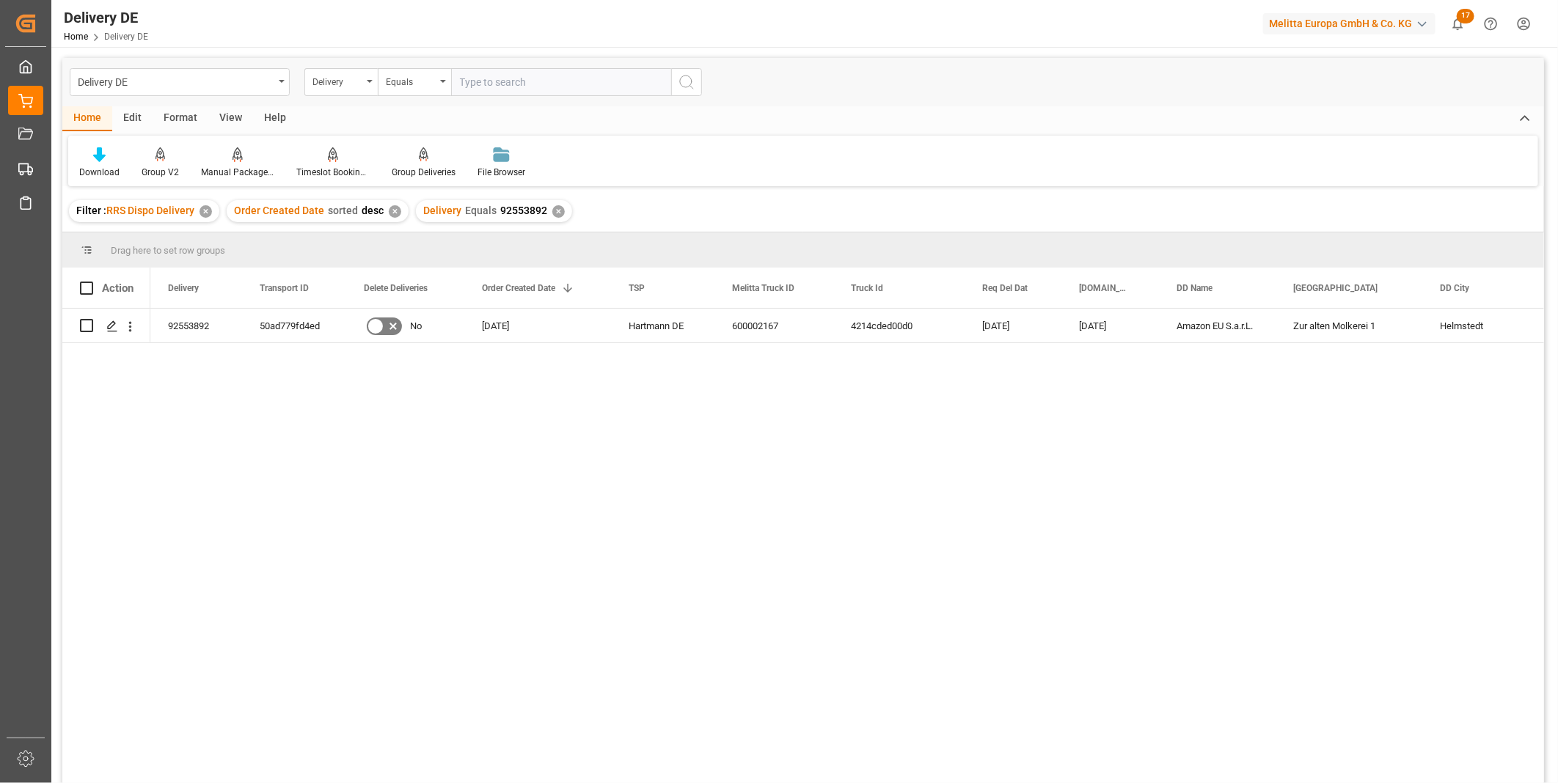
click at [484, 73] on input "text" at bounding box center [561, 82] width 220 height 28
paste input " 92556322"
click at [559, 218] on div "Delivery Equals 92553892 ✕" at bounding box center [494, 211] width 156 height 22
click at [555, 211] on div "✕" at bounding box center [558, 211] width 12 height 12
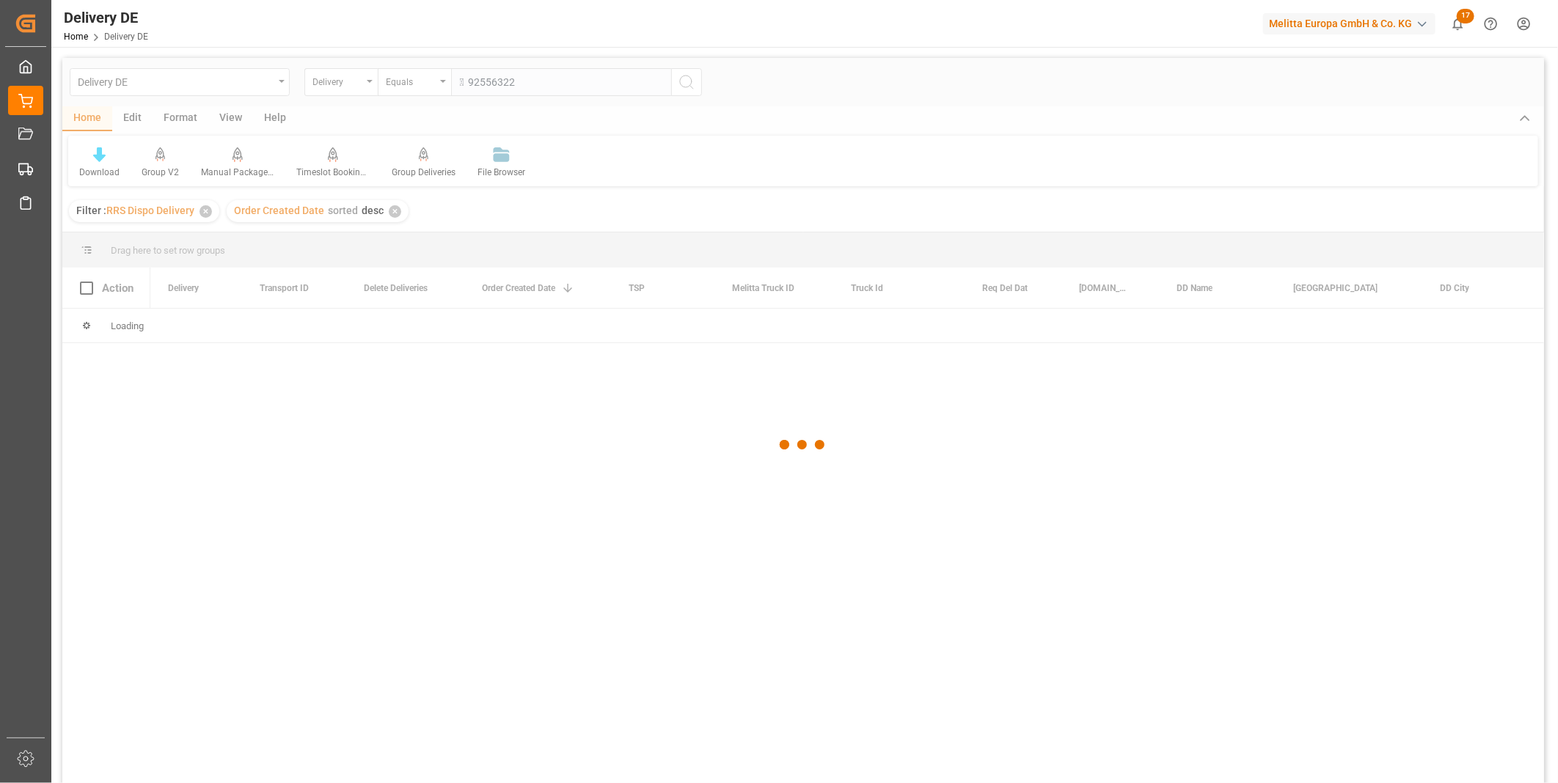
click at [471, 81] on div at bounding box center [803, 445] width 1482 height 775
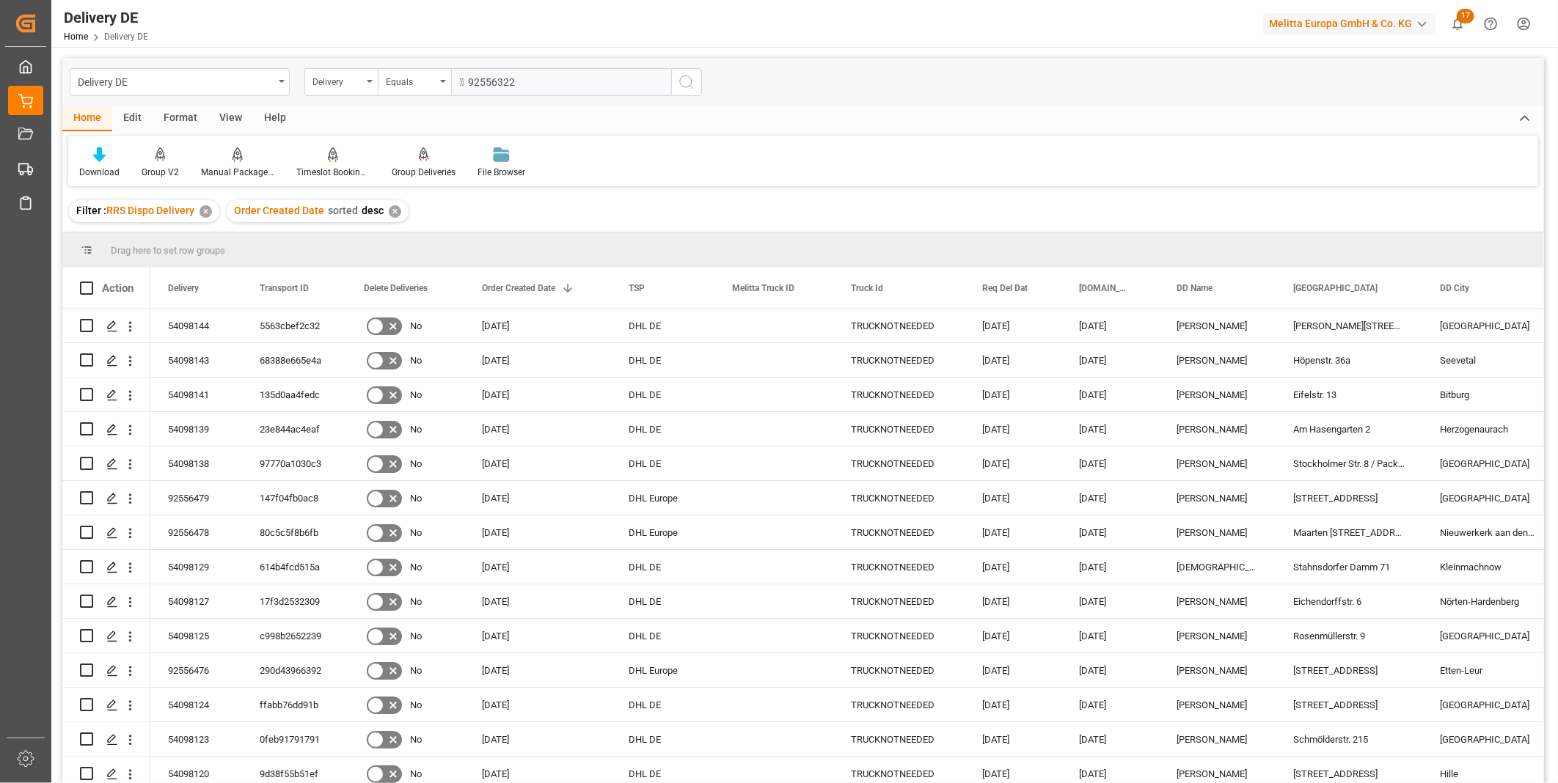
click at [471, 81] on input " 92556322" at bounding box center [561, 82] width 220 height 28
type input "92556322"
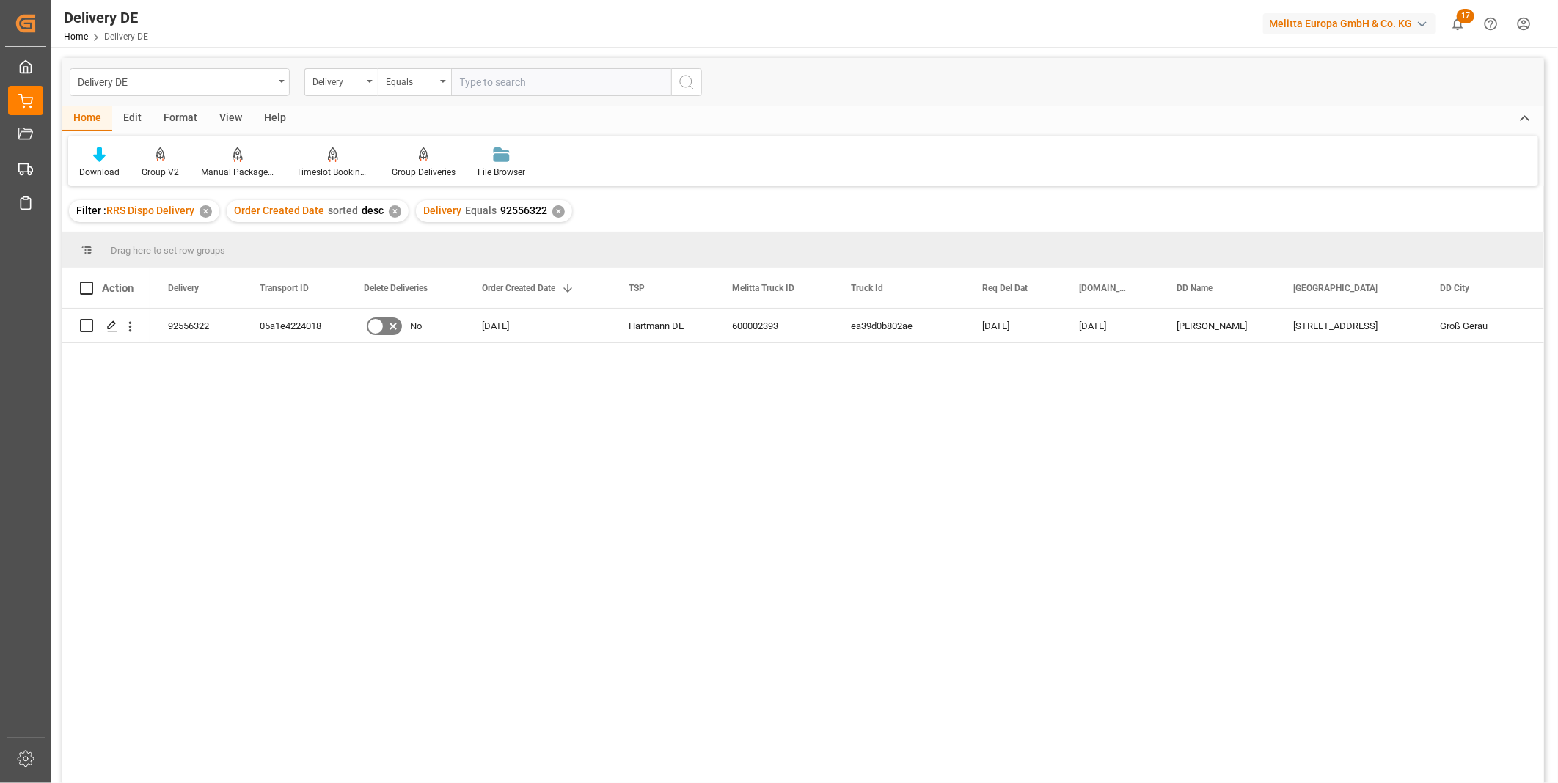
scroll to position [163, 0]
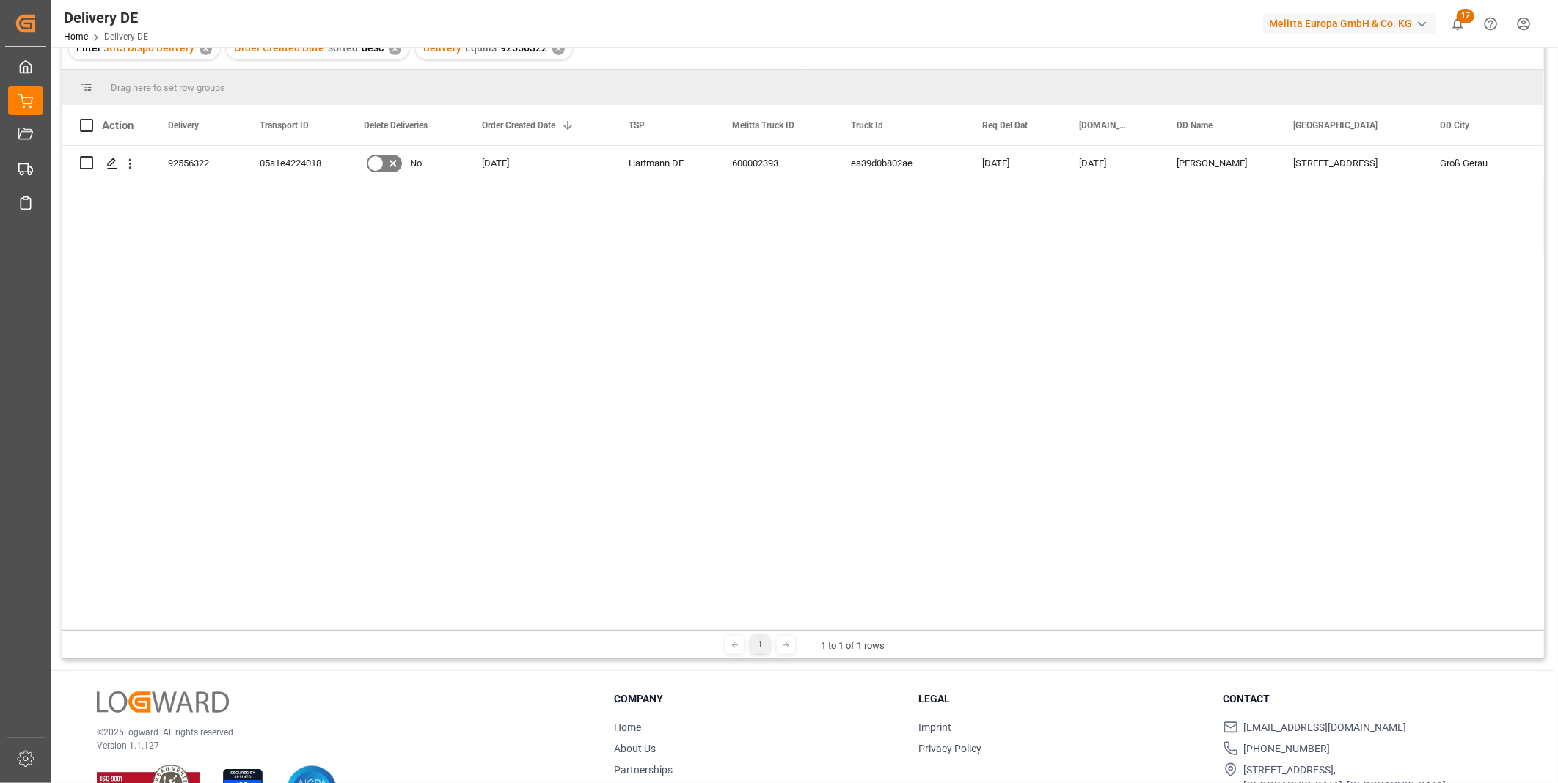
drag, startPoint x: 722, startPoint y: 625, endPoint x: 1017, endPoint y: 632, distance: 295.7
click at [1024, 634] on div "Drag here to set row groups Drag here to set column labels Action Delivery Tran…" at bounding box center [803, 365] width 1482 height 590
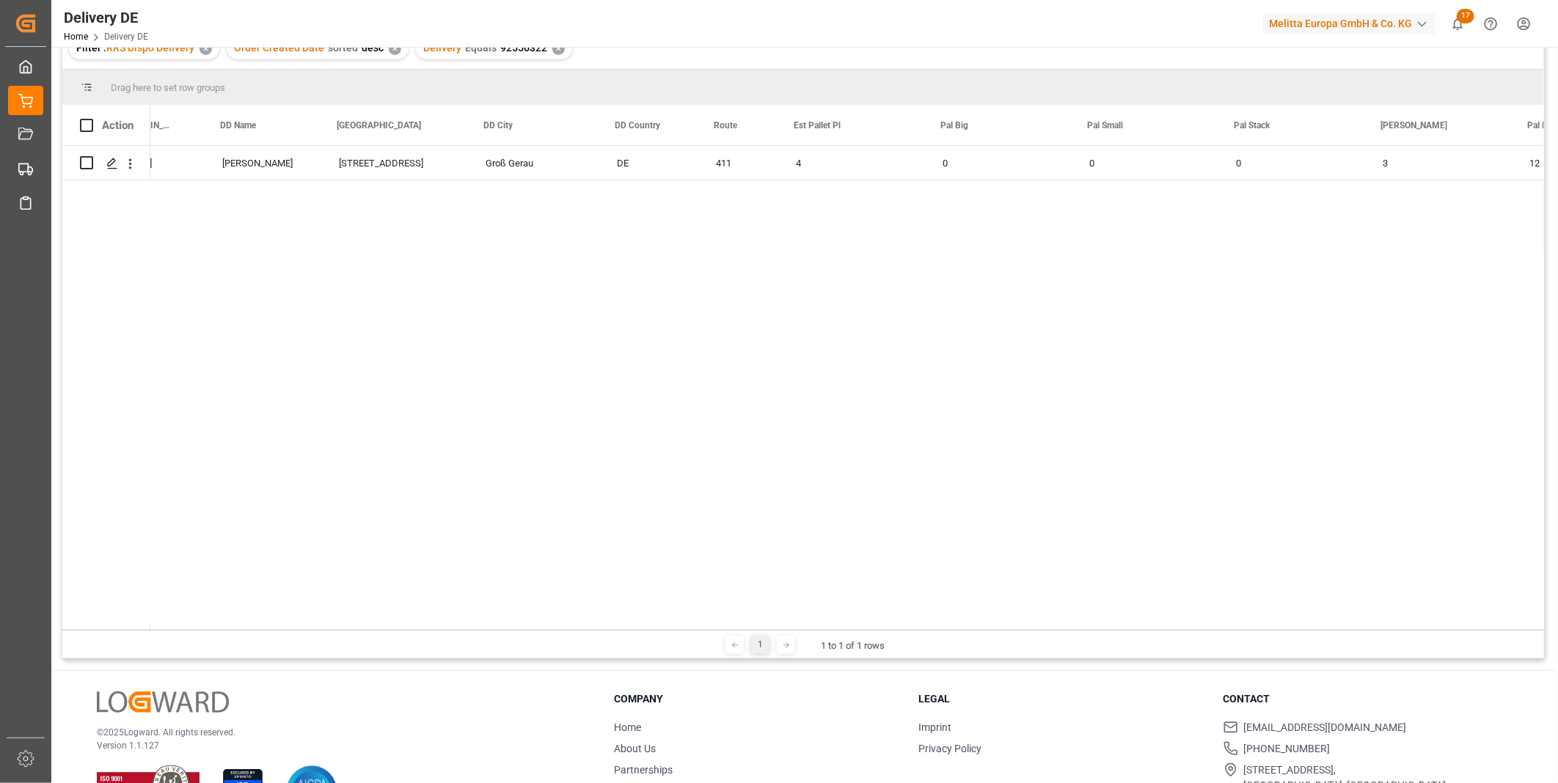
scroll to position [0, 962]
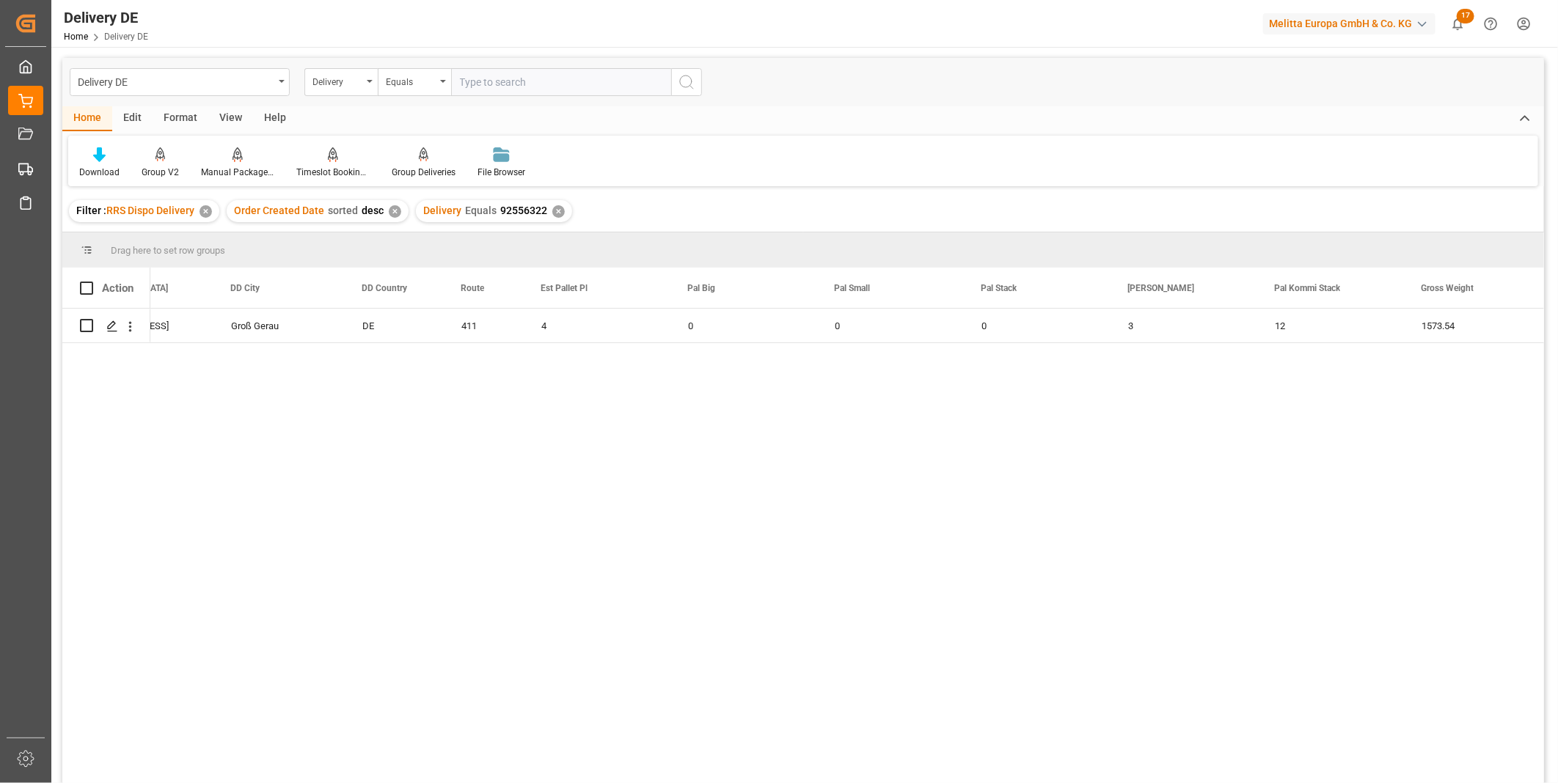
click at [552, 210] on div "✕" at bounding box center [558, 211] width 12 height 12
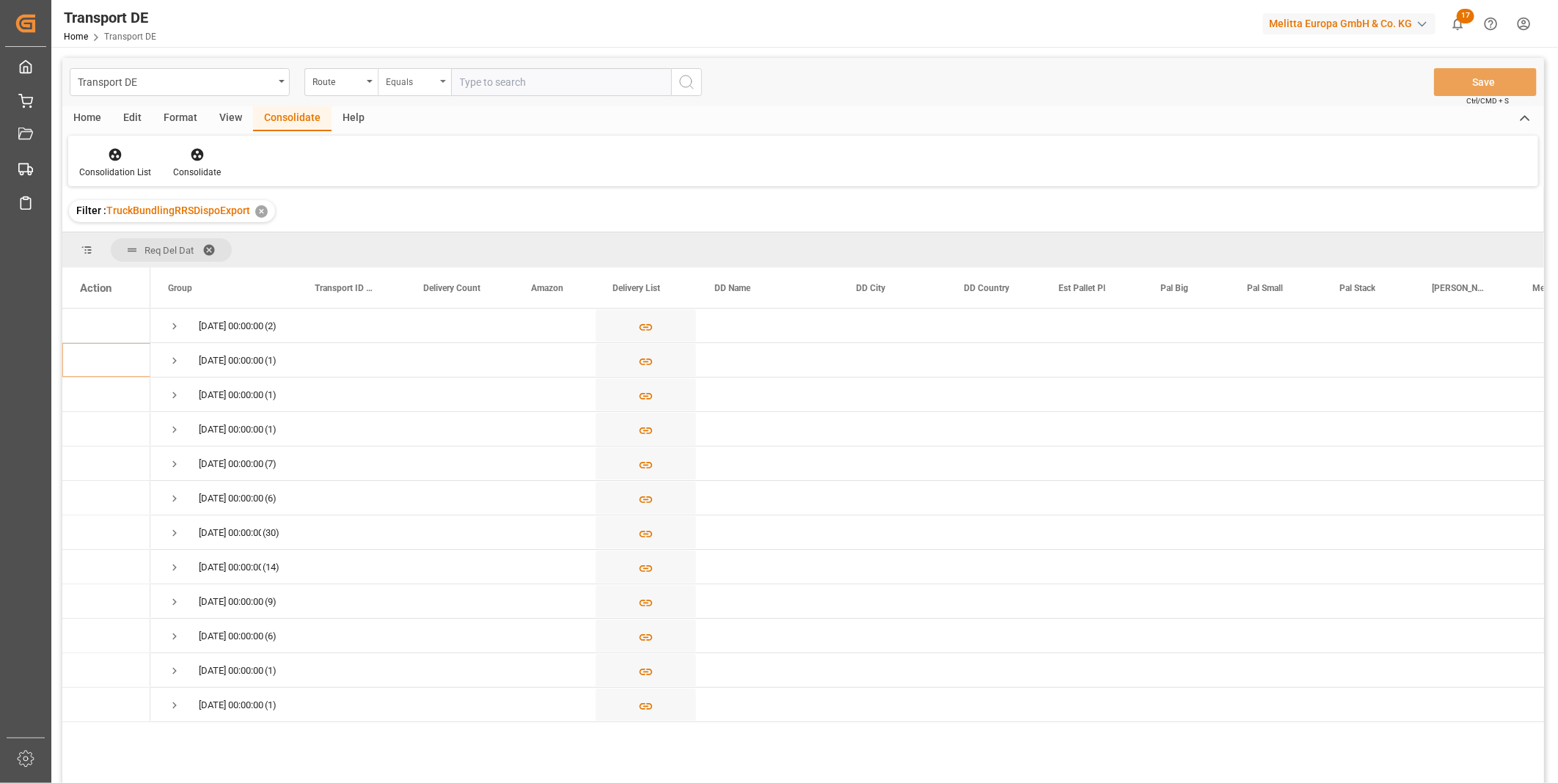
click at [440, 82] on div "Equals" at bounding box center [414, 82] width 73 height 28
click at [425, 239] on div "Starts with" at bounding box center [488, 242] width 219 height 31
type input "AT"
click at [671, 87] on button "search button" at bounding box center [686, 82] width 31 height 28
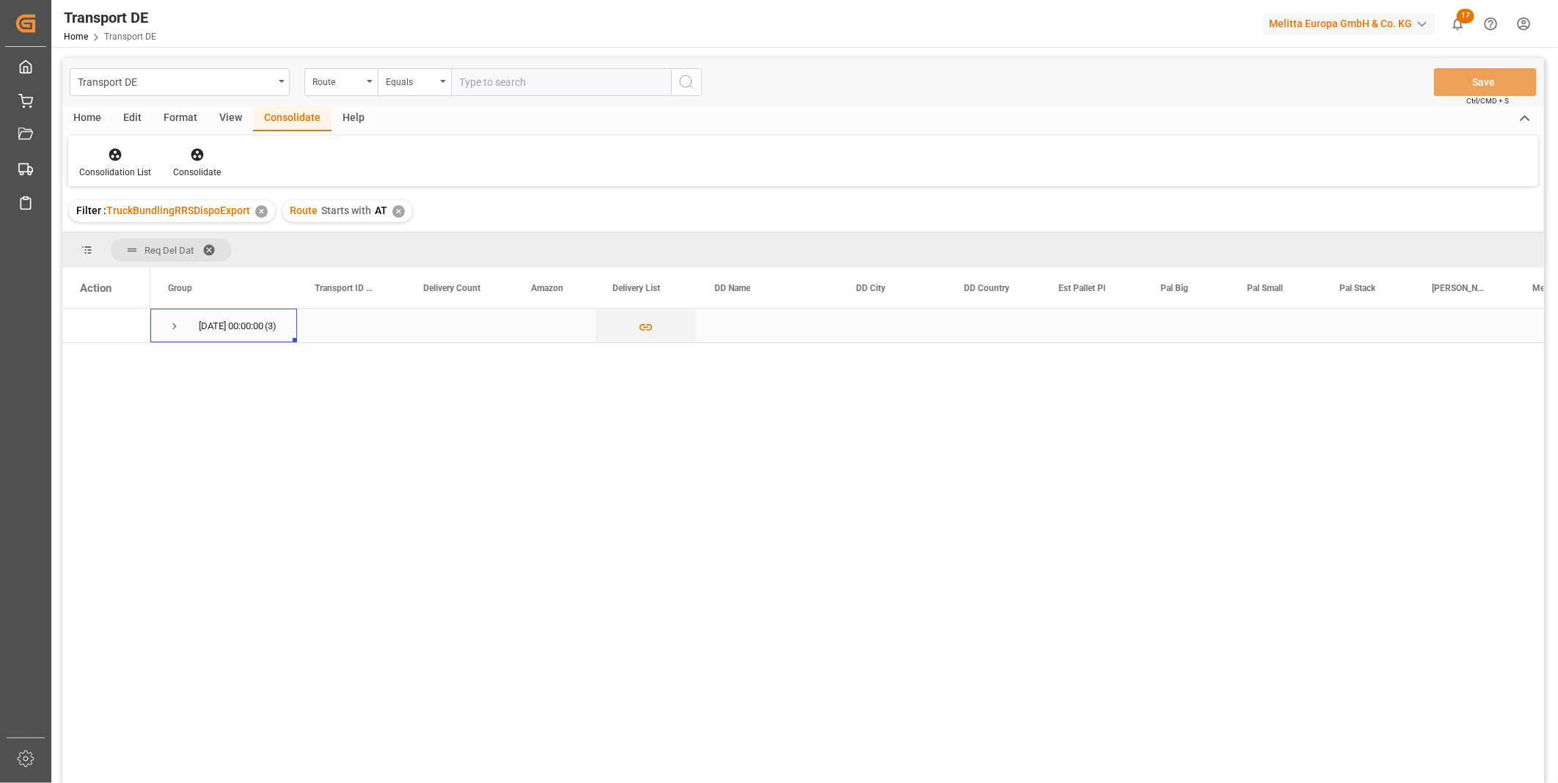
click at [181, 325] on span "12.09.2025 00:00:00 (3)" at bounding box center [223, 326] width 111 height 32
click at [171, 329] on span "Press SPACE to select this row." at bounding box center [174, 326] width 13 height 13
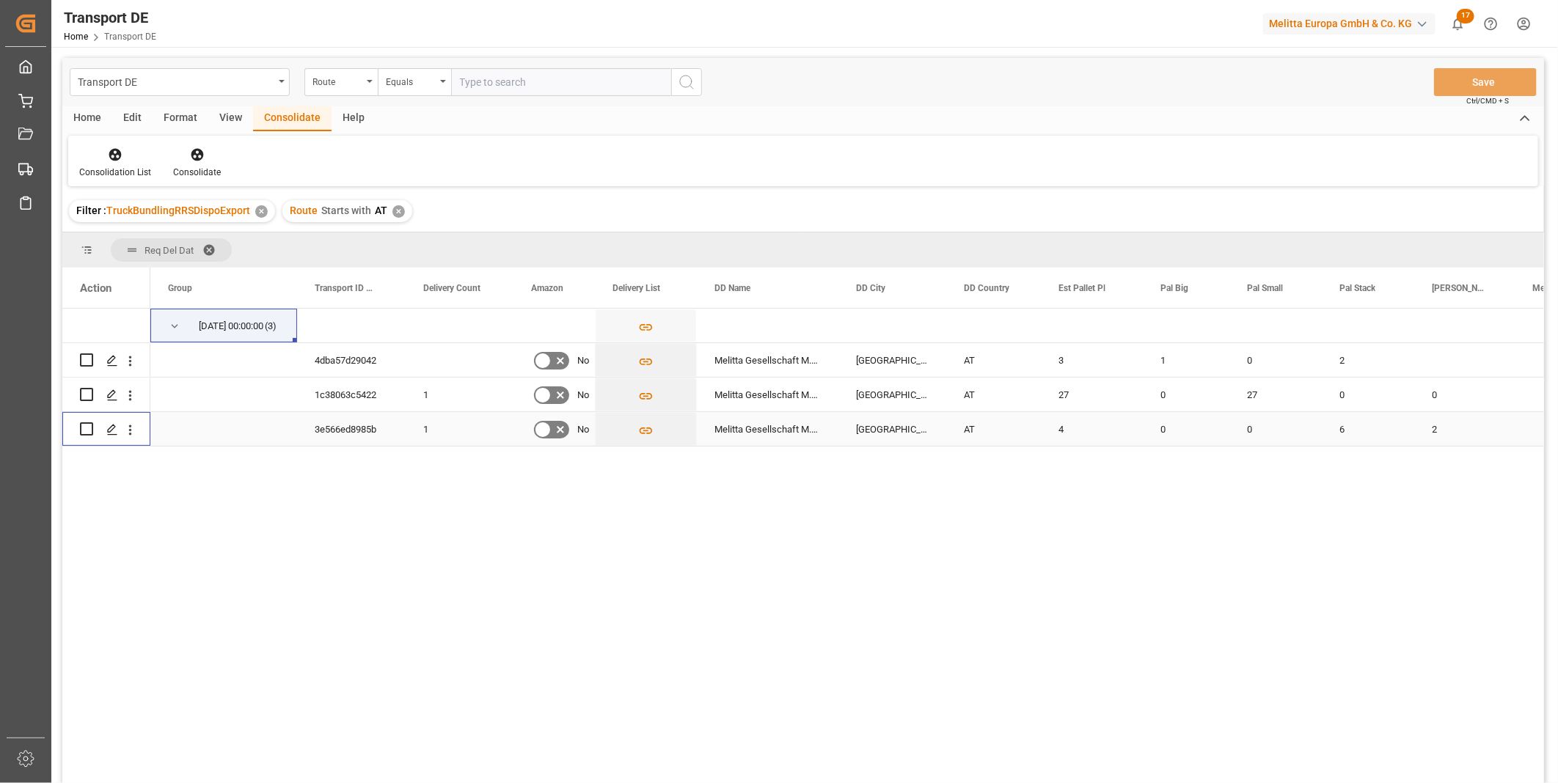
click at [85, 427] on input "Press Space to toggle row selection (unchecked)" at bounding box center [86, 429] width 13 height 13
checkbox input "true"
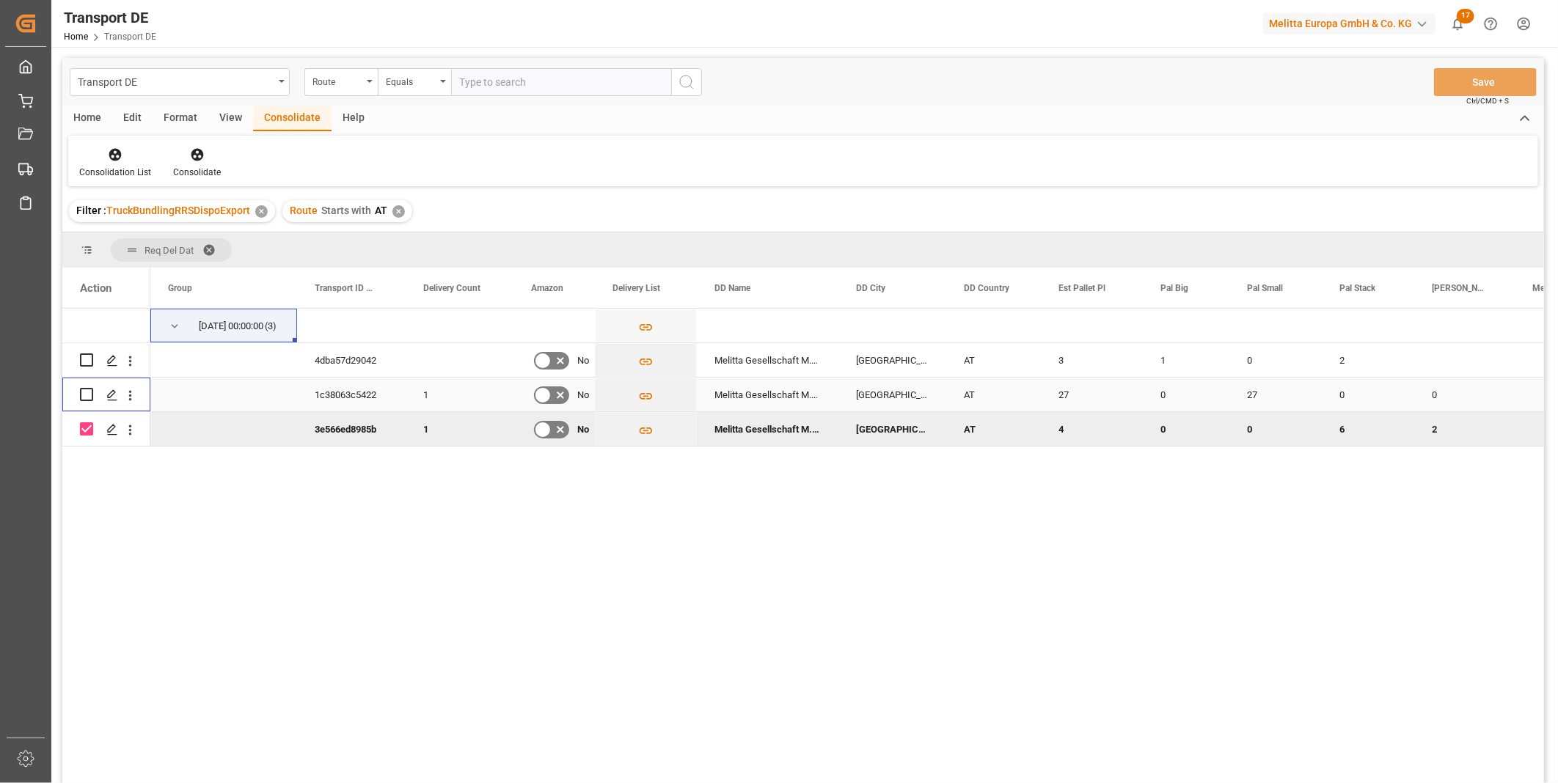
click at [84, 397] on input "Press Space to toggle row selection (unchecked)" at bounding box center [86, 394] width 13 height 13
checkbox input "true"
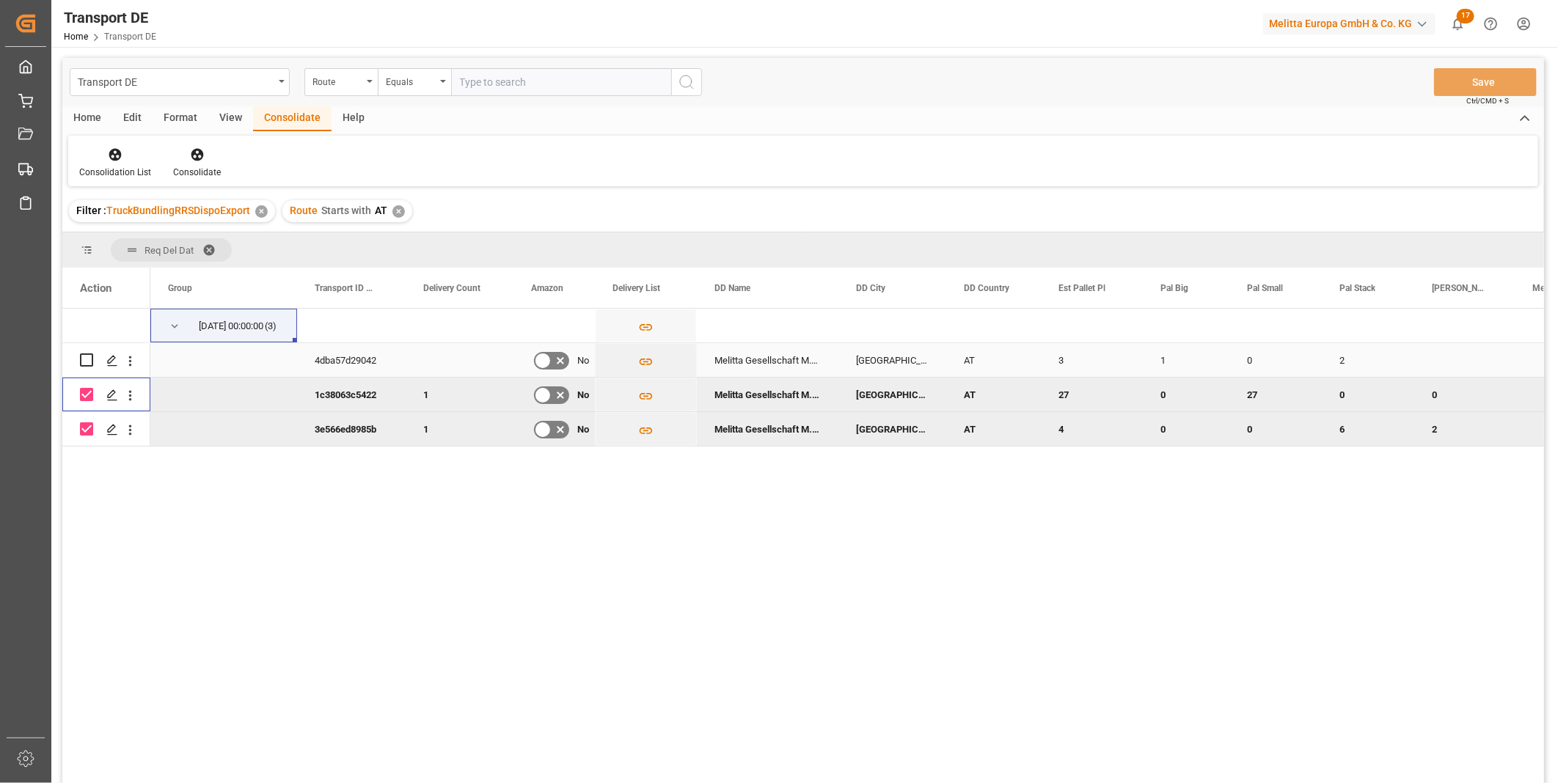
click at [84, 365] on input "Press Space to toggle row selection (unchecked)" at bounding box center [86, 360] width 13 height 13
checkbox input "true"
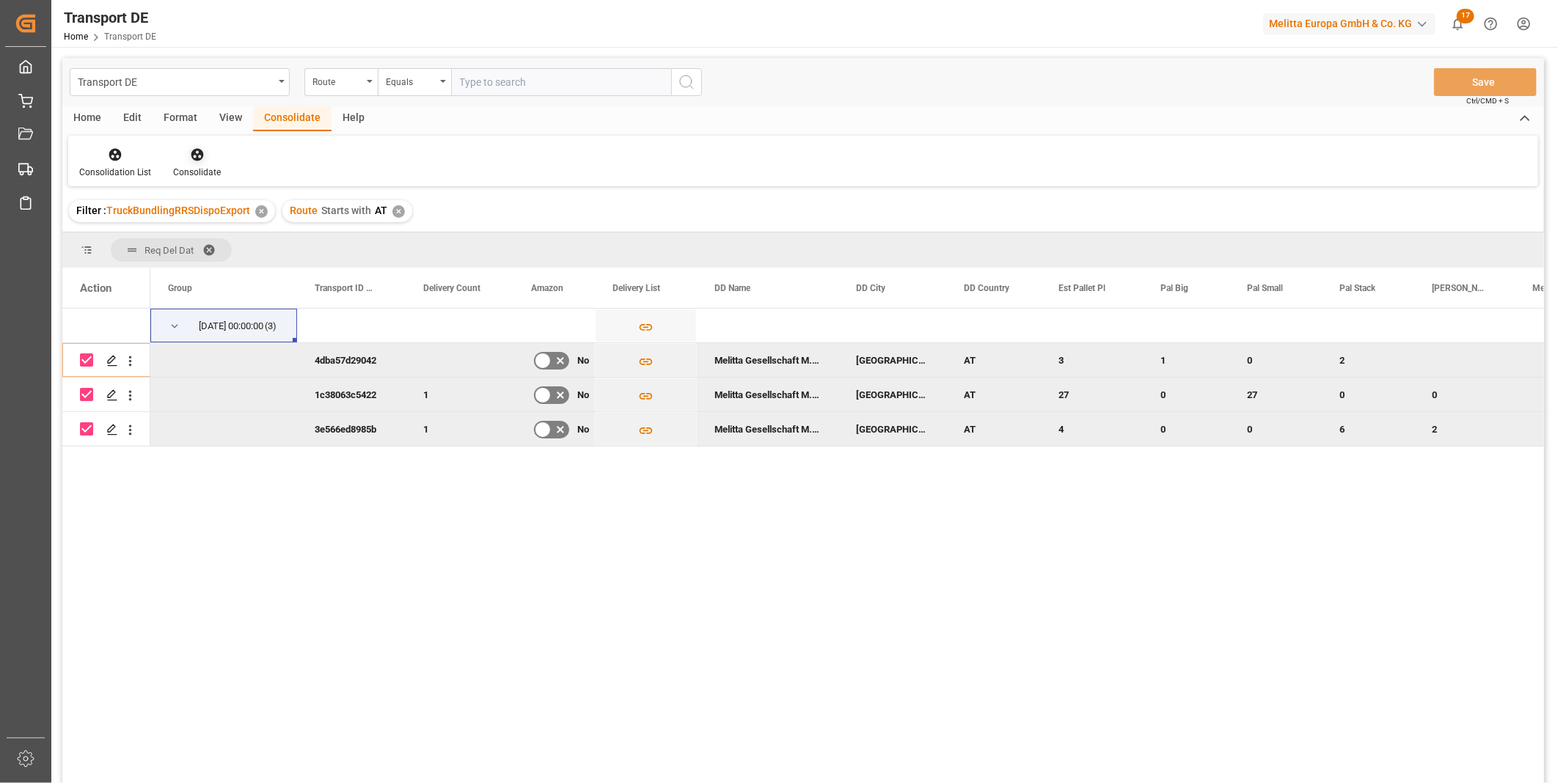
click at [200, 155] on icon at bounding box center [197, 155] width 12 height 12
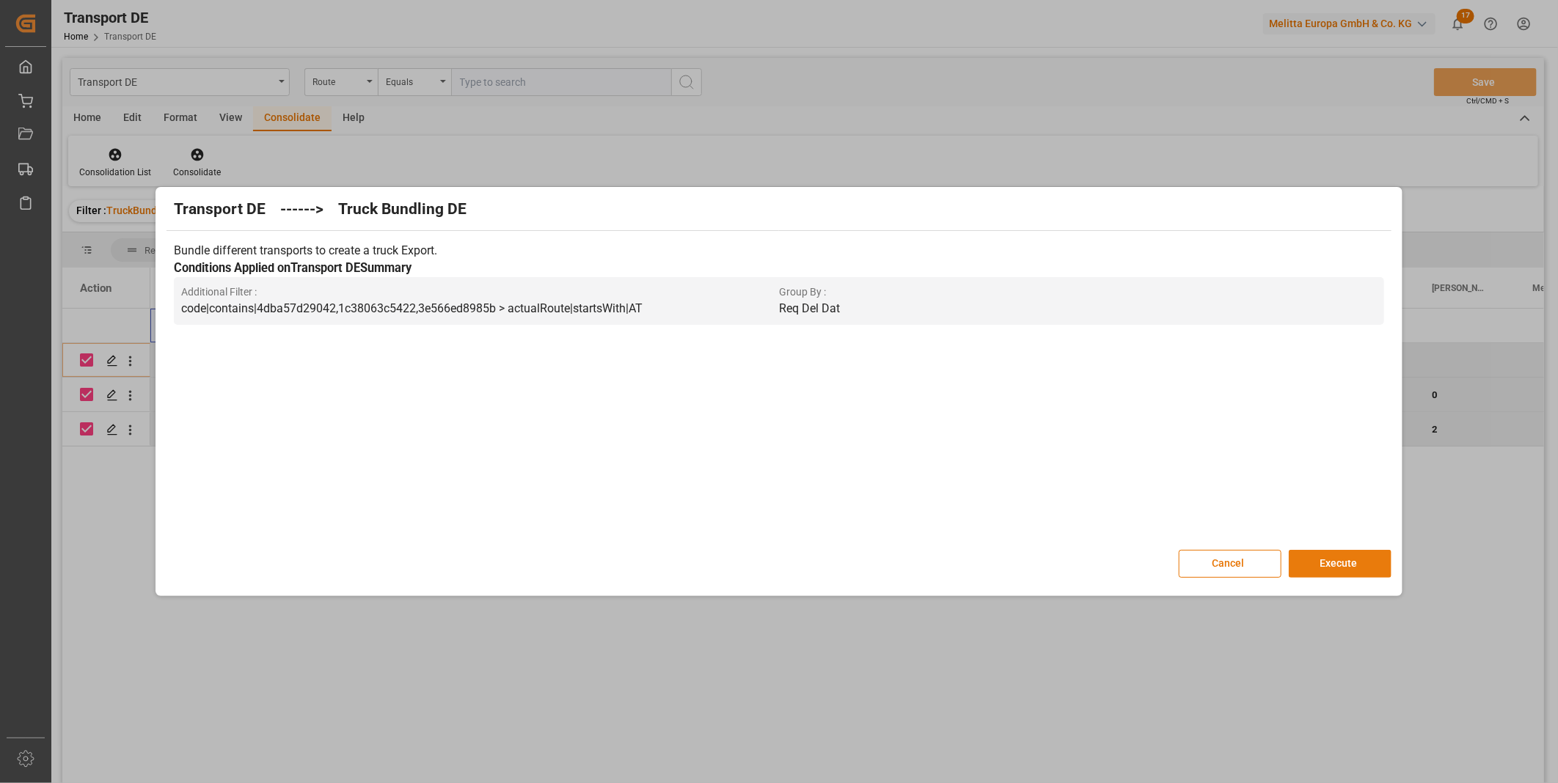
drag, startPoint x: 1342, startPoint y: 555, endPoint x: 1354, endPoint y: 557, distance: 11.9
click at [1344, 556] on button "Execute" at bounding box center [1340, 564] width 103 height 28
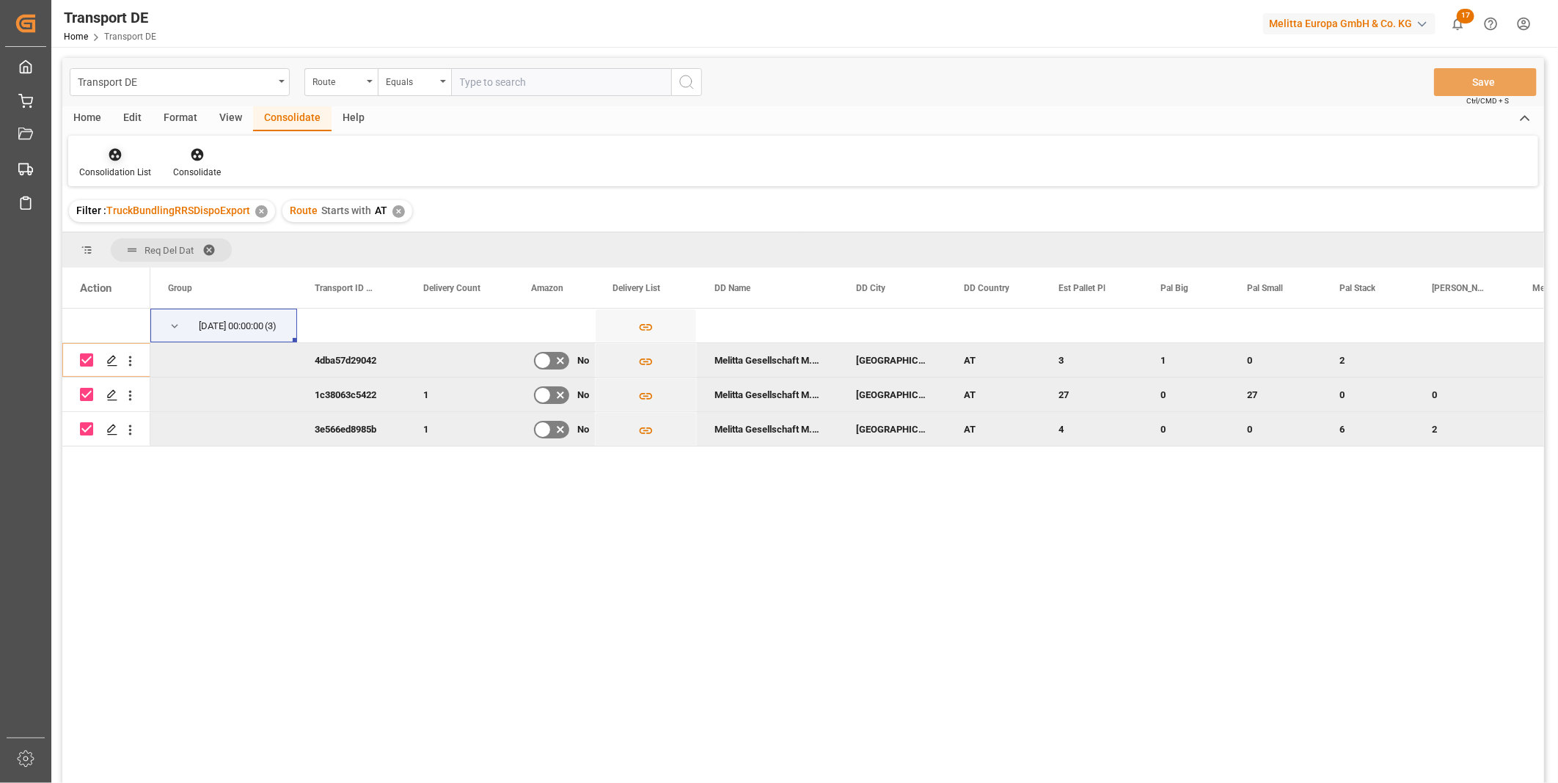
click at [106, 152] on div at bounding box center [115, 154] width 72 height 15
click at [165, 268] on div "Transport DE Route Equals Save Ctrl/CMD + S Home Edit Format View Consolidate H…" at bounding box center [803, 440] width 1482 height 764
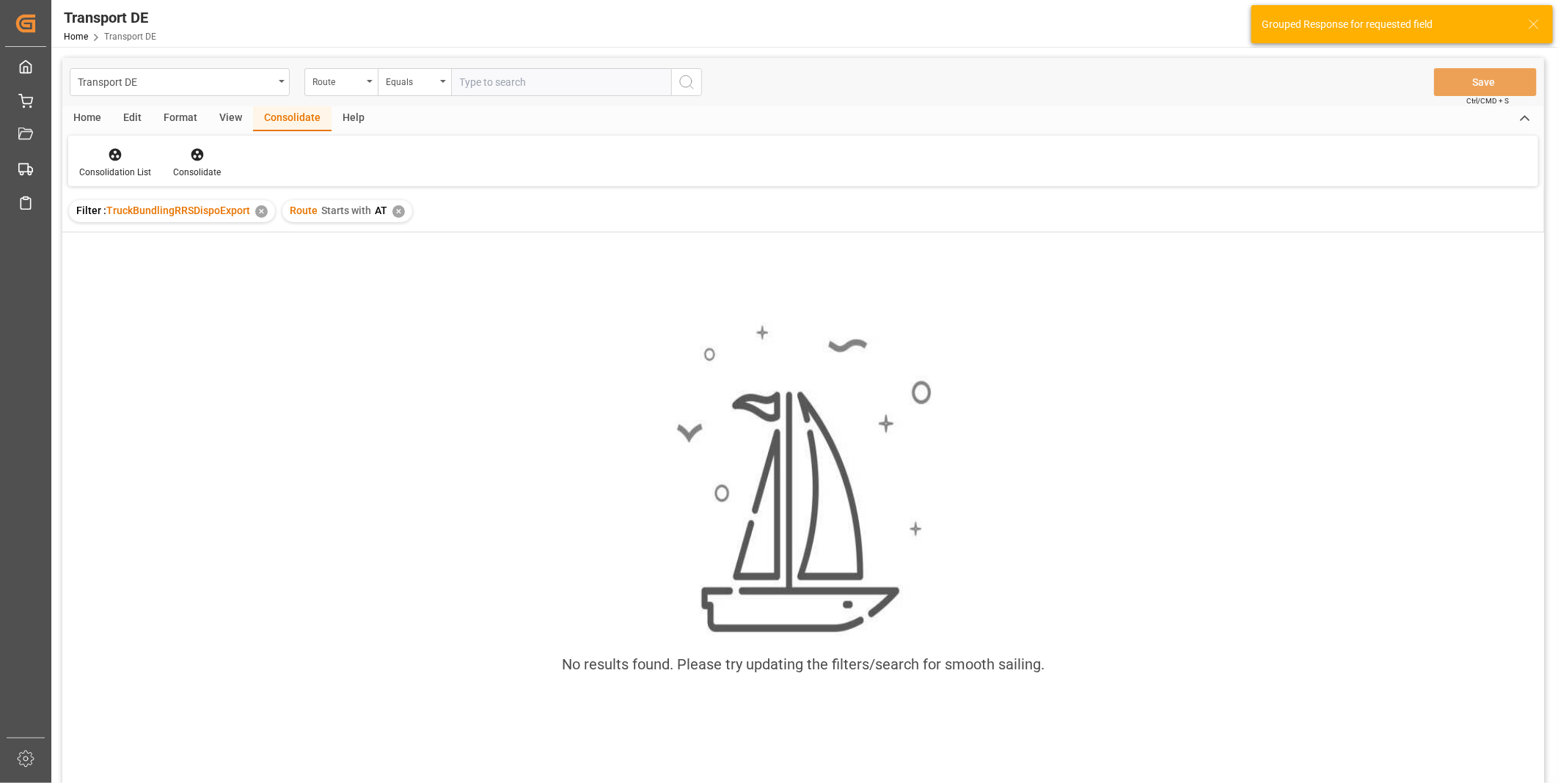
click at [395, 213] on div "✕" at bounding box center [398, 211] width 12 height 12
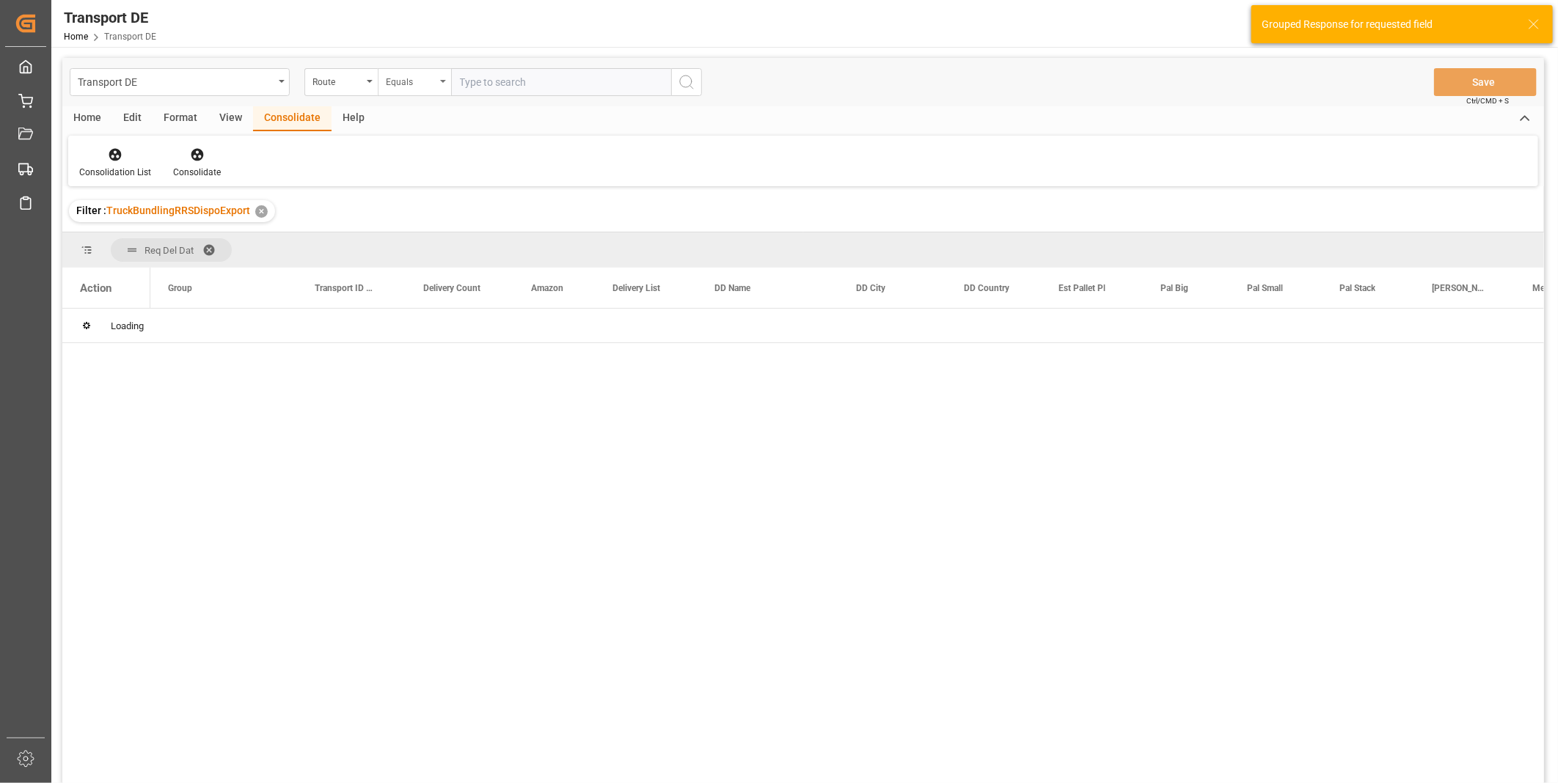
click at [398, 74] on div "Equals" at bounding box center [411, 80] width 50 height 17
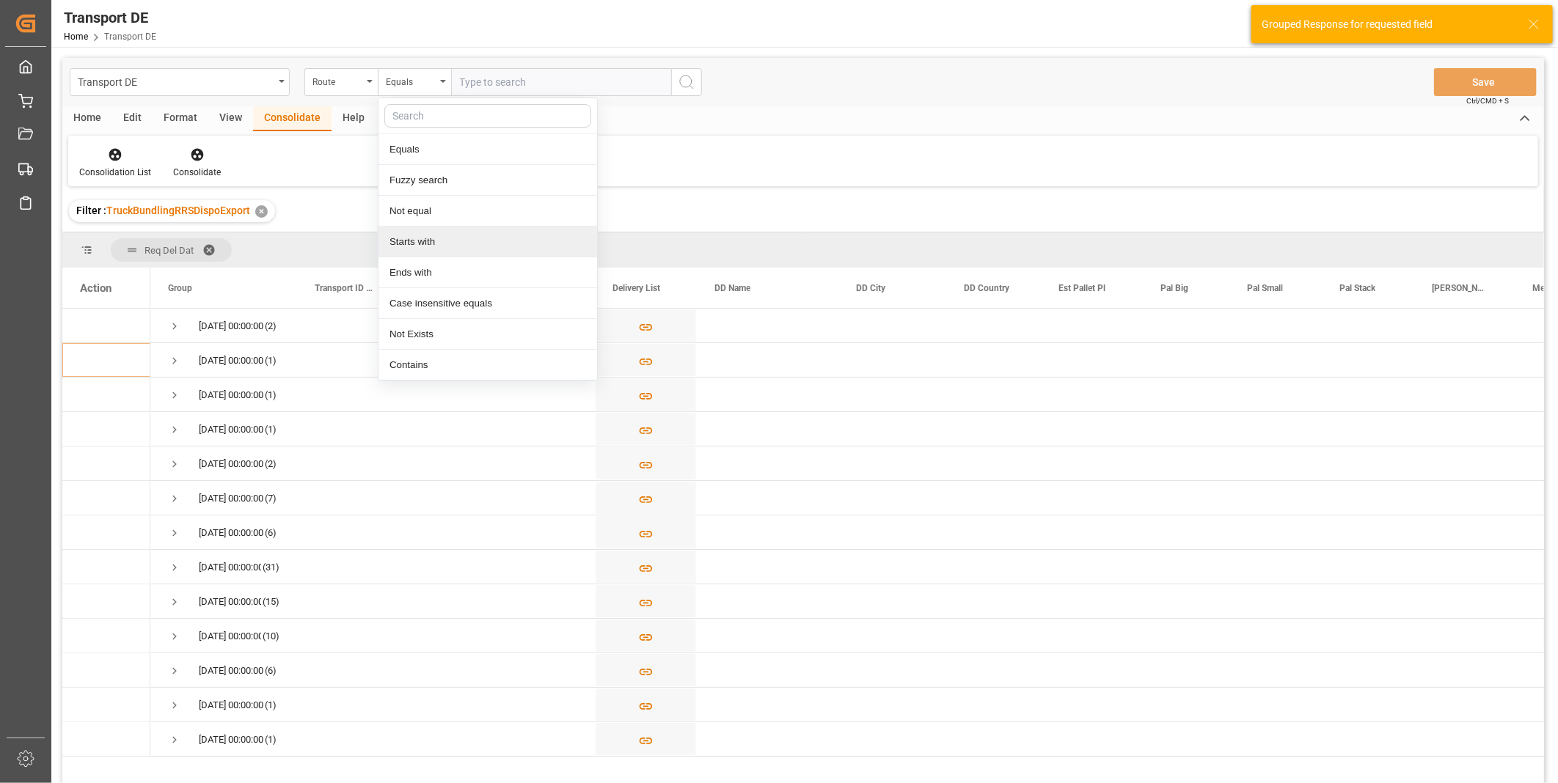
click at [429, 242] on div "Starts with" at bounding box center [488, 242] width 219 height 31
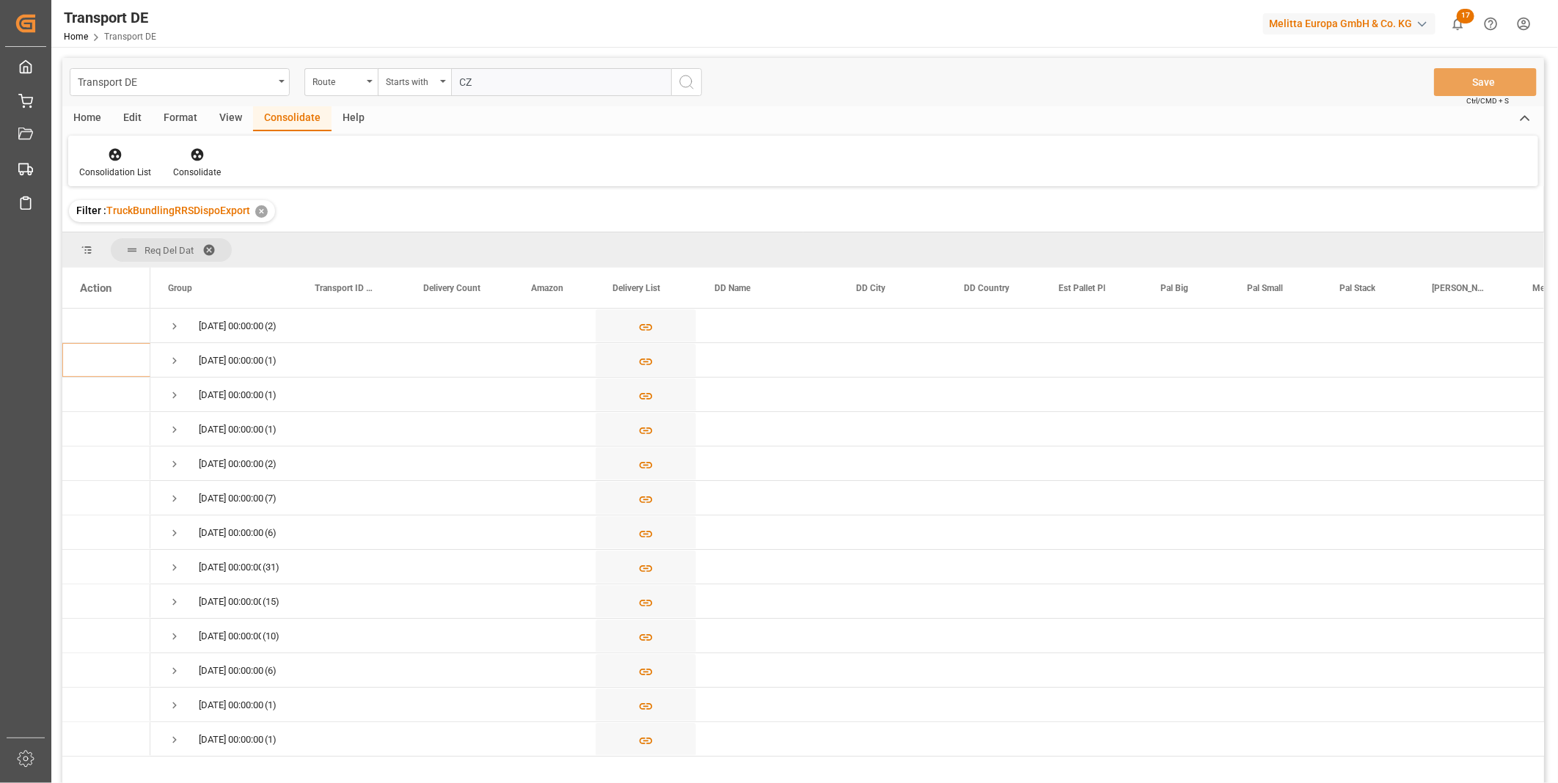
type input "CZ"
click at [685, 85] on icon "search button" at bounding box center [687, 82] width 18 height 18
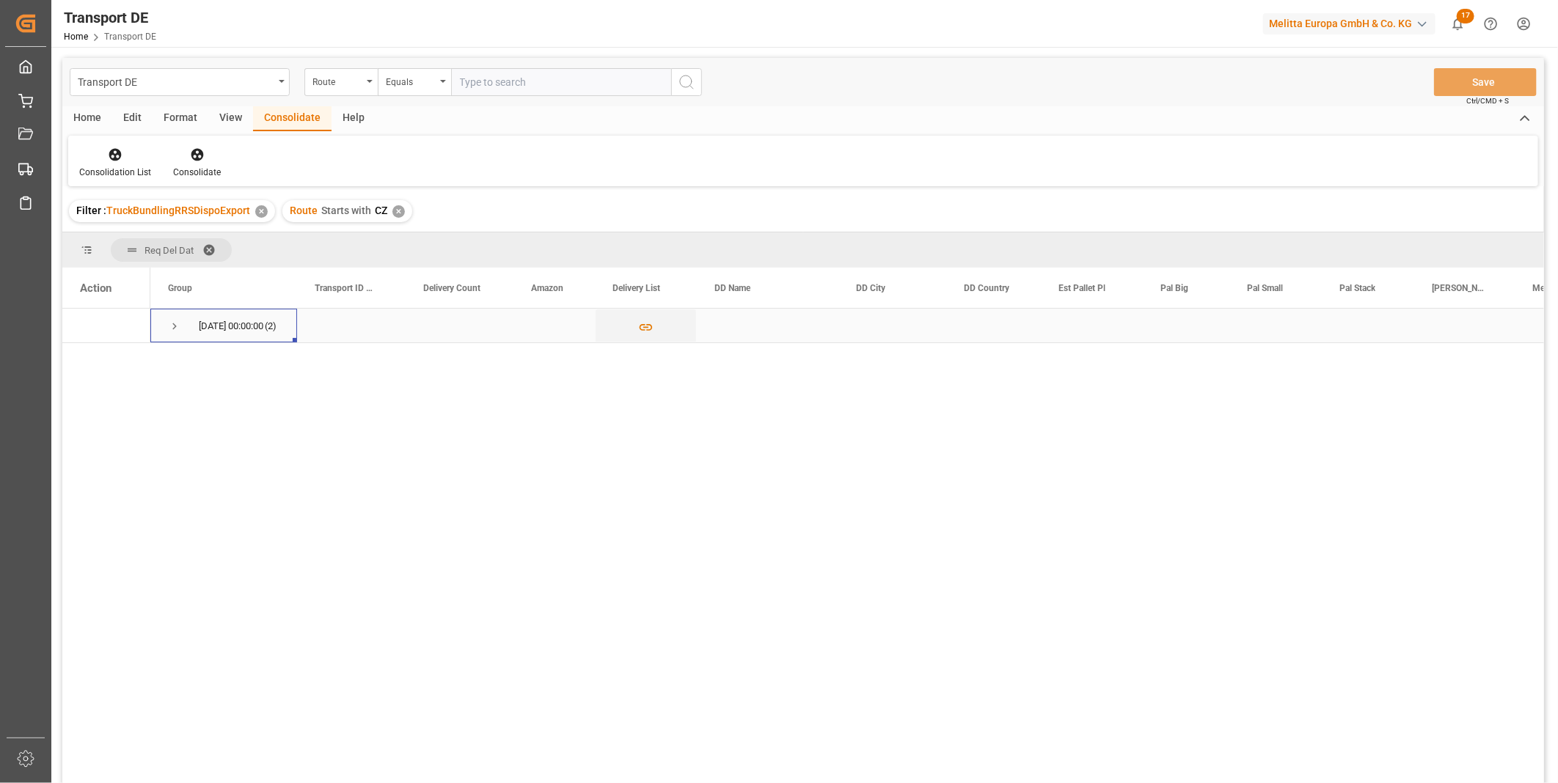
click at [174, 325] on span "Press SPACE to select this row." at bounding box center [174, 326] width 13 height 13
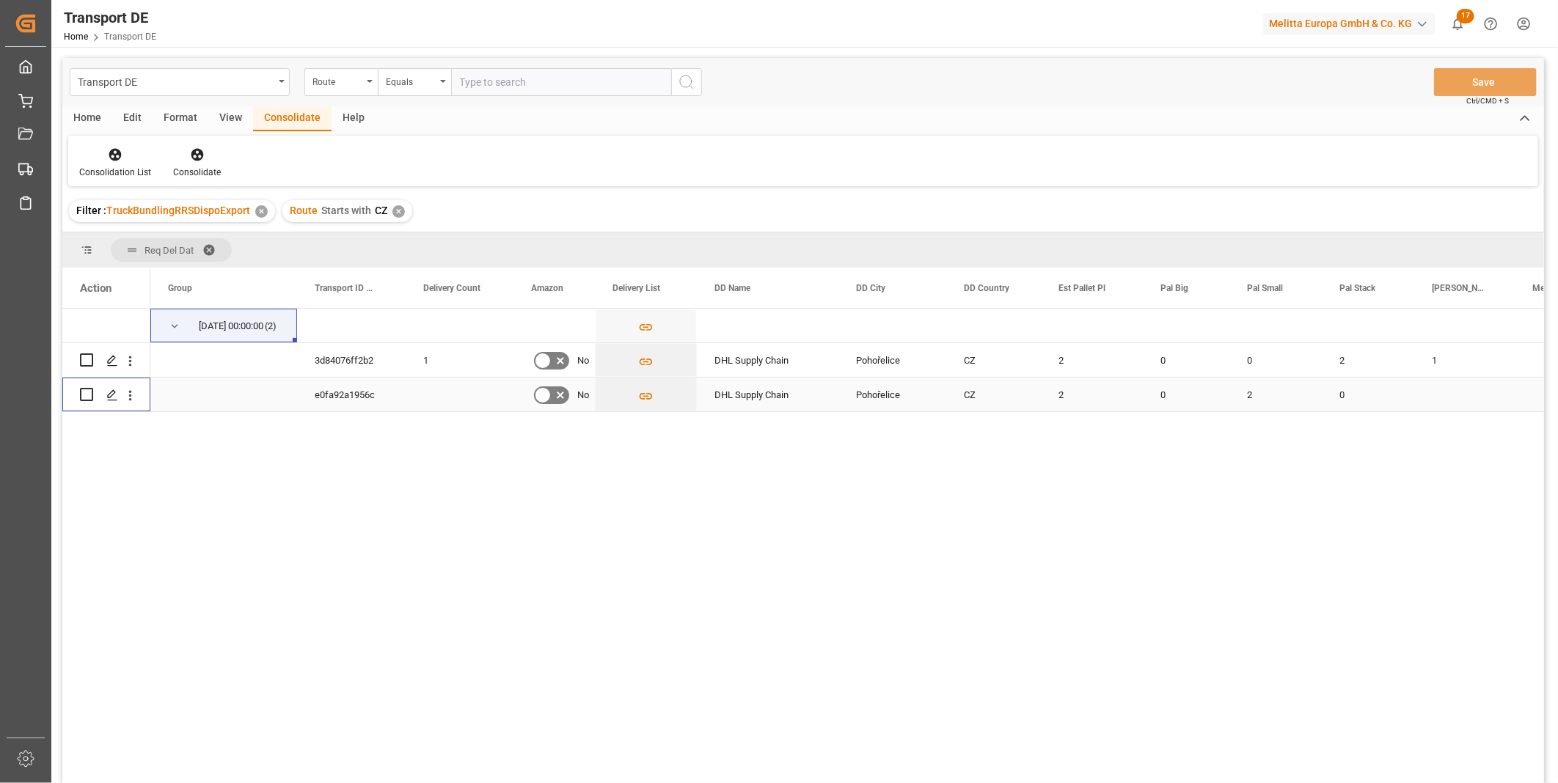
click at [89, 398] on input "Press Space to toggle row selection (unchecked)" at bounding box center [86, 394] width 13 height 13
checkbox input "true"
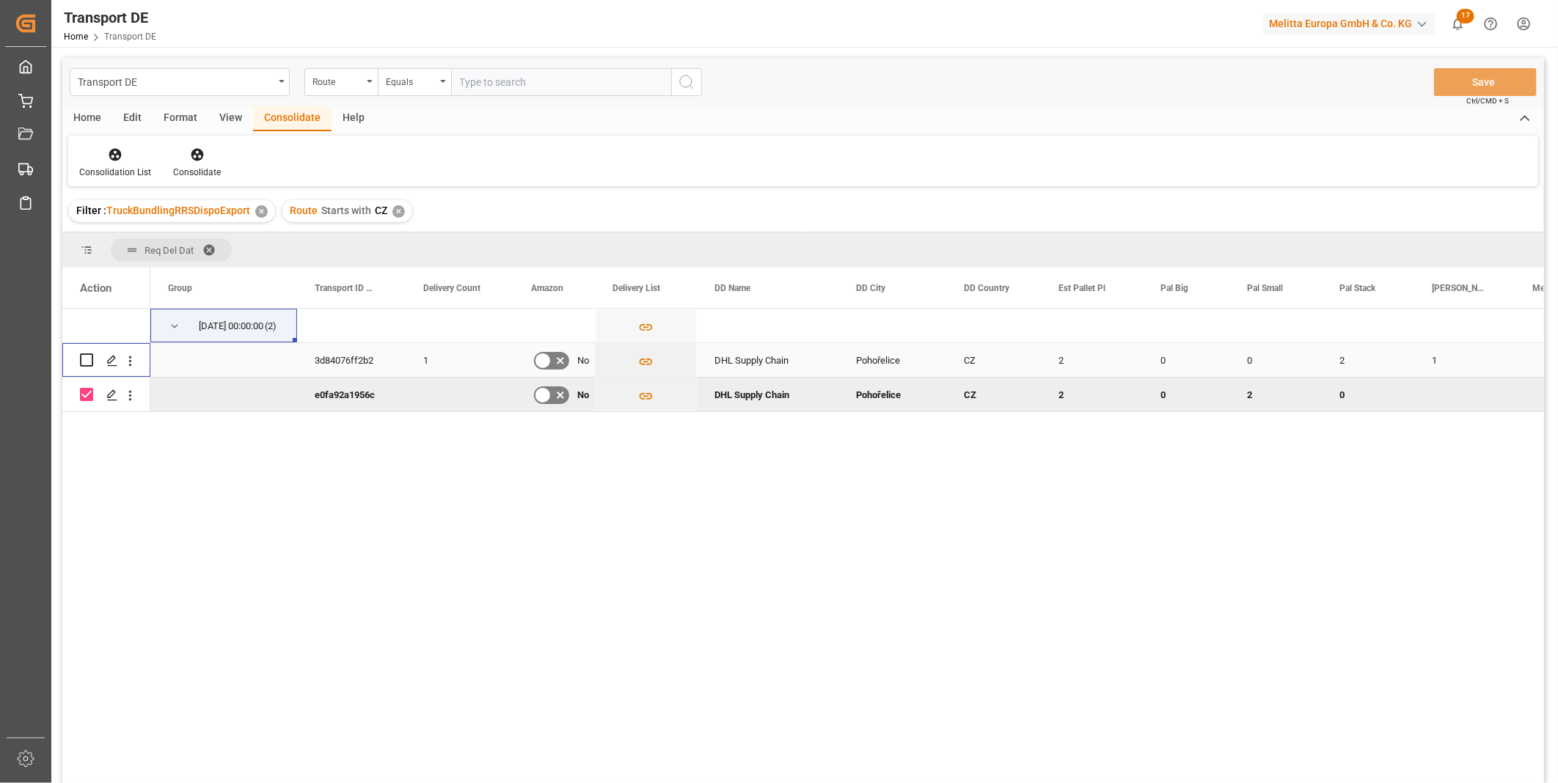
click at [89, 354] on input "Press Space to toggle row selection (unchecked)" at bounding box center [86, 360] width 13 height 13
checkbox input "true"
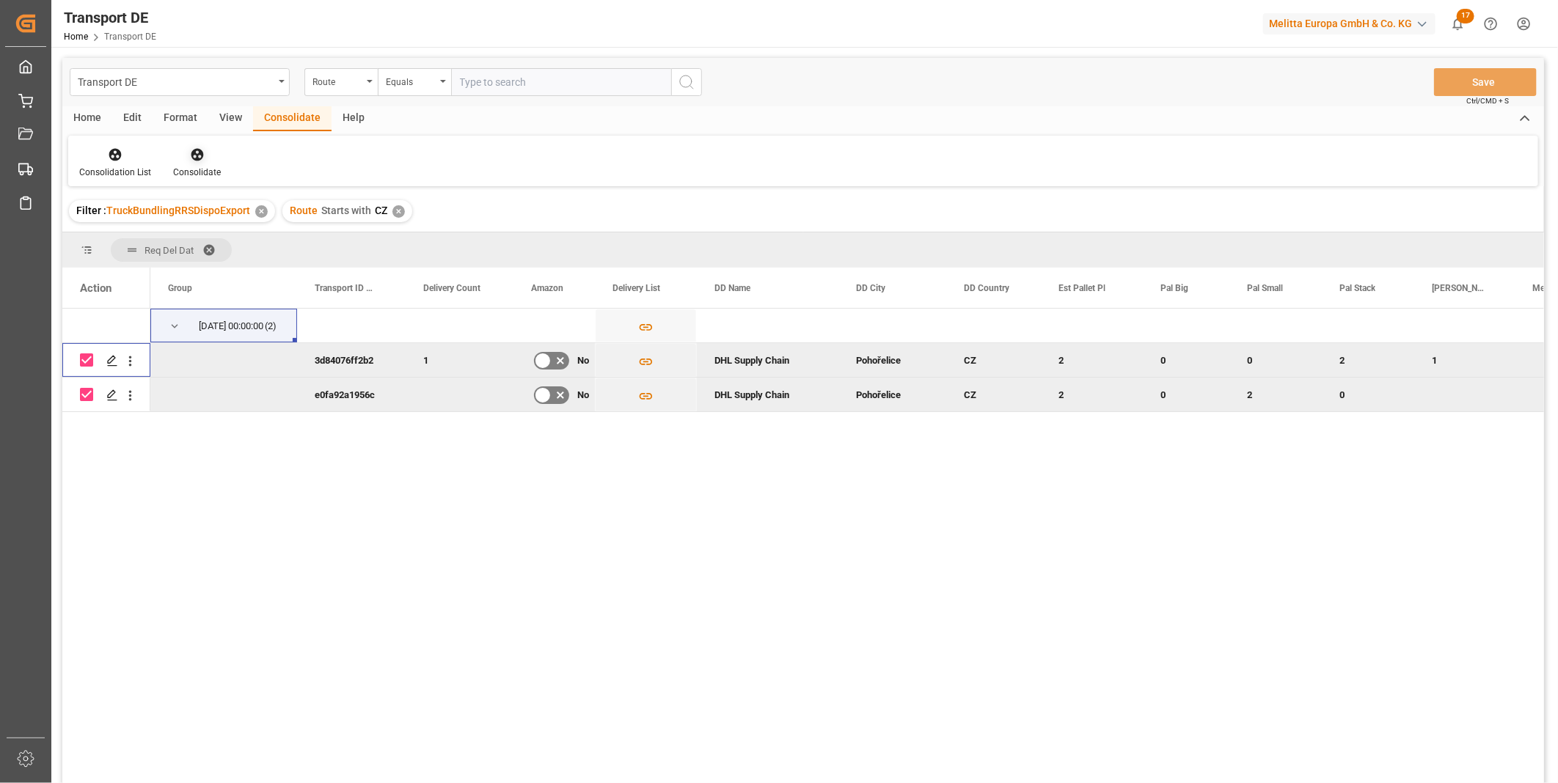
click at [195, 169] on div "Consolidate" at bounding box center [197, 172] width 48 height 13
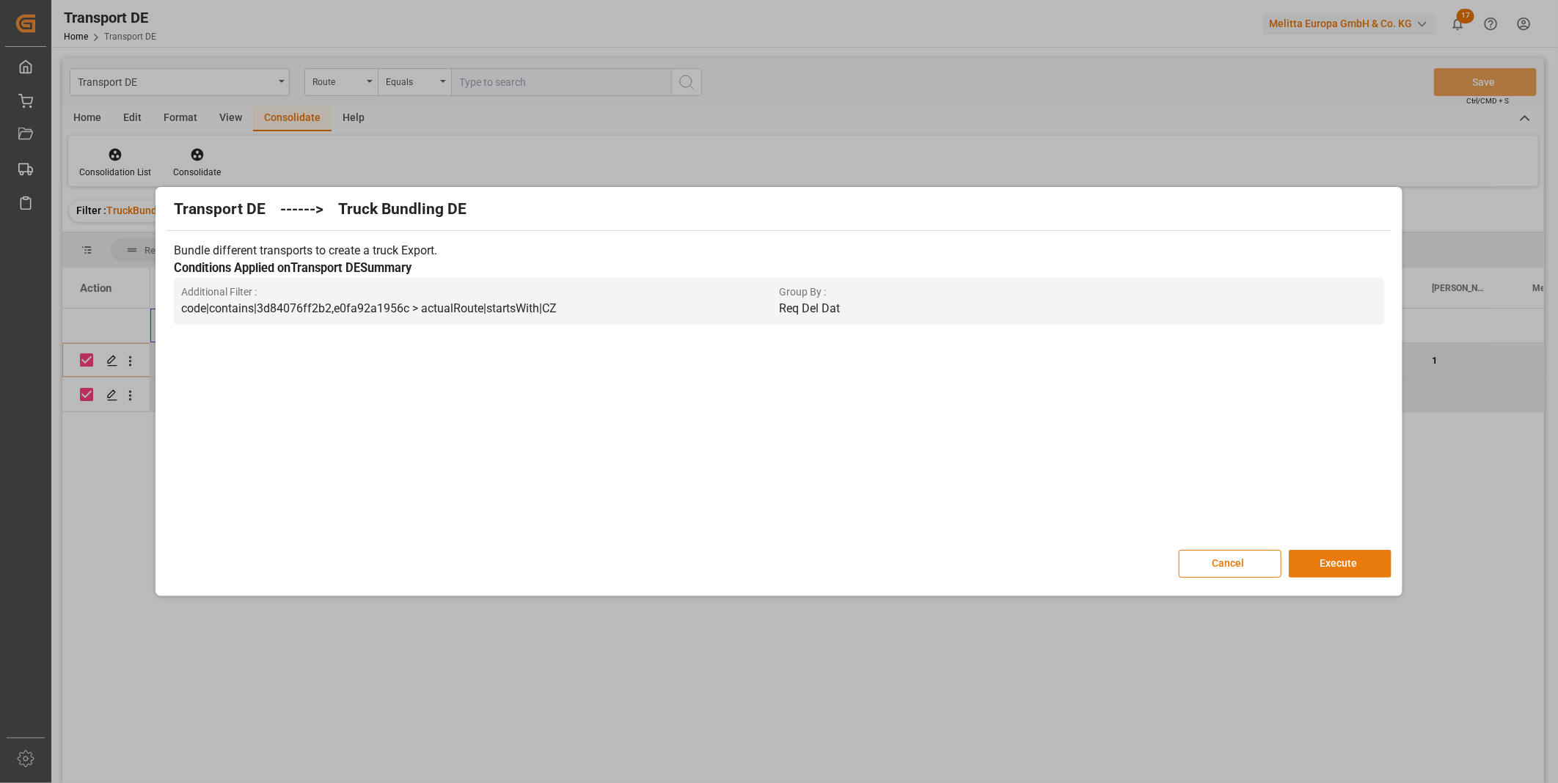
click at [1325, 563] on button "Execute" at bounding box center [1340, 564] width 103 height 28
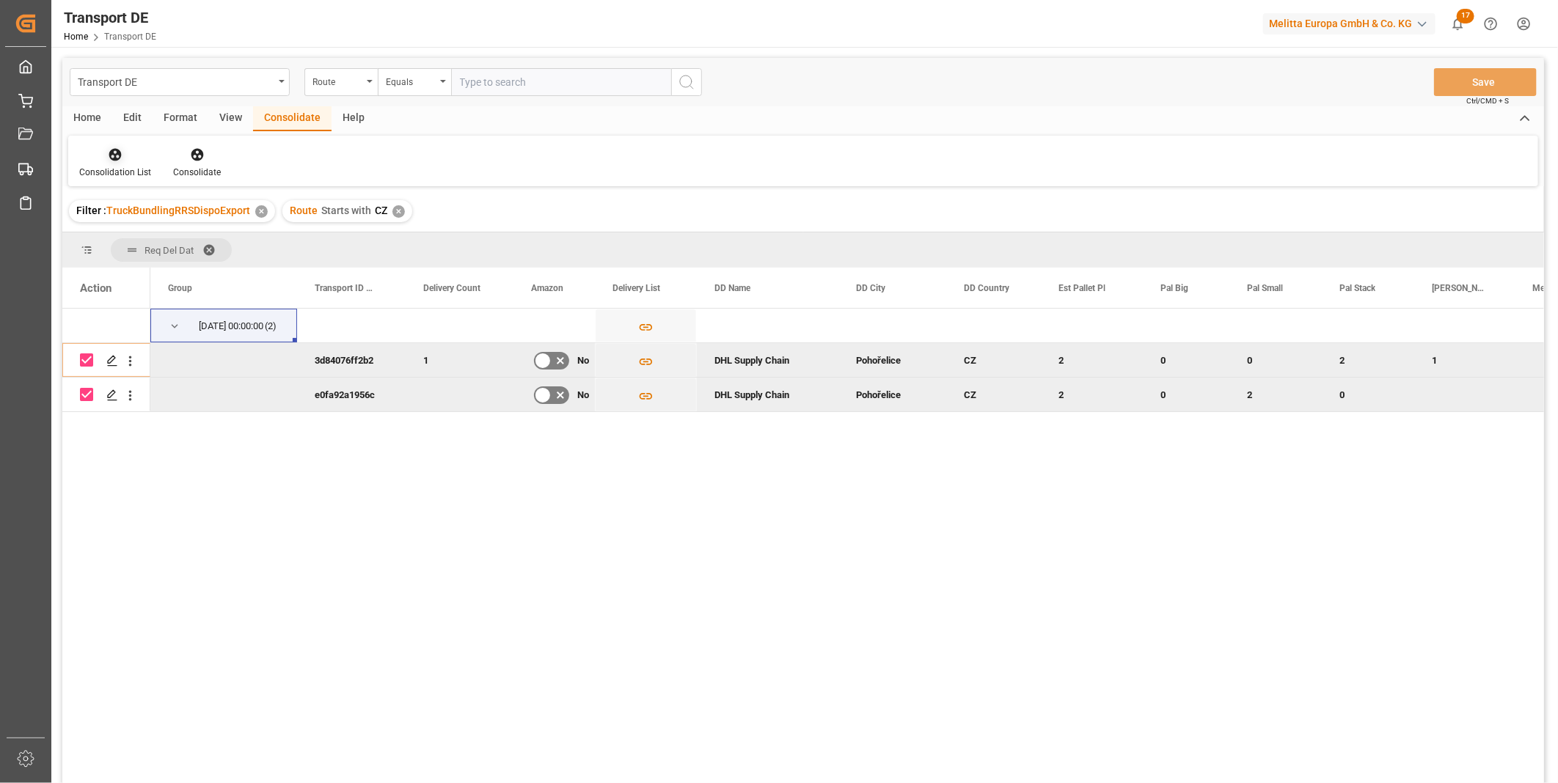
click at [118, 163] on div "Consolidation List" at bounding box center [115, 163] width 94 height 32
click at [156, 279] on div "Transport DE Route Equals Save Ctrl/CMD + S Home Edit Format View Consolidate H…" at bounding box center [803, 440] width 1482 height 764
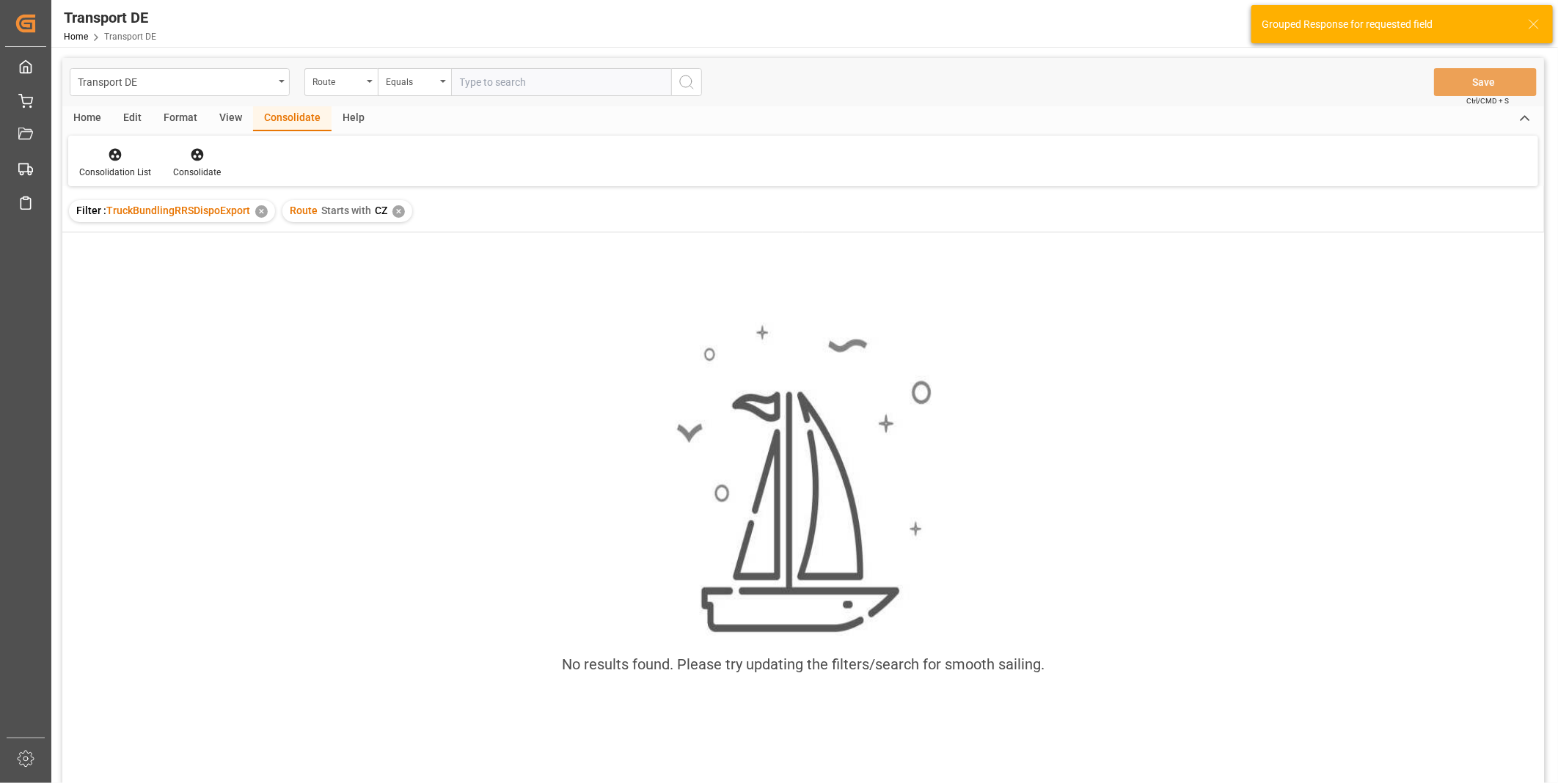
click at [1534, 26] on icon at bounding box center [1534, 24] width 18 height 18
